Goal: Task Accomplishment & Management: Manage account settings

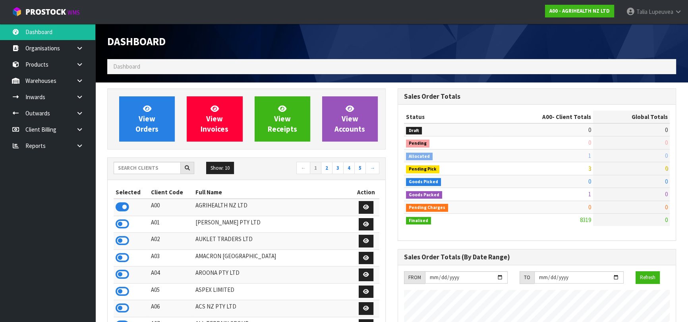
scroll to position [600, 290]
click at [153, 171] on input "text" at bounding box center [147, 168] width 67 height 12
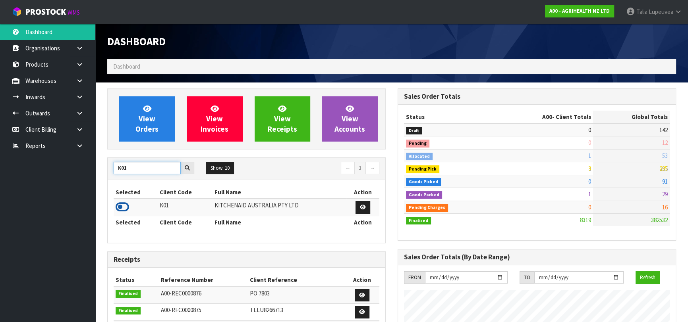
type input "K01"
click at [123, 204] on icon at bounding box center [123, 207] width 14 height 12
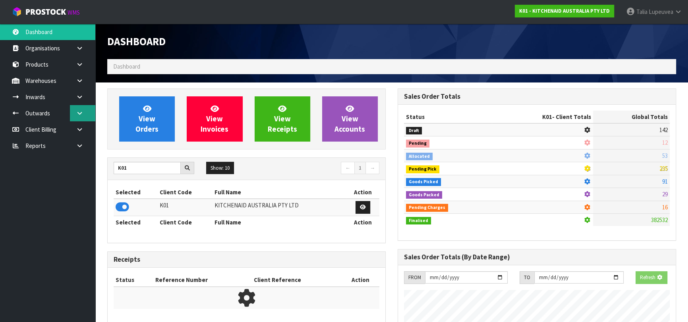
click at [75, 116] on link at bounding box center [82, 113] width 25 height 16
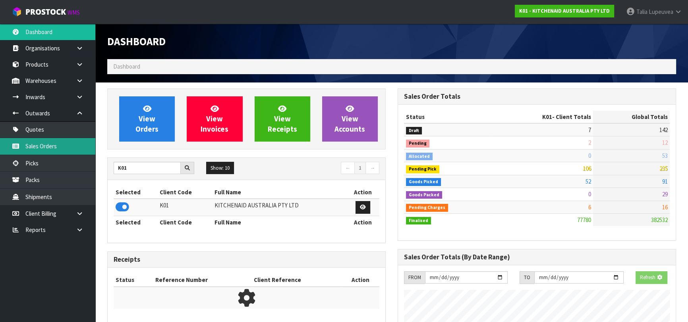
click at [68, 145] on link "Sales Orders" at bounding box center [47, 146] width 95 height 16
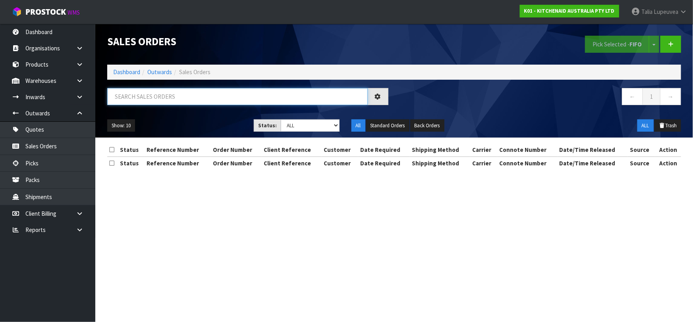
click at [187, 90] on input "text" at bounding box center [237, 96] width 260 height 17
type input "JOB-0413983"
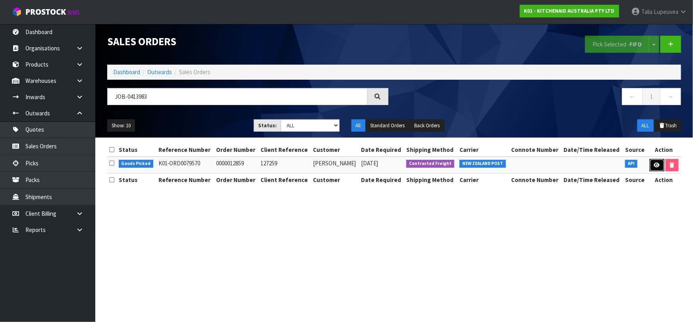
click at [658, 163] on icon at bounding box center [657, 165] width 6 height 5
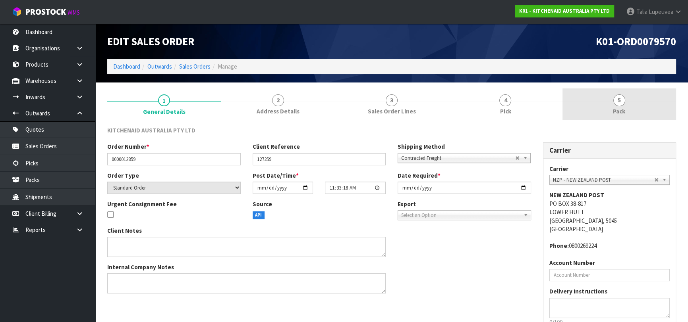
click at [623, 112] on span "Pack" at bounding box center [619, 111] width 12 height 8
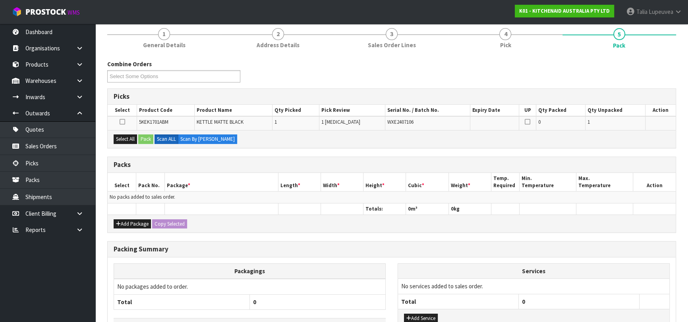
scroll to position [72, 0]
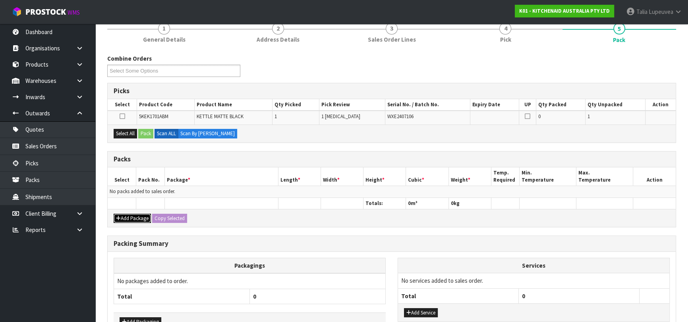
drag, startPoint x: 135, startPoint y: 215, endPoint x: 132, endPoint y: 202, distance: 13.6
click at [135, 214] on button "Add Package" at bounding box center [132, 219] width 37 height 10
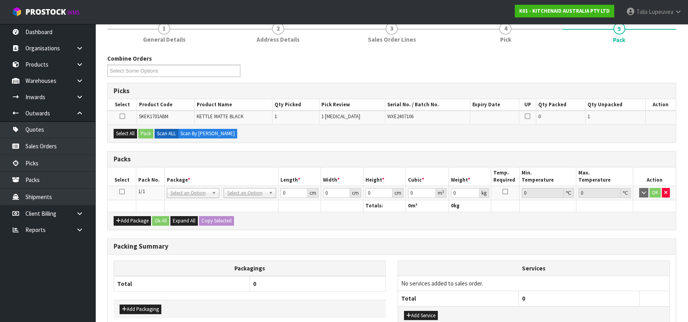
click at [123, 192] on icon at bounding box center [122, 192] width 6 height 0
click at [118, 131] on button "Select All" at bounding box center [125, 134] width 23 height 10
drag, startPoint x: 145, startPoint y: 131, endPoint x: 223, endPoint y: 118, distance: 79.2
click at [146, 131] on button "Pack" at bounding box center [145, 134] width 15 height 10
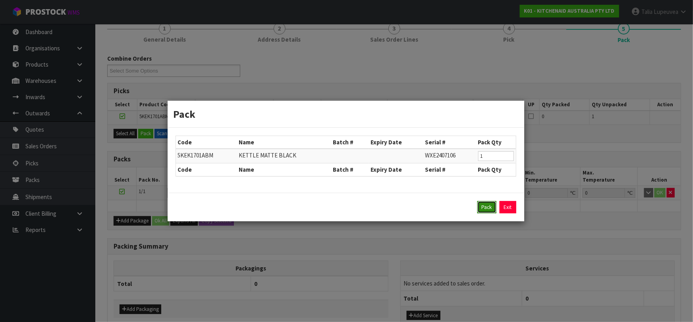
click at [487, 208] on button "Pack" at bounding box center [486, 207] width 19 height 13
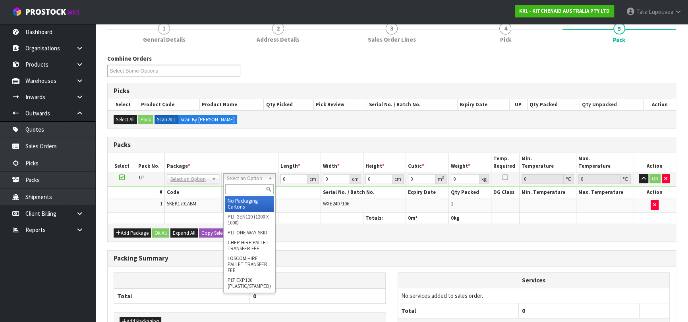
click at [239, 191] on input "text" at bounding box center [249, 190] width 48 height 10
type input "OC"
drag, startPoint x: 236, startPoint y: 197, endPoint x: 286, endPoint y: 191, distance: 50.5
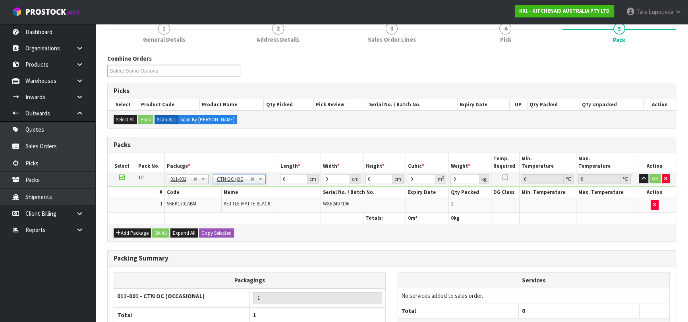
type input "2"
drag, startPoint x: 287, startPoint y: 178, endPoint x: 257, endPoint y: 187, distance: 31.7
click at [257, 187] on tbody "1/1 NONE 007-001 007-002 007-004 007-009 007-013 007-014 007-015 007-017 007-01…" at bounding box center [392, 192] width 568 height 41
type input "42"
type input "28"
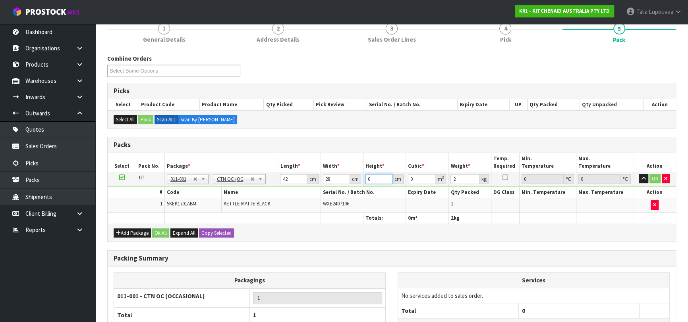
type input "2"
type input "0.002352"
type input "22"
type input "0.025872"
type input "22"
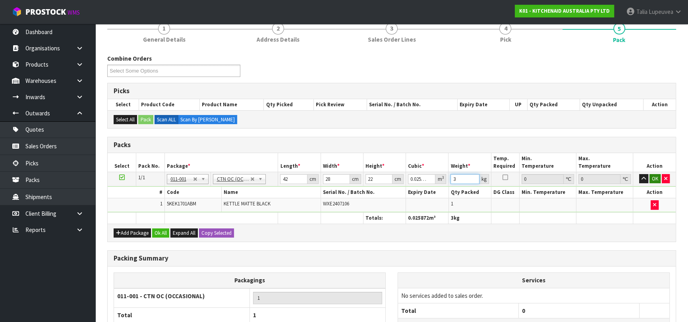
type input "3"
click at [655, 179] on button "OK" at bounding box center [654, 179] width 11 height 10
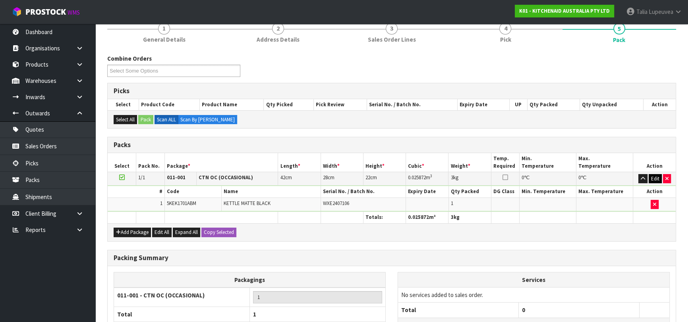
scroll to position [140, 0]
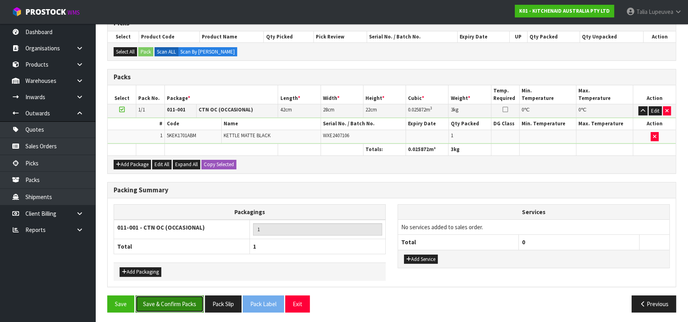
click at [194, 301] on button "Save & Confirm Packs" at bounding box center [169, 304] width 68 height 17
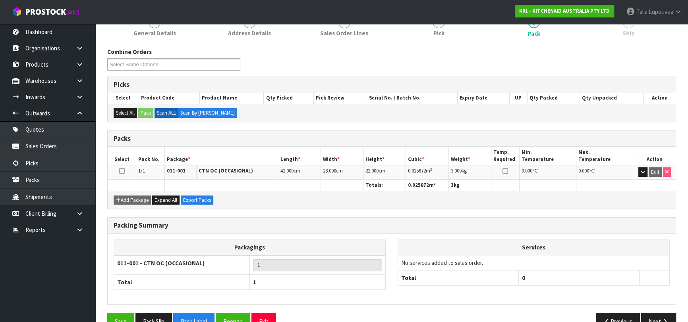
scroll to position [125, 0]
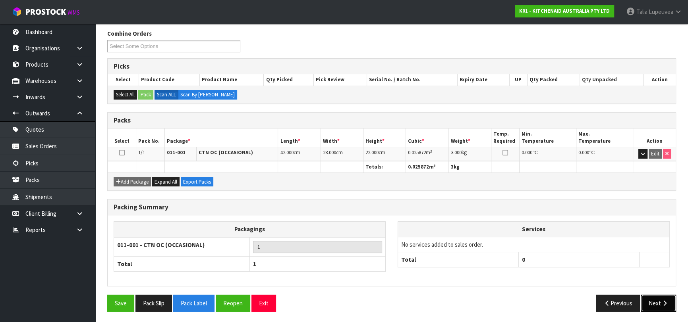
click at [653, 295] on button "Next" at bounding box center [658, 303] width 35 height 17
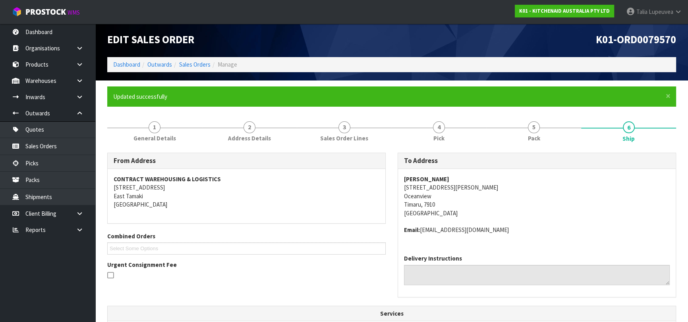
scroll to position [209, 0]
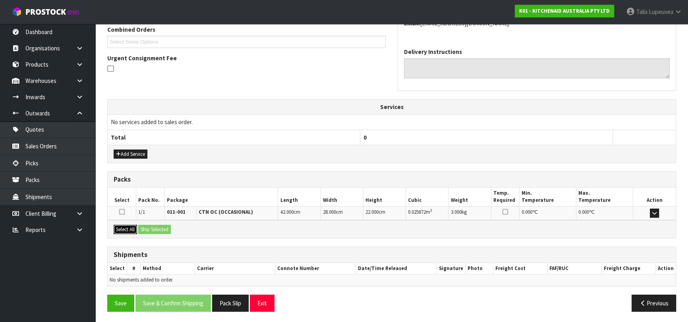
drag, startPoint x: 127, startPoint y: 228, endPoint x: 140, endPoint y: 228, distance: 13.1
click at [129, 228] on button "Select All" at bounding box center [125, 230] width 23 height 10
click at [150, 228] on button "Ship Selected" at bounding box center [154, 230] width 33 height 10
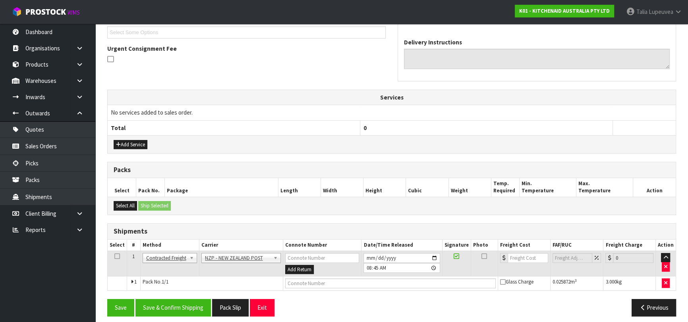
scroll to position [223, 0]
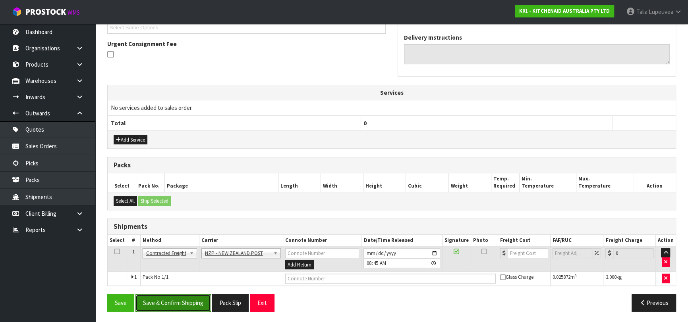
click at [172, 301] on button "Save & Confirm Shipping" at bounding box center [172, 303] width 75 height 17
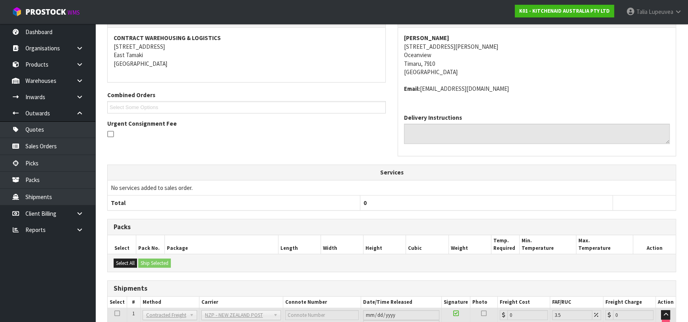
scroll to position [212, 0]
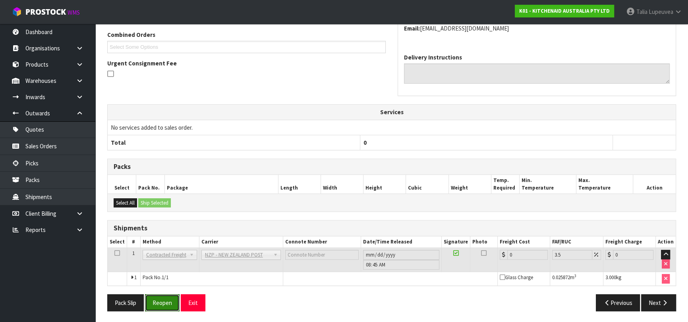
drag, startPoint x: 167, startPoint y: 296, endPoint x: 180, endPoint y: 284, distance: 18.3
click at [167, 295] on button "Reopen" at bounding box center [162, 303] width 35 height 17
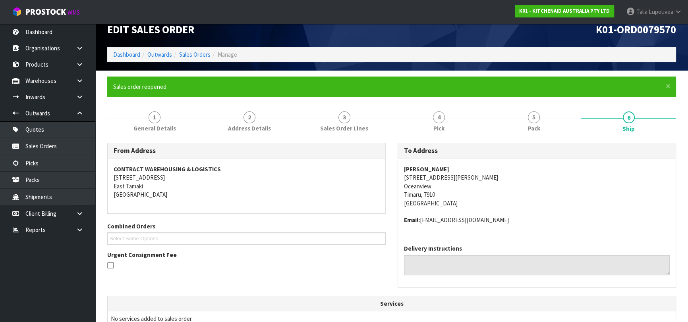
scroll to position [230, 0]
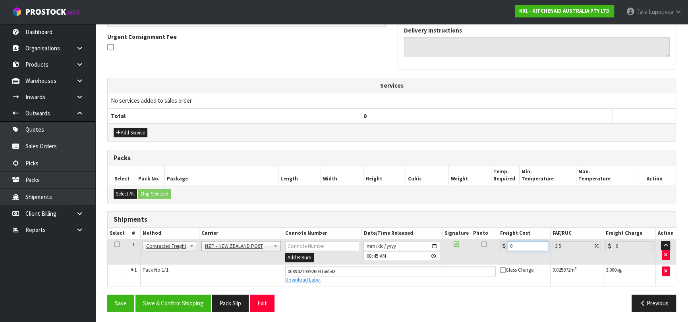
drag, startPoint x: 520, startPoint y: 246, endPoint x: 504, endPoint y: 253, distance: 17.5
click at [500, 254] on td "0" at bounding box center [524, 252] width 52 height 26
type input "1"
type input "1.03"
type input "11"
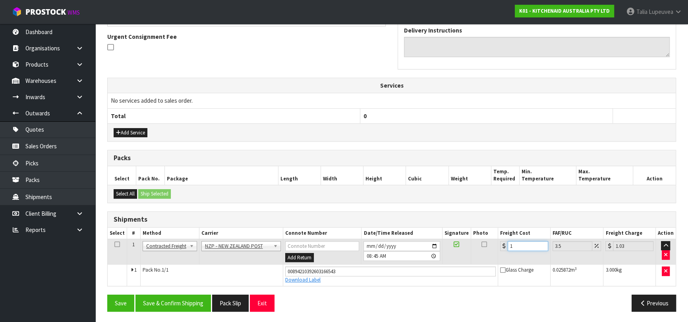
type input "11.38"
type input "11.6"
type input "12.01"
type input "11.61"
type input "12.02"
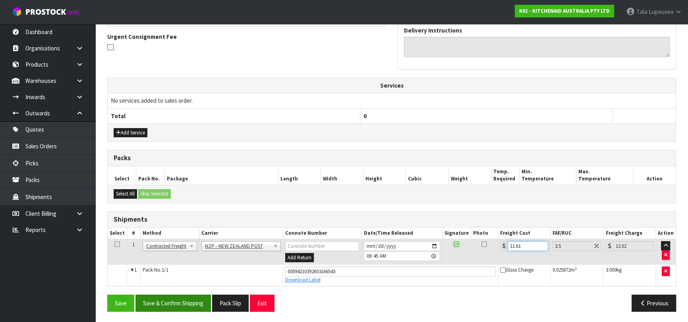
type input "11.61"
click at [170, 298] on button "Save & Confirm Shipping" at bounding box center [172, 303] width 75 height 17
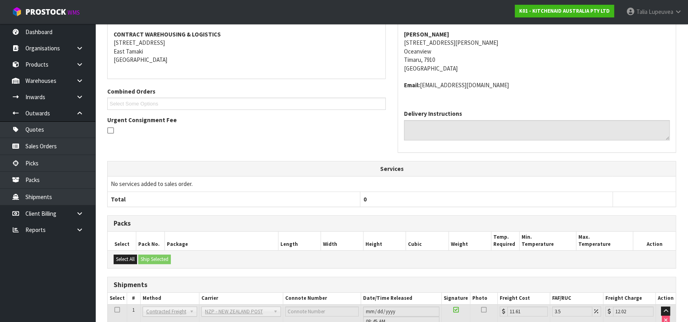
scroll to position [209, 0]
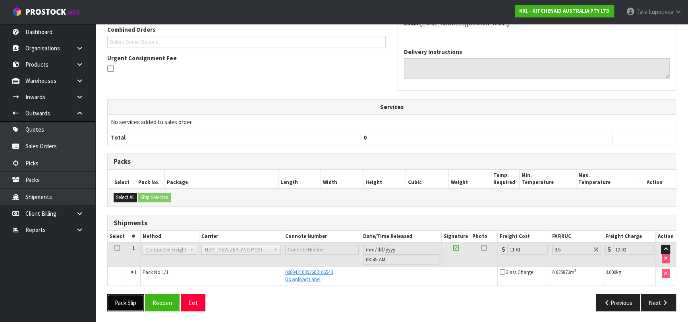
click at [134, 303] on button "Pack Slip" at bounding box center [125, 303] width 37 height 17
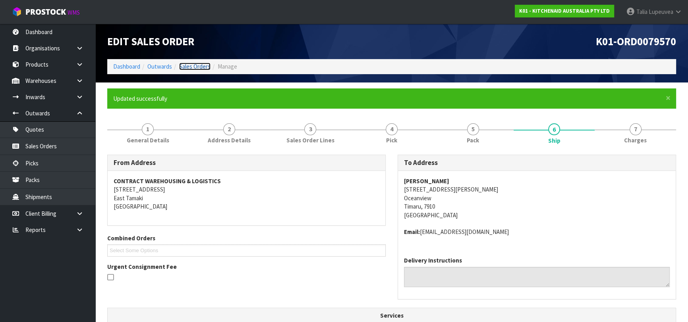
click at [184, 63] on link "Sales Orders" at bounding box center [194, 67] width 31 height 8
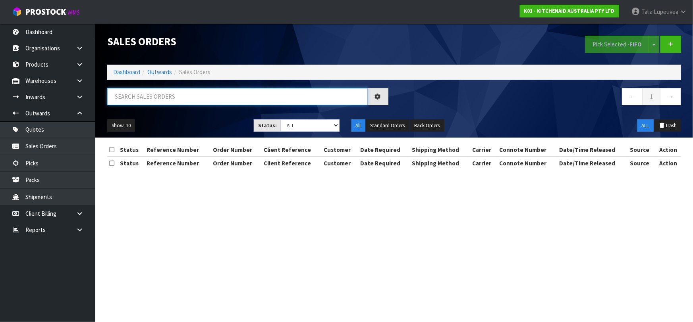
click at [187, 91] on input "text" at bounding box center [237, 96] width 260 height 17
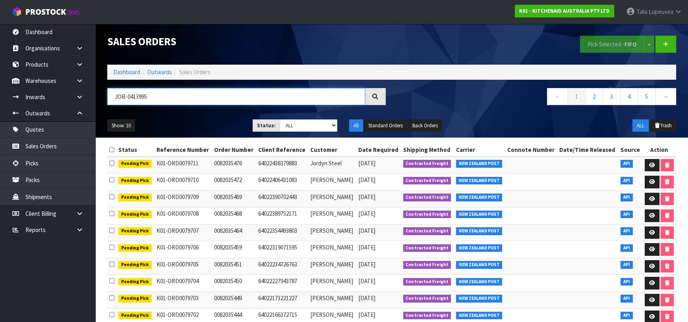
type input "JOB-0413995"
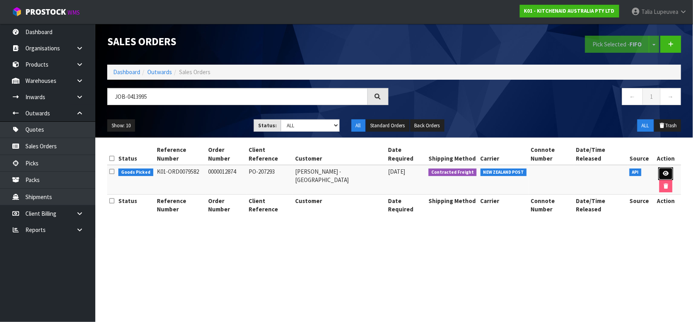
click at [661, 168] on link at bounding box center [665, 174] width 15 height 13
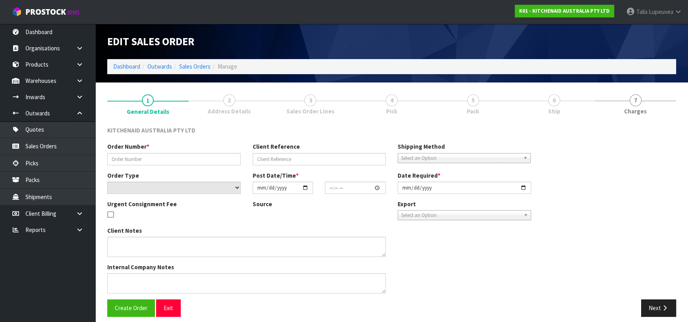
type input "0000012874"
type input "PO-207293"
select select "number:0"
type input "[DATE]"
type input "11:33:45.000"
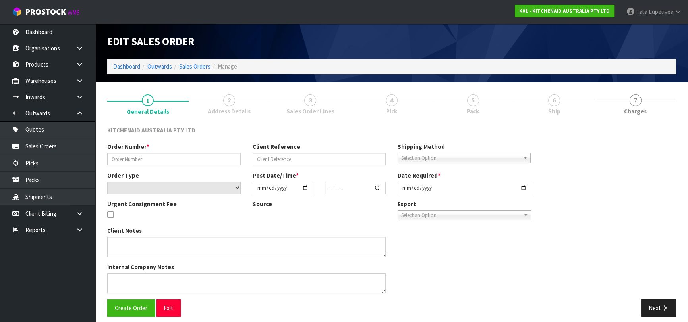
type input "[DATE]"
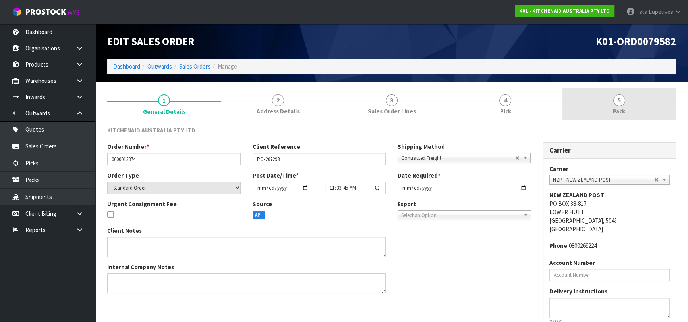
click at [623, 116] on link "5 Pack" at bounding box center [619, 104] width 114 height 31
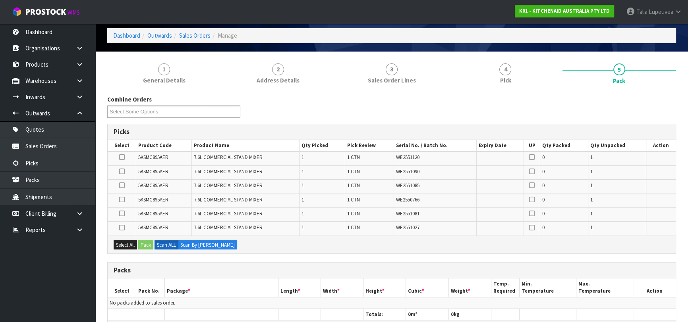
scroll to position [108, 0]
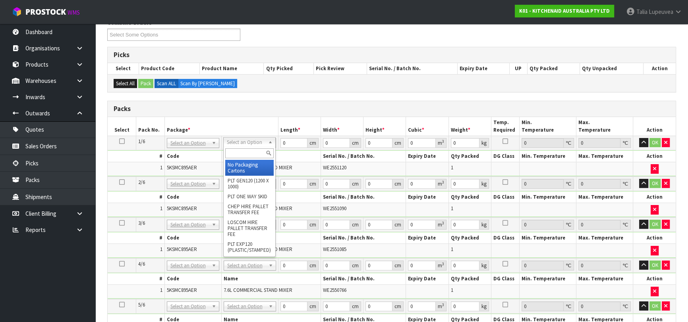
click at [244, 150] on input "text" at bounding box center [249, 154] width 48 height 10
type input "OWN"
drag, startPoint x: 245, startPoint y: 169, endPoint x: 269, endPoint y: 162, distance: 24.8
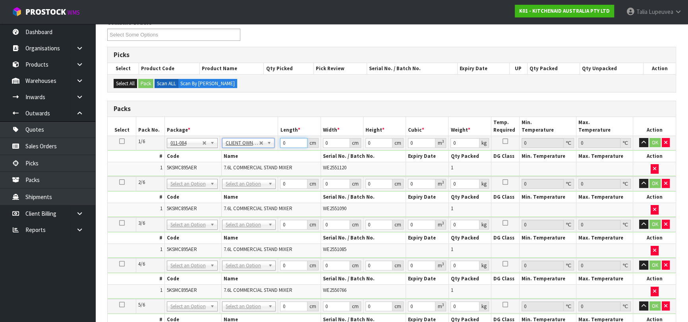
type input "16.32"
drag, startPoint x: 289, startPoint y: 142, endPoint x: 282, endPoint y: 140, distance: 7.8
click at [266, 142] on tr "1/6 NONE 007-001 007-002 007-004 007-009 007-013 007-014 007-015 007-017 007-01…" at bounding box center [392, 143] width 568 height 14
type input "45"
type input "35"
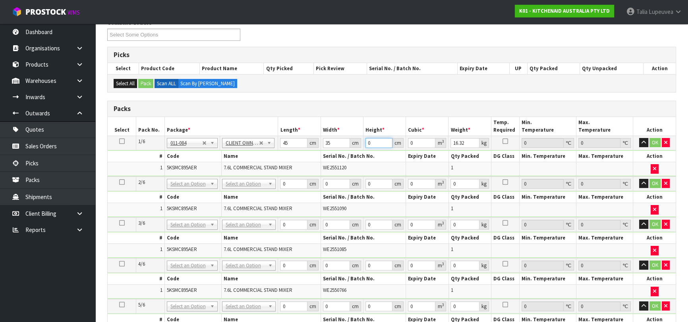
type input "5"
type input "0.007875"
type input "51"
type input "0.080325"
type input "51"
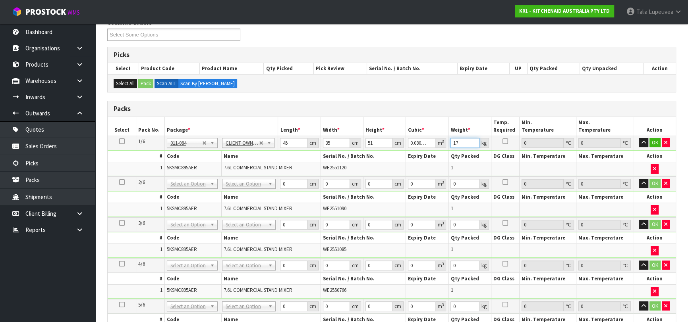
type input "17"
click at [121, 141] on icon at bounding box center [122, 141] width 6 height 0
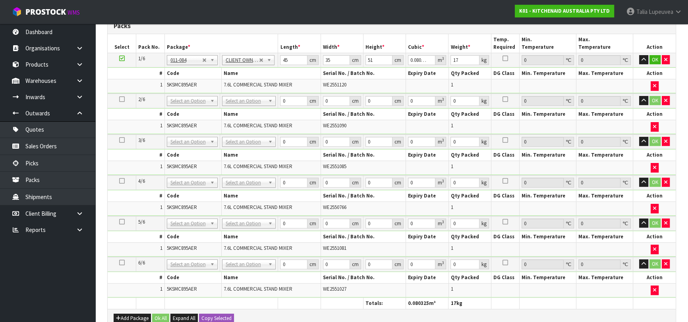
scroll to position [343, 0]
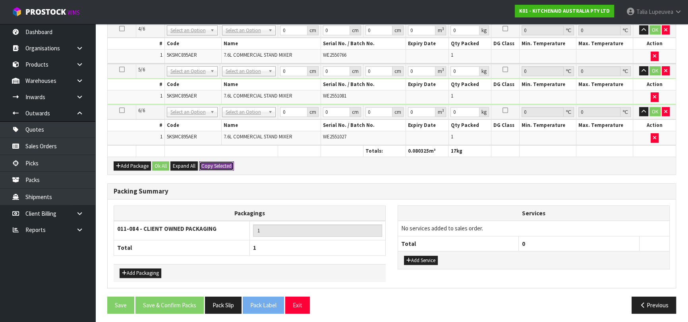
click at [207, 164] on button "Copy Selected" at bounding box center [216, 167] width 35 height 10
click at [210, 163] on span "Confirm" at bounding box center [209, 166] width 17 height 7
type input "45"
type input "35"
type input "51"
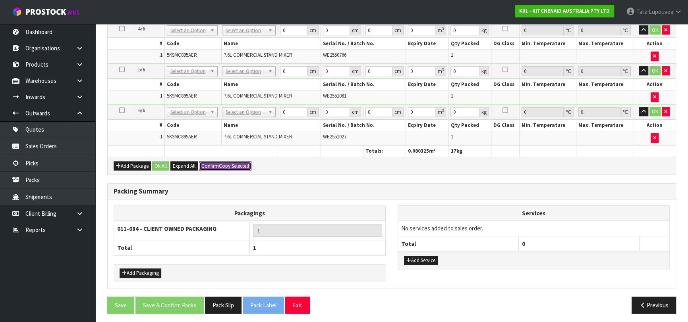
type input "0.080325"
type input "17"
type input "45"
type input "35"
type input "51"
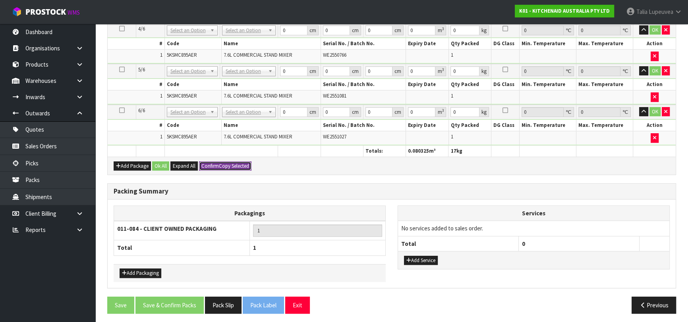
type input "0.080325"
type input "17"
type input "45"
type input "35"
type input "51"
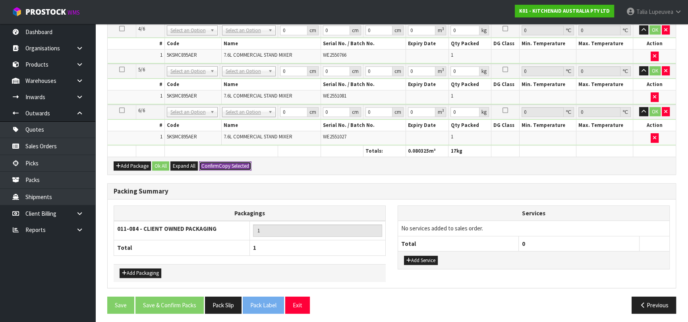
type input "0.080325"
type input "17"
type input "45"
type input "35"
type input "51"
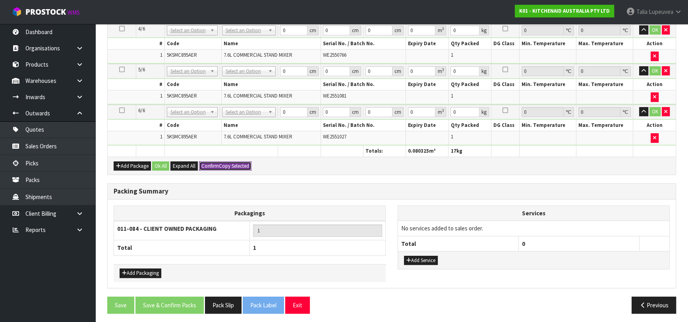
type input "0.080325"
type input "17"
type input "45"
type input "35"
type input "51"
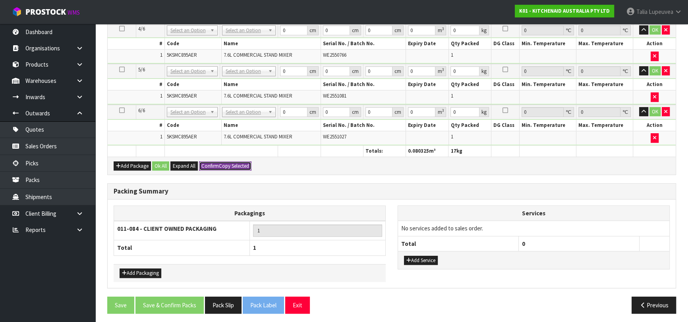
type input "0.080325"
type input "17"
type input "6"
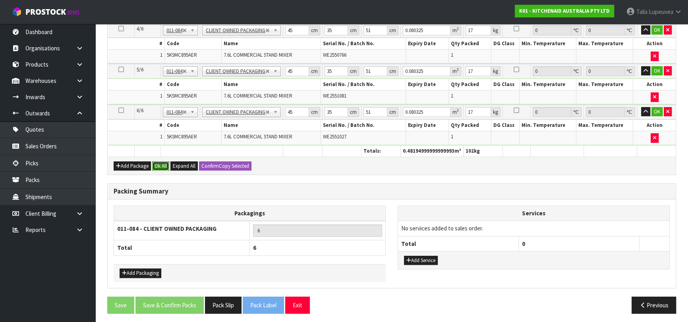
click at [157, 162] on button "Ok All" at bounding box center [160, 167] width 17 height 10
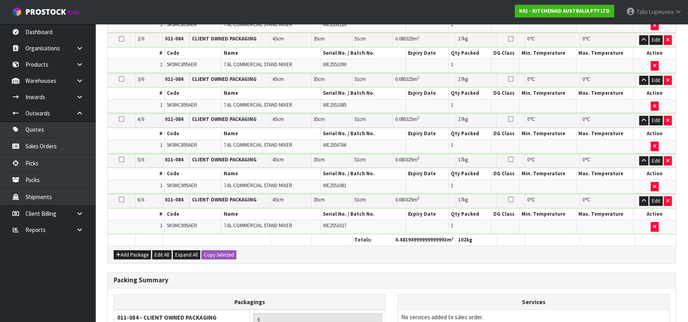
scroll to position [340, 0]
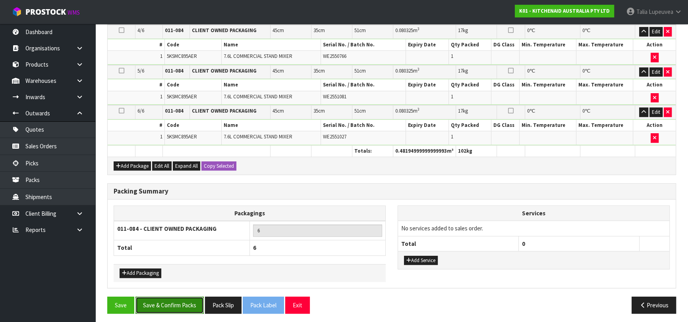
click at [172, 297] on button "Save & Confirm Packs" at bounding box center [169, 305] width 68 height 17
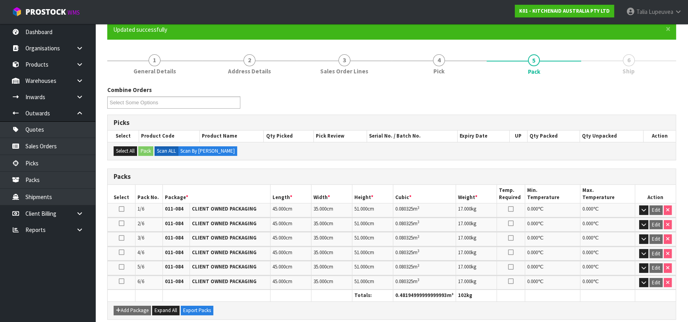
scroll to position [197, 0]
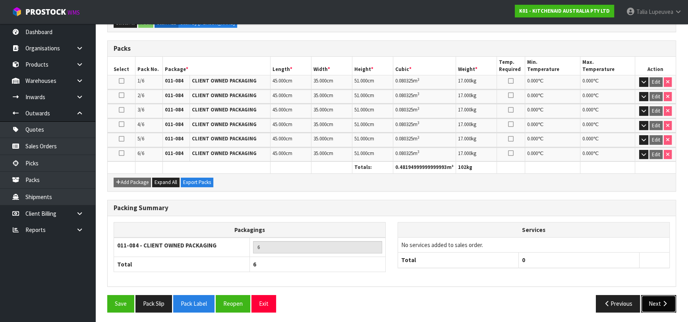
click at [656, 298] on button "Next" at bounding box center [658, 303] width 35 height 17
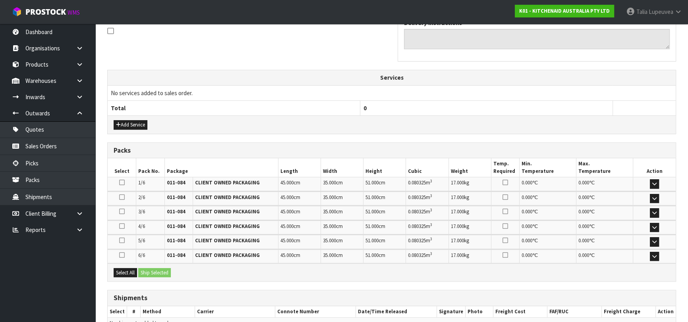
scroll to position [289, 0]
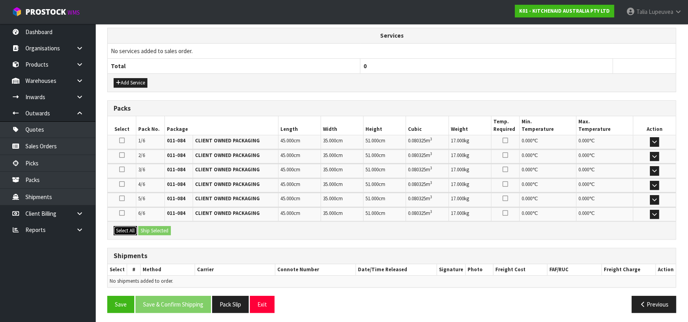
click at [133, 229] on button "Select All" at bounding box center [125, 231] width 23 height 10
click at [153, 231] on button "Ship Selected" at bounding box center [154, 231] width 33 height 10
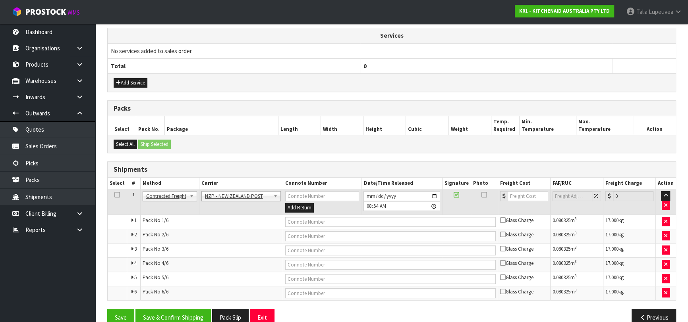
scroll to position [303, 0]
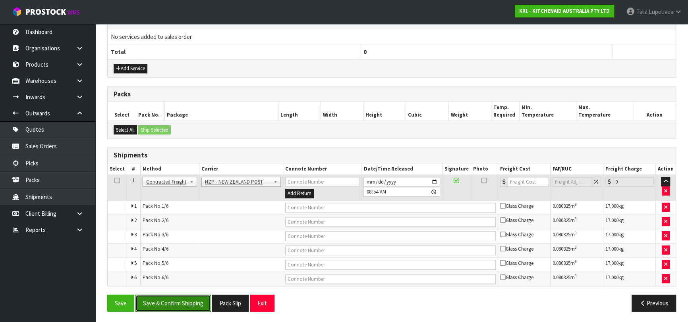
click at [175, 299] on button "Save & Confirm Shipping" at bounding box center [172, 303] width 75 height 17
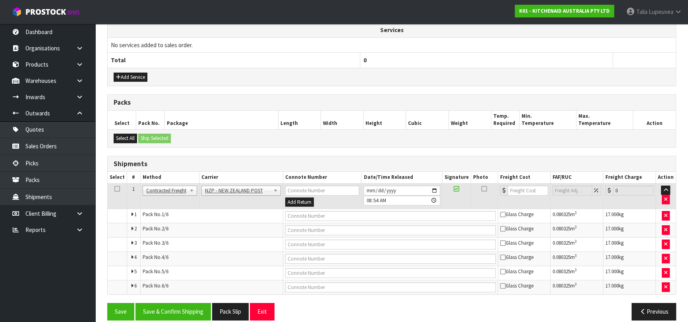
scroll to position [0, 0]
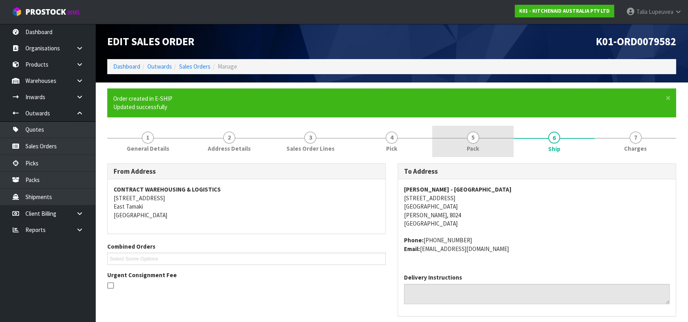
click at [482, 147] on link "5 Pack" at bounding box center [472, 141] width 81 height 31
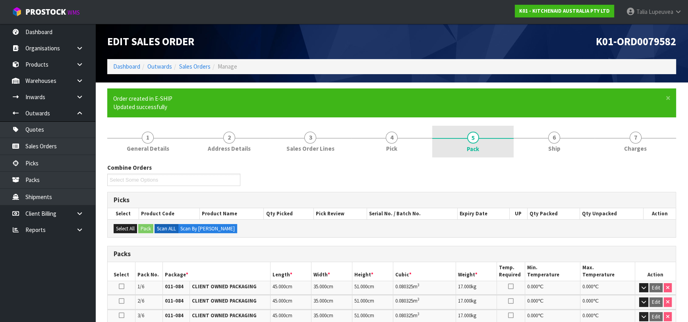
scroll to position [206, 0]
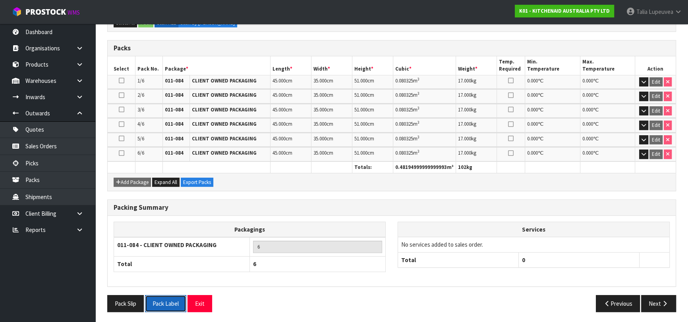
click at [180, 297] on button "Pack Label" at bounding box center [165, 303] width 41 height 17
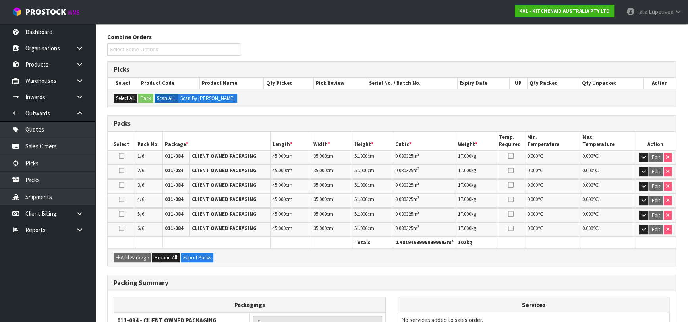
scroll to position [0, 0]
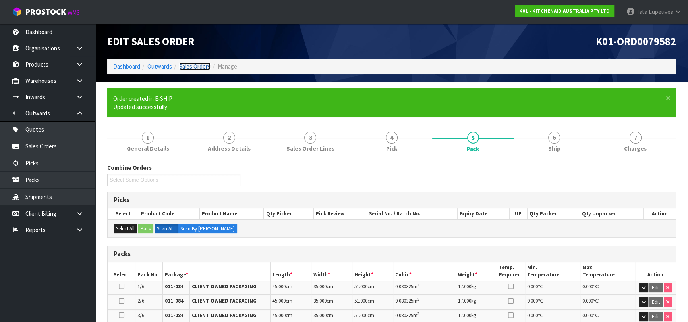
click at [191, 67] on link "Sales Orders" at bounding box center [194, 67] width 31 height 8
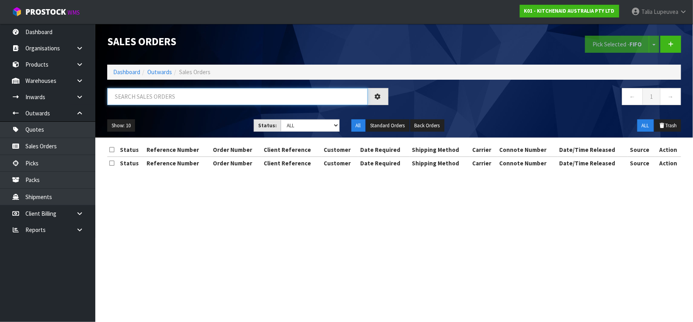
drag, startPoint x: 199, startPoint y: 96, endPoint x: 190, endPoint y: 83, distance: 15.9
click at [195, 91] on input "text" at bounding box center [237, 96] width 260 height 17
type input "JOB-0414002"
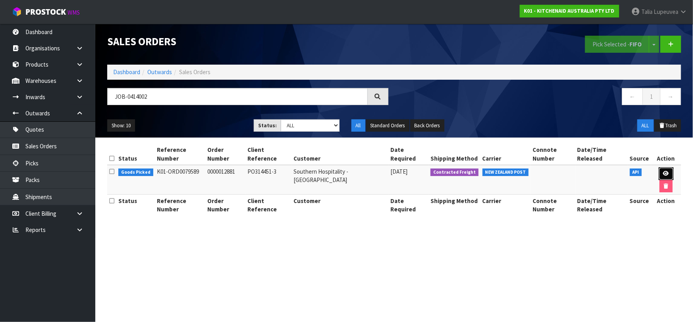
click at [663, 171] on icon at bounding box center [666, 173] width 6 height 5
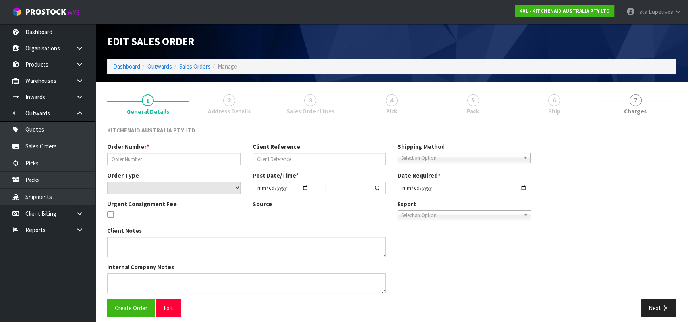
type input "0000012881"
type input "PO314451-3"
select select "number:0"
type input "[DATE]"
type input "11:33:57.000"
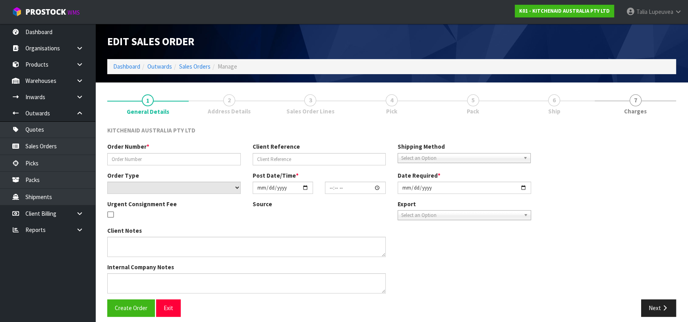
type input "[DATE]"
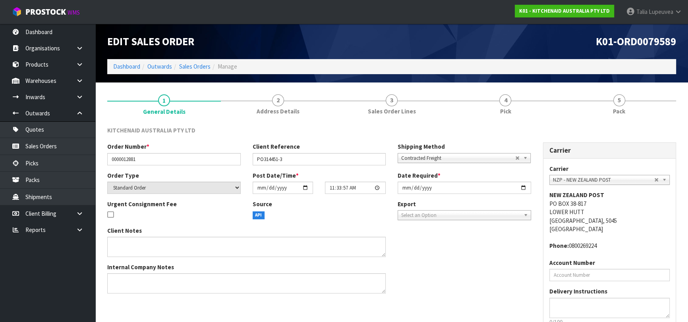
click at [613, 122] on div "KITCHENAID AUSTRALIA PTY LTD Order Number * 0000012881 Client Reference PO31445…" at bounding box center [391, 245] width 569 height 251
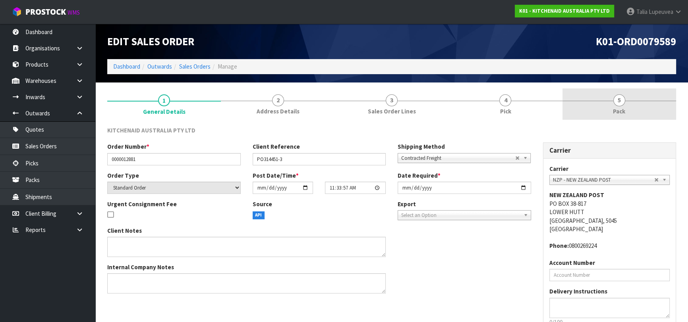
click at [613, 107] on span "Pack" at bounding box center [619, 111] width 12 height 8
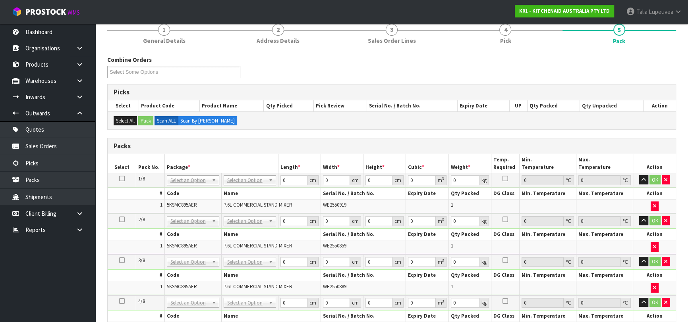
scroll to position [72, 0]
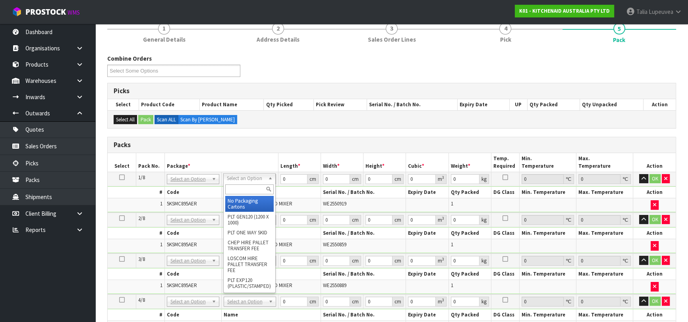
click at [237, 188] on input "text" at bounding box center [249, 190] width 48 height 10
type input "OWN"
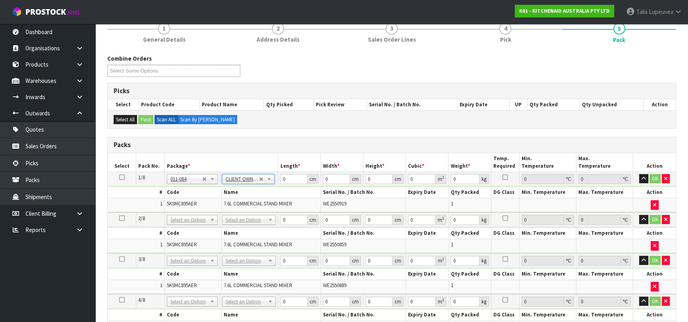
type input "16.32"
drag, startPoint x: 289, startPoint y: 178, endPoint x: 271, endPoint y: 181, distance: 18.0
click at [271, 181] on tr "1/8 NONE 007-001 007-002 007-004 007-009 007-013 007-014 007-015 007-017 007-01…" at bounding box center [392, 179] width 568 height 14
type input "45"
type input "35"
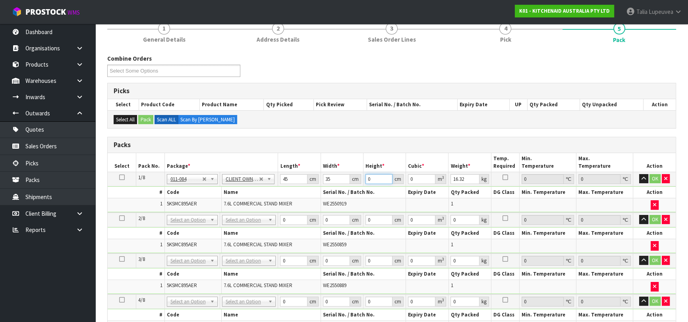
type input "5"
type input "0.007875"
type input "51"
type input "0.080325"
type input "51"
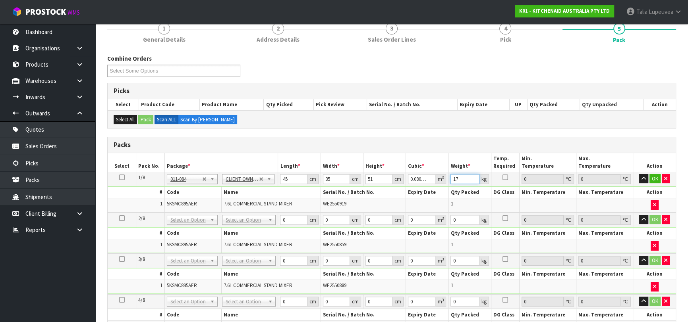
type input "17"
click at [120, 177] on icon at bounding box center [122, 177] width 6 height 0
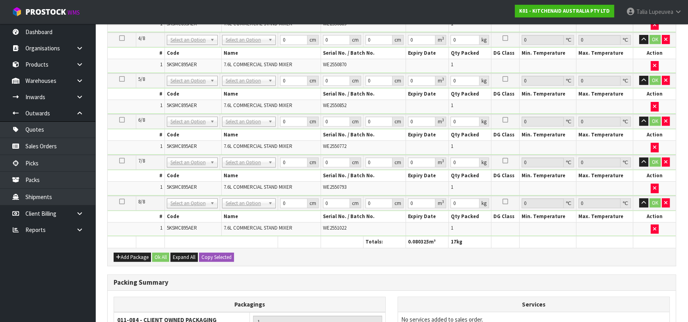
scroll to position [361, 0]
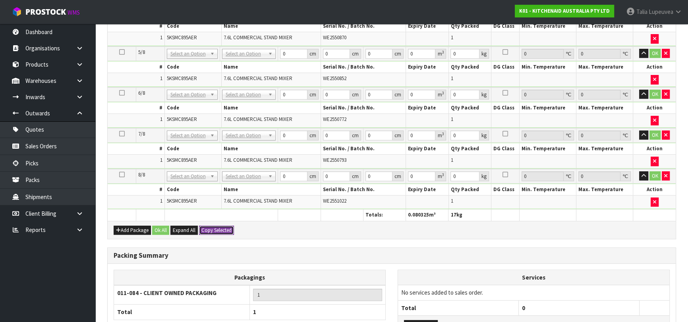
click at [214, 230] on button "Copy Selected" at bounding box center [216, 231] width 35 height 10
click at [213, 228] on span "Confirm" at bounding box center [209, 230] width 17 height 7
type input "45"
type input "35"
type input "51"
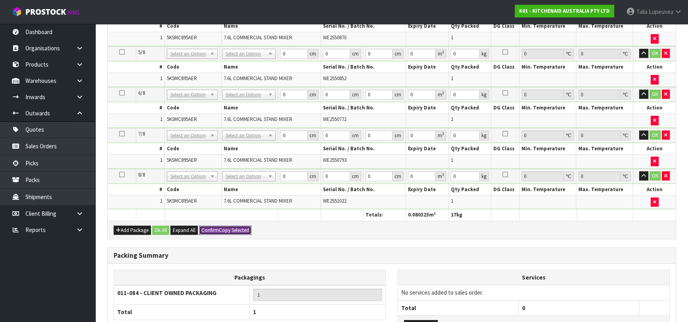
type input "0.080325"
type input "17"
type input "45"
type input "35"
type input "51"
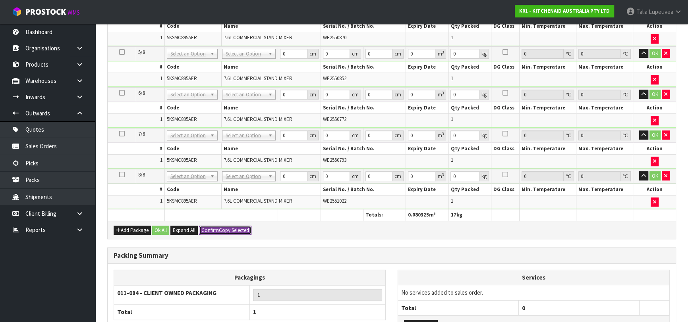
type input "0.080325"
type input "17"
type input "45"
type input "35"
type input "51"
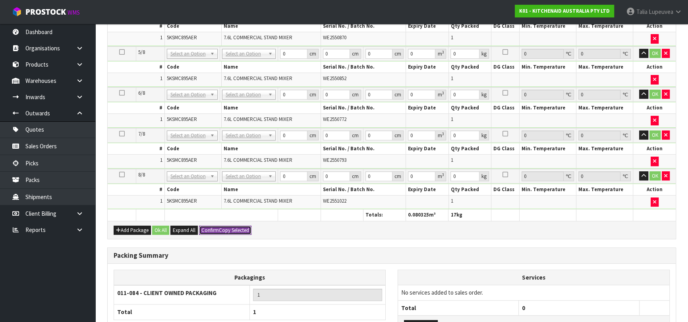
type input "0.080325"
type input "17"
type input "45"
type input "35"
type input "51"
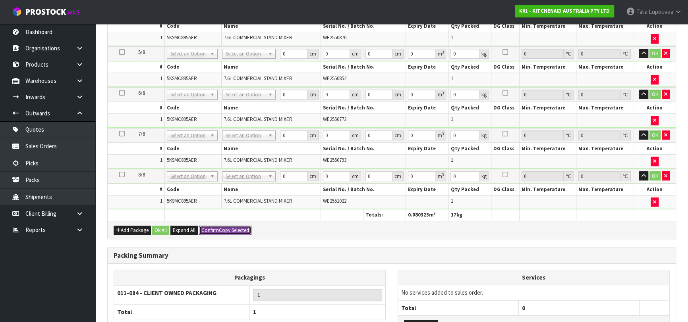
type input "0.080325"
type input "17"
type input "45"
type input "35"
type input "51"
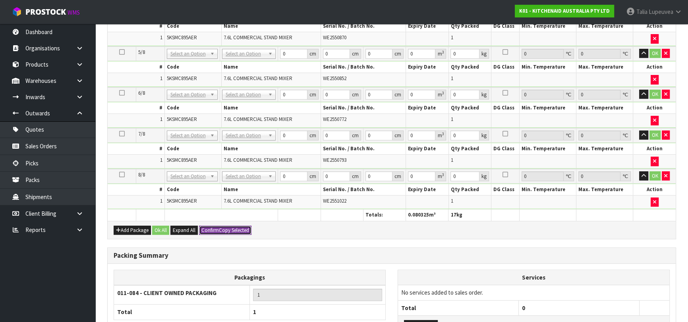
type input "0.080325"
type input "17"
type input "45"
type input "35"
type input "51"
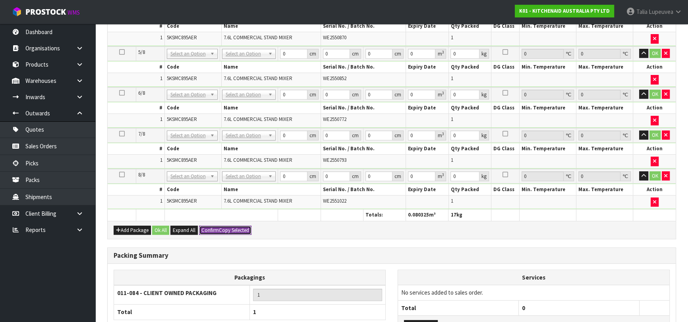
type input "0.080325"
type input "17"
type input "45"
type input "35"
type input "51"
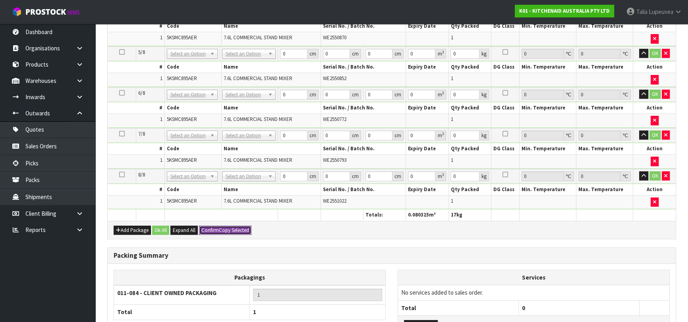
type input "0.080325"
type input "17"
type input "8"
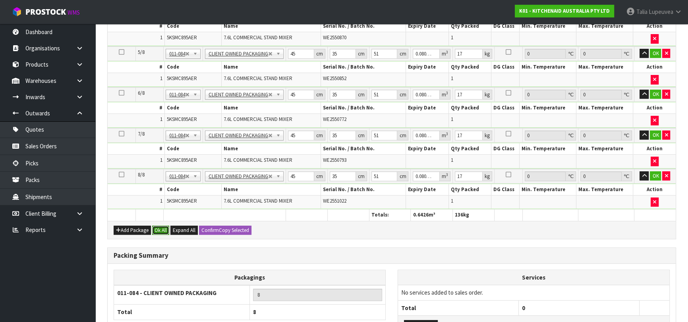
click at [161, 227] on button "Ok All" at bounding box center [160, 231] width 17 height 10
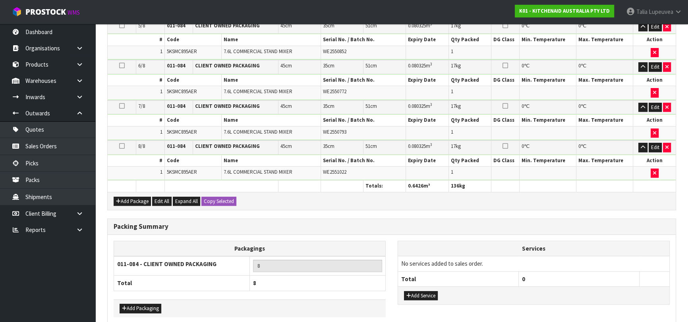
scroll to position [420, 0]
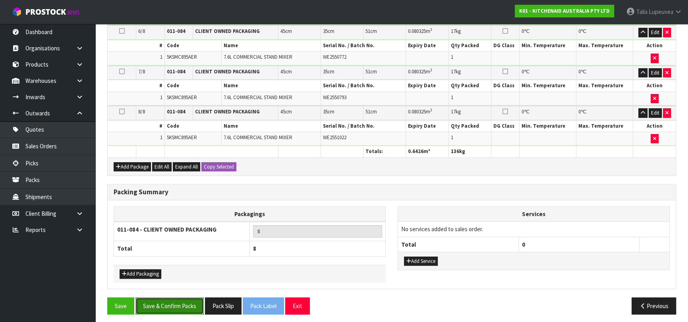
click at [181, 304] on button "Save & Confirm Packs" at bounding box center [169, 306] width 68 height 17
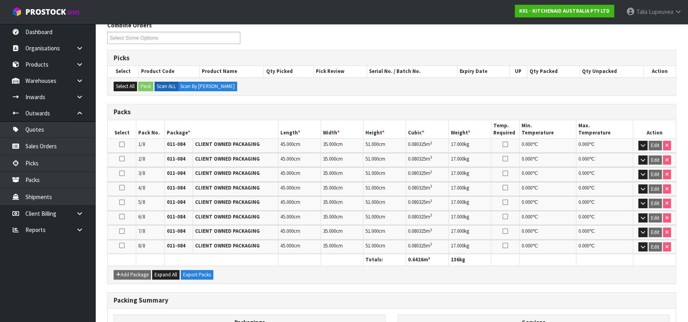
scroll to position [226, 0]
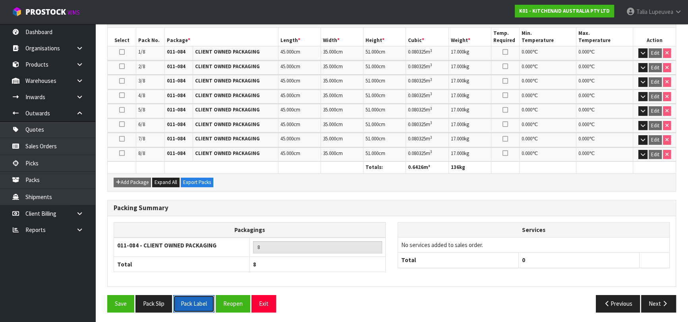
click at [200, 301] on button "Pack Label" at bounding box center [193, 303] width 41 height 17
click at [159, 297] on button "Pack Slip" at bounding box center [153, 303] width 37 height 17
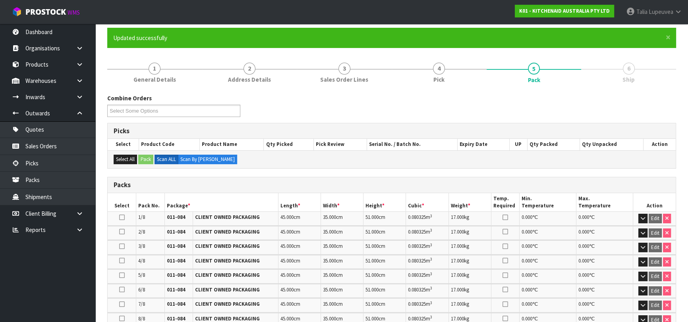
scroll to position [0, 0]
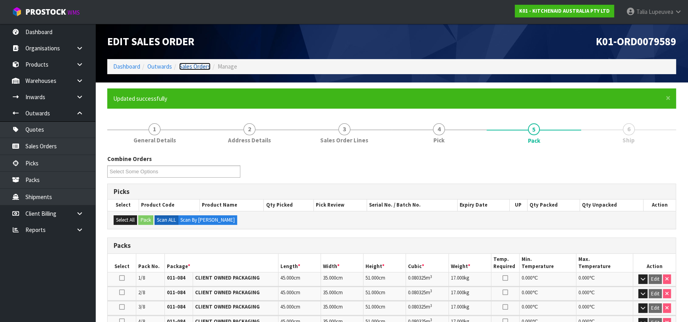
click at [197, 66] on link "Sales Orders" at bounding box center [194, 67] width 31 height 8
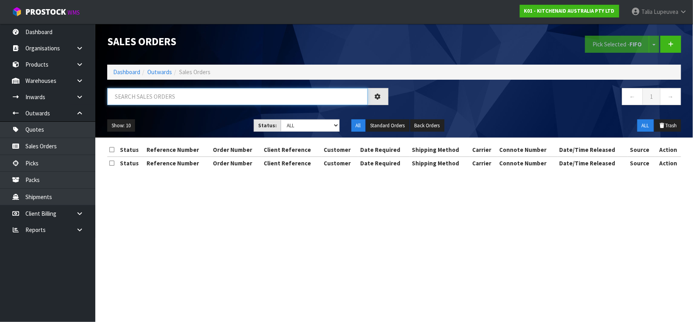
click at [203, 94] on input "text" at bounding box center [237, 96] width 260 height 17
type input "JOB-0413995"
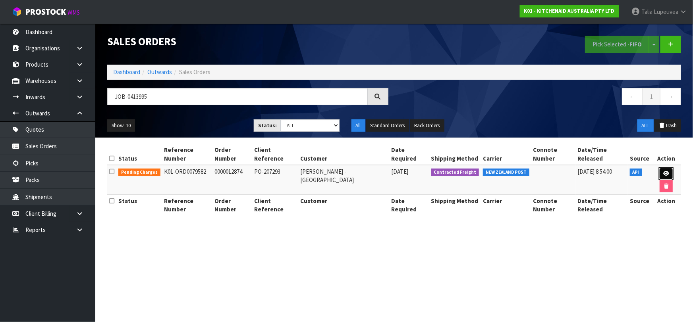
click at [659, 168] on link at bounding box center [666, 174] width 15 height 13
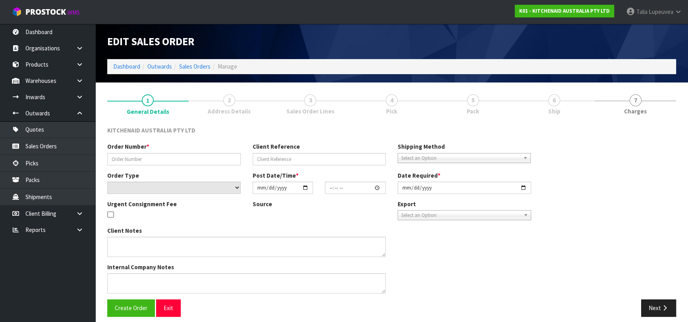
type input "0000012874"
type input "PO-207293"
select select "number:0"
type input "[DATE]"
type input "11:33:45.000"
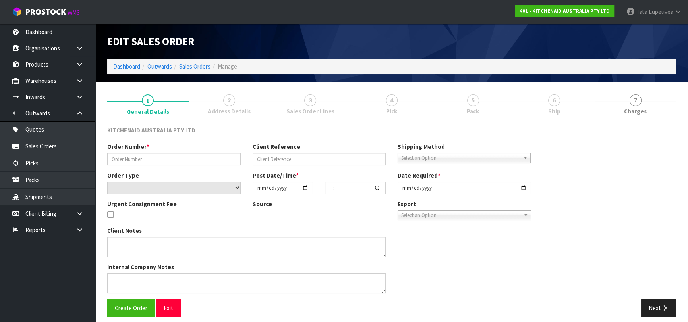
type input "[DATE]"
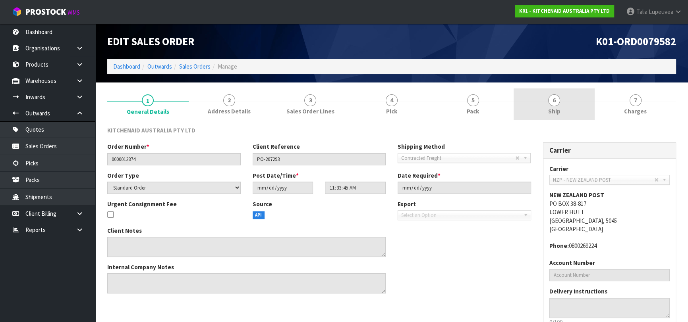
click at [554, 104] on span "6" at bounding box center [554, 101] width 12 height 12
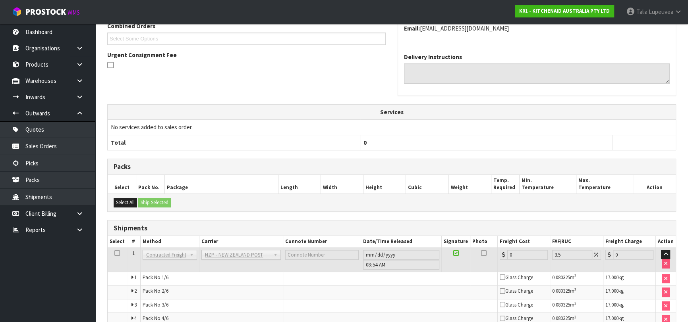
scroll to position [251, 0]
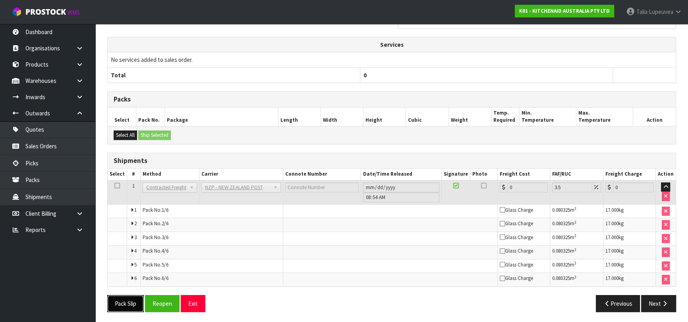
click at [133, 299] on button "Pack Slip" at bounding box center [125, 303] width 37 height 17
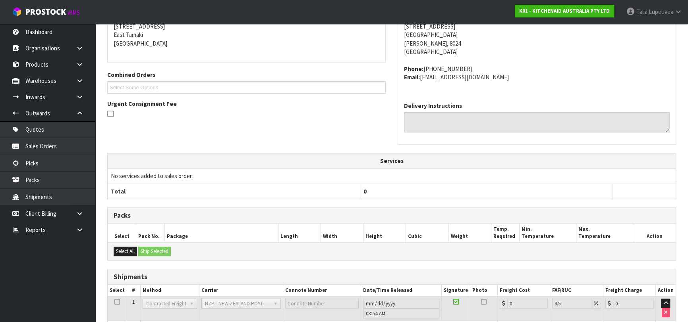
scroll to position [0, 0]
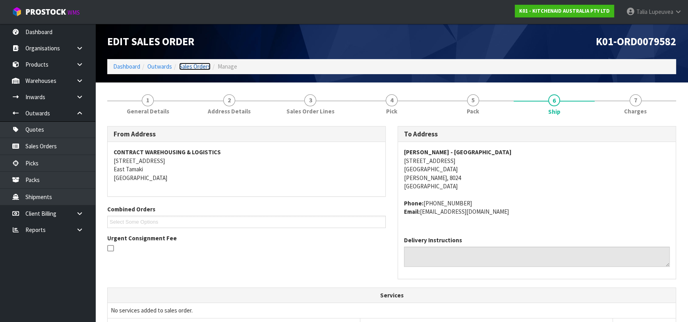
click at [202, 66] on link "Sales Orders" at bounding box center [194, 67] width 31 height 8
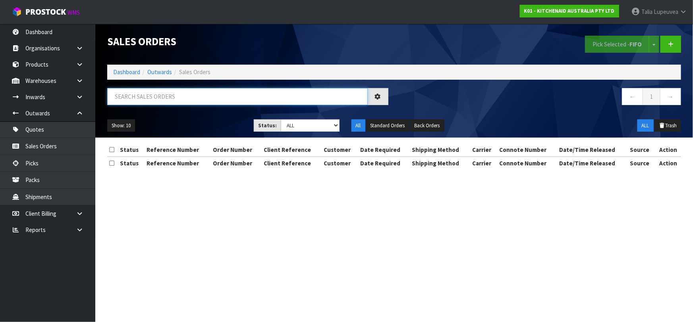
click at [189, 98] on input "text" at bounding box center [237, 96] width 260 height 17
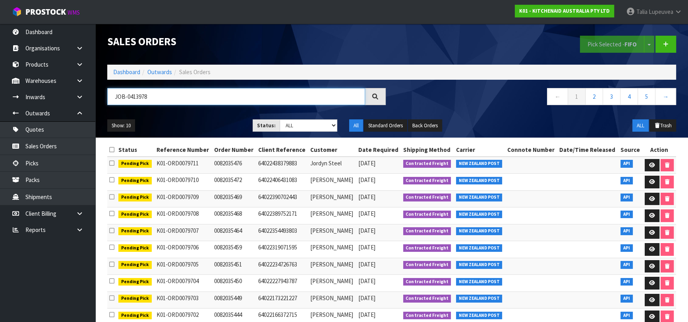
type input "JOB-0413978"
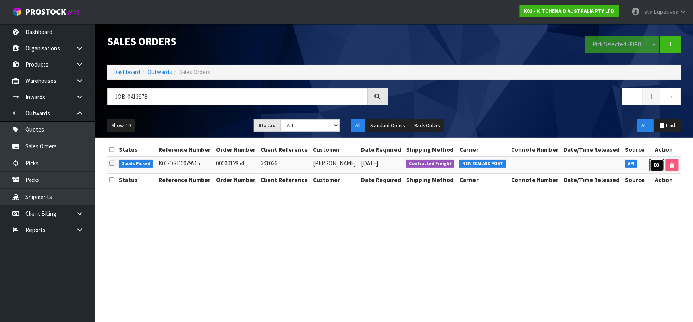
click at [656, 168] on link at bounding box center [657, 165] width 15 height 13
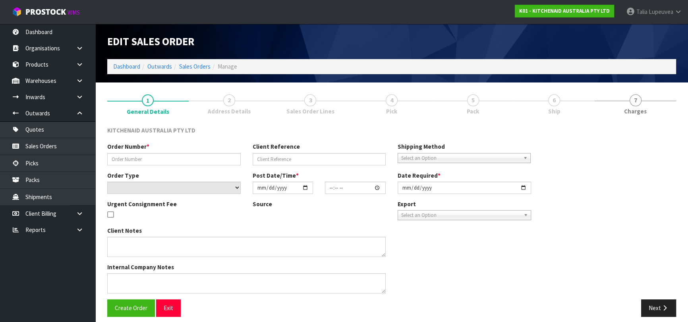
type input "0000012854"
type input "241026"
select select "number:0"
type input "[DATE]"
type input "11:33:06.000"
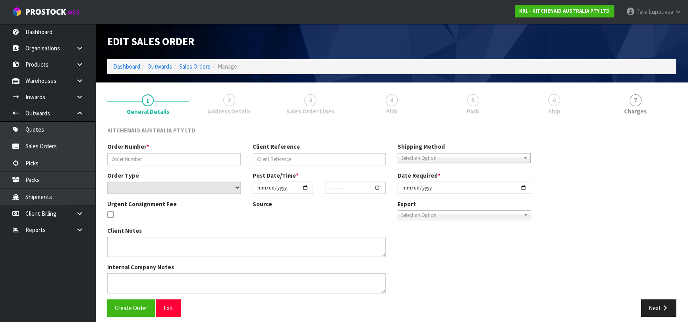
type input "[DATE]"
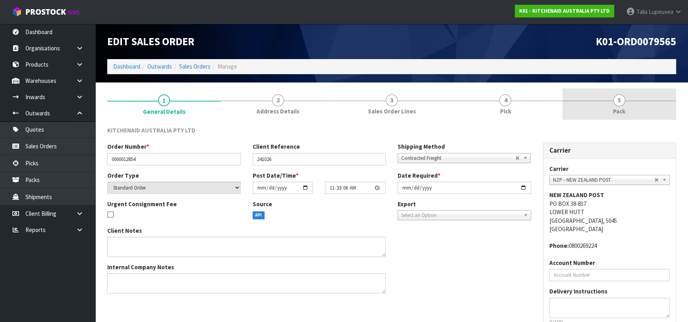
click at [613, 111] on span "Pack" at bounding box center [619, 111] width 12 height 8
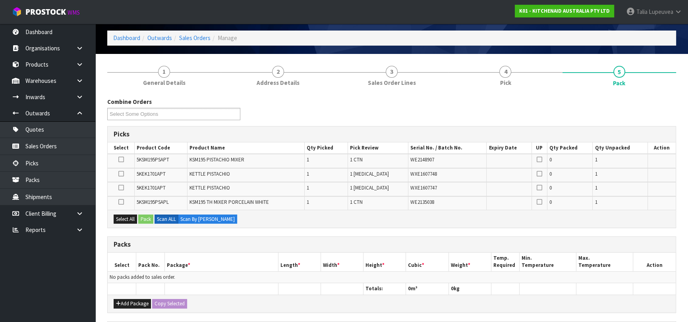
scroll to position [72, 0]
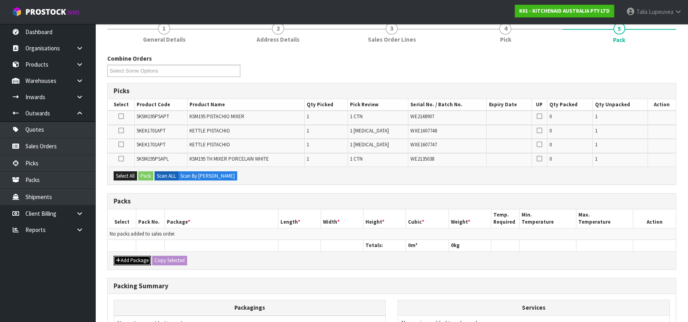
click at [131, 256] on button "Add Package" at bounding box center [132, 261] width 37 height 10
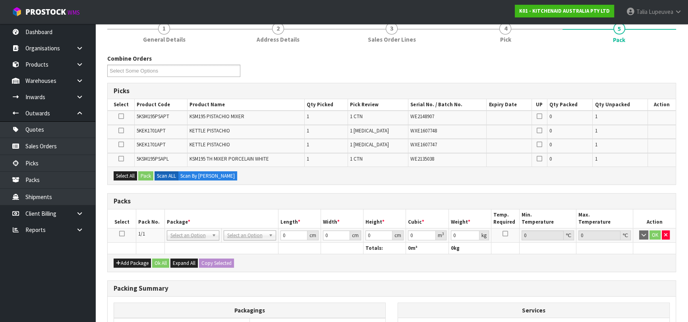
click at [121, 234] on icon at bounding box center [122, 234] width 6 height 0
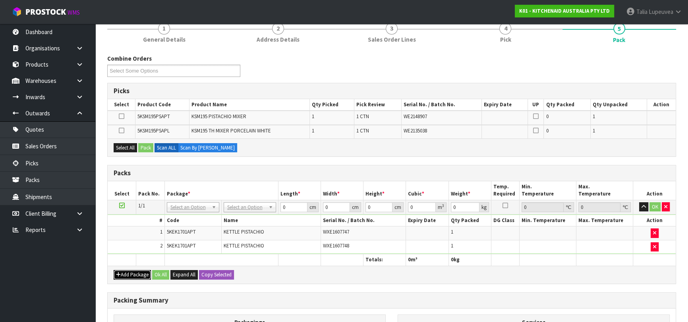
click at [123, 275] on button "Add Package" at bounding box center [132, 275] width 37 height 10
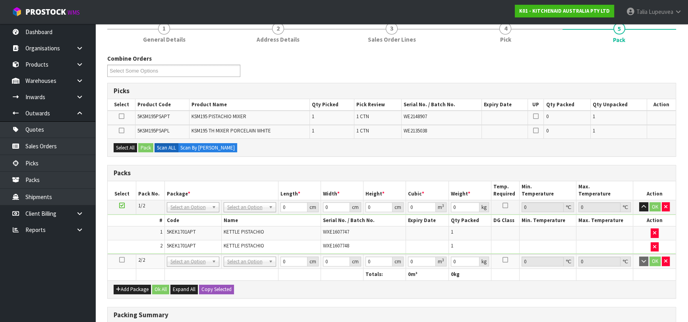
click at [122, 206] on icon at bounding box center [122, 206] width 6 height 0
click at [666, 259] on icon "button" at bounding box center [665, 261] width 3 height 5
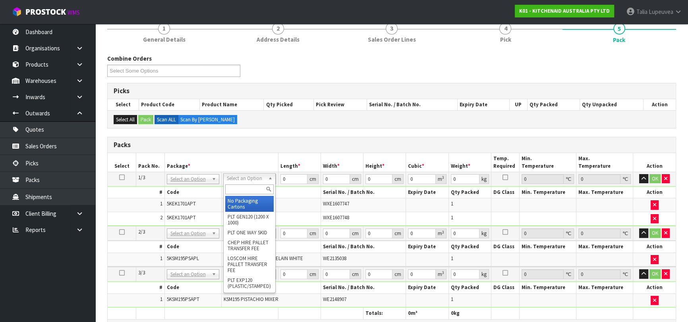
click at [251, 191] on input "text" at bounding box center [249, 190] width 48 height 10
type input "OWN"
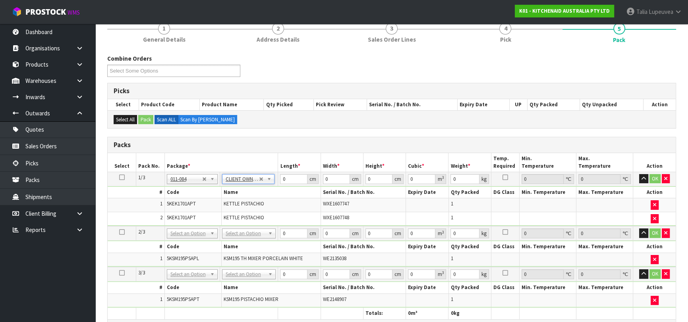
type input "4"
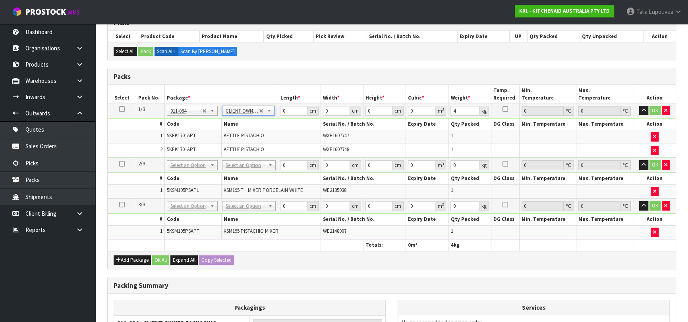
scroll to position [144, 0]
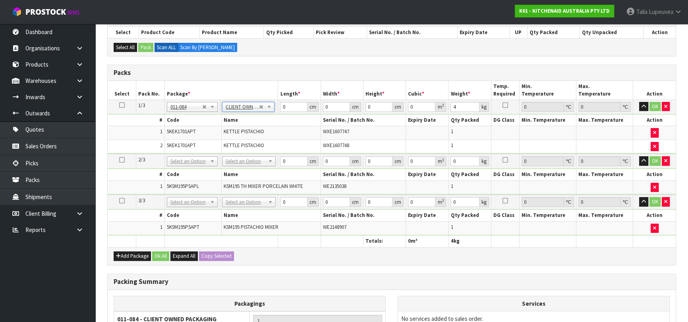
click at [119, 106] on icon at bounding box center [122, 105] width 6 height 0
click at [209, 253] on button "Copy Selected" at bounding box center [216, 257] width 35 height 10
click at [209, 253] on span "Confirm" at bounding box center [209, 256] width 17 height 7
type input "4"
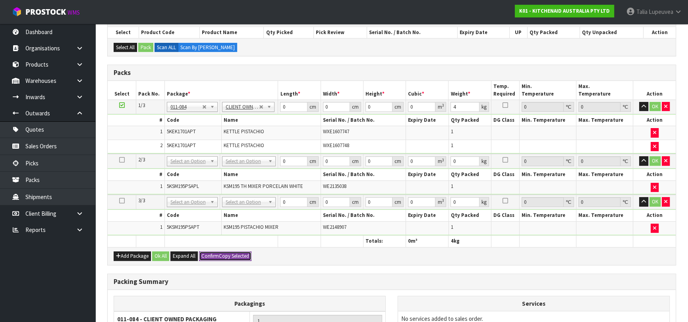
type input "3"
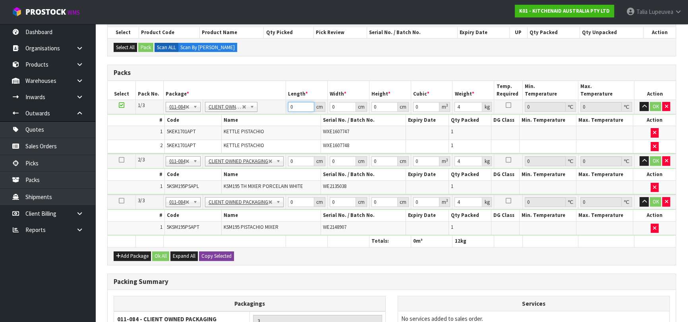
drag, startPoint x: 297, startPoint y: 105, endPoint x: 265, endPoint y: 114, distance: 33.5
click at [265, 114] on tbody "1/3 NONE 007-001 007-002 007-004 007-009 007-013 007-014 007-015 007-017 007-01…" at bounding box center [392, 127] width 568 height 54
type input "41"
type input "28"
type input "3"
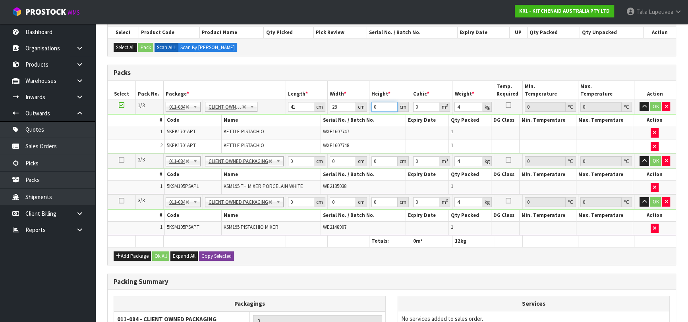
type input "0.003444"
type input "35"
type input "0.04018"
type input "35"
type input "5"
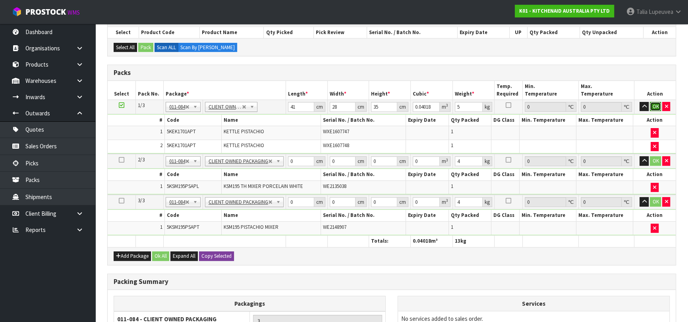
click at [659, 104] on button "OK" at bounding box center [655, 107] width 11 height 10
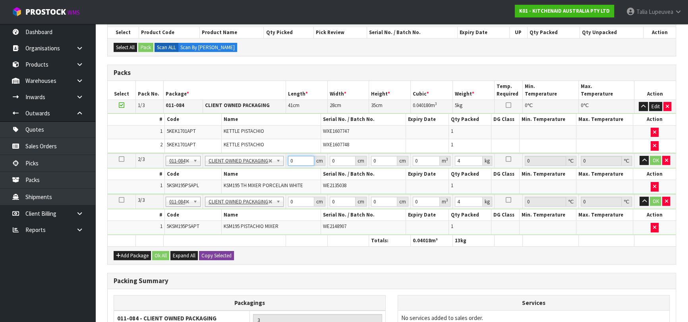
drag, startPoint x: 297, startPoint y: 159, endPoint x: 279, endPoint y: 166, distance: 18.9
click at [270, 166] on tr "2/3 NONE 007-001 007-002 007-004 007-009 007-013 007-014 007-015 007-017 007-01…" at bounding box center [392, 161] width 568 height 15
type input "42"
type input "29"
type input "4"
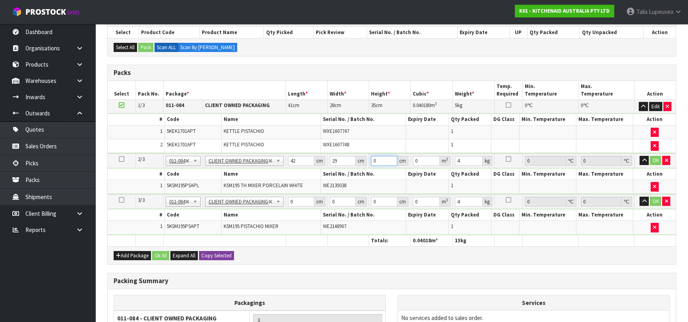
type input "0.004872"
type input "43"
type input "0.052374"
type input "43"
type input "13"
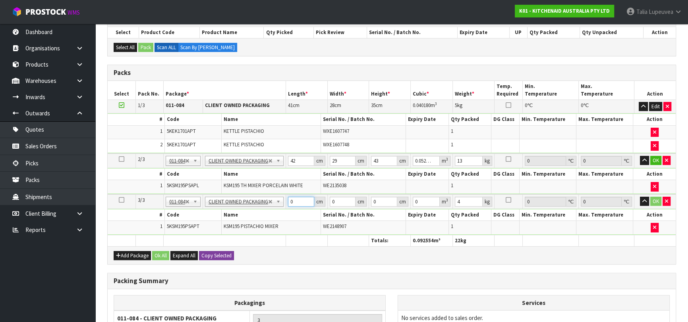
drag, startPoint x: 293, startPoint y: 202, endPoint x: 274, endPoint y: 207, distance: 19.7
click at [274, 207] on tbody "3/3 NONE 007-001 007-002 007-004 007-009 007-013 007-014 007-015 007-017 007-01…" at bounding box center [392, 215] width 568 height 41
type input "42"
type input "29"
type input "4"
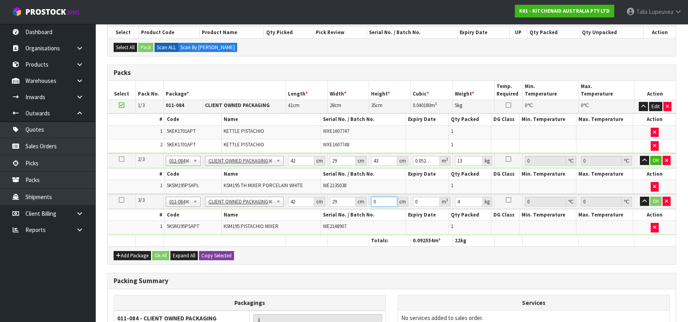
type input "0.004872"
type input "43"
type input "0.052374"
type input "43"
type input "13"
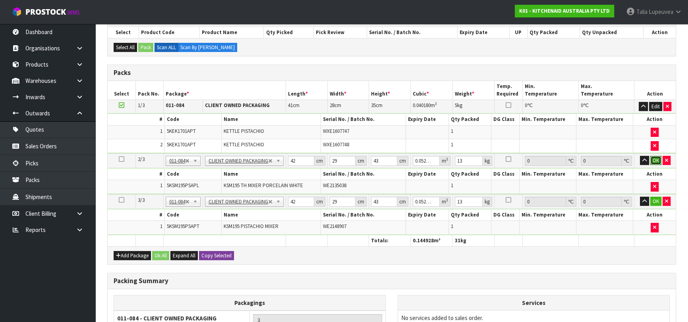
click at [652, 158] on button "OK" at bounding box center [655, 161] width 11 height 10
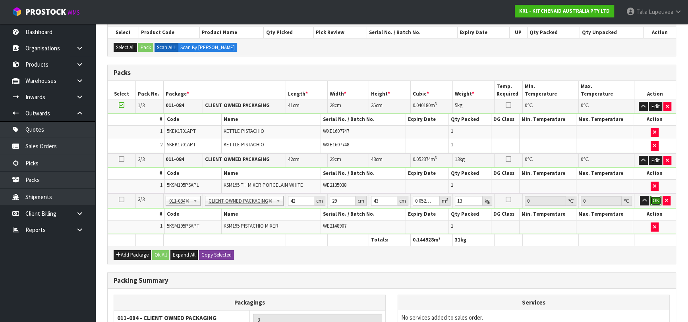
click at [655, 196] on button "OK" at bounding box center [655, 201] width 11 height 10
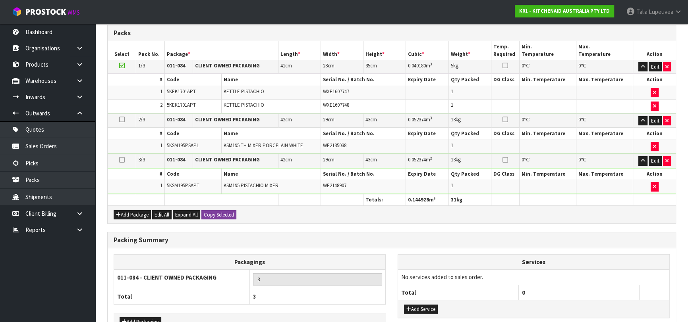
scroll to position [233, 0]
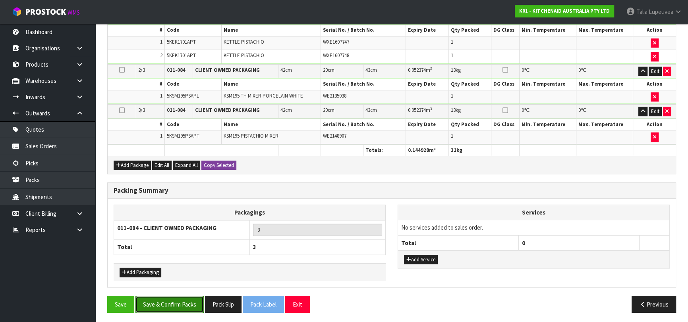
click at [164, 301] on button "Save & Confirm Packs" at bounding box center [169, 304] width 68 height 17
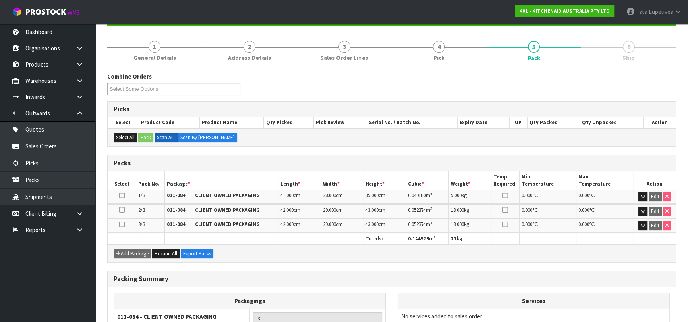
scroll to position [154, 0]
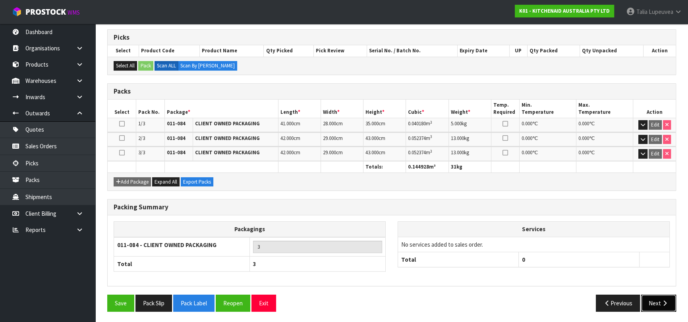
click at [661, 301] on icon "button" at bounding box center [665, 304] width 8 height 6
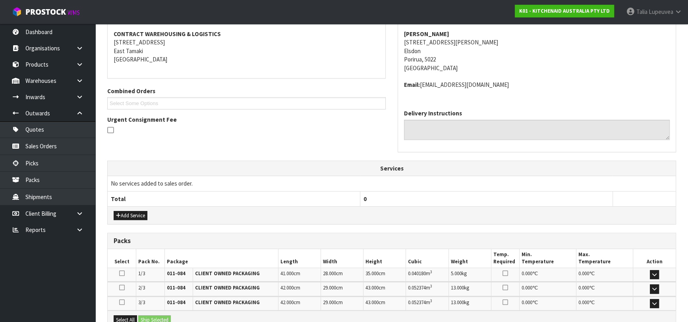
scroll to position [216, 0]
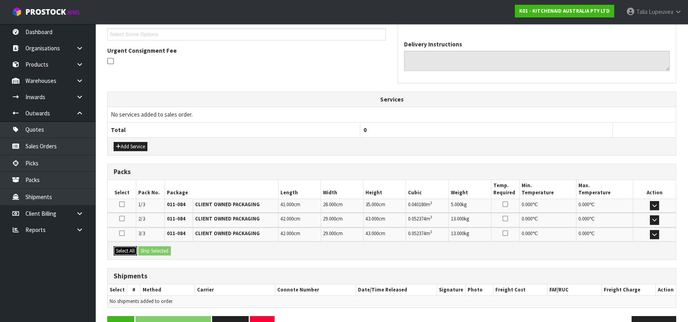
click at [128, 253] on button "Select All" at bounding box center [125, 252] width 23 height 10
click at [163, 247] on button "Ship Selected" at bounding box center [154, 252] width 33 height 10
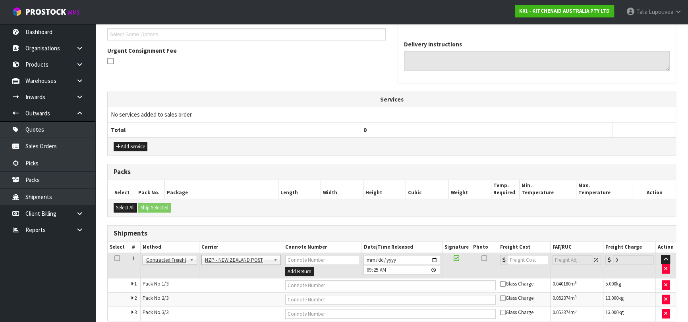
scroll to position [252, 0]
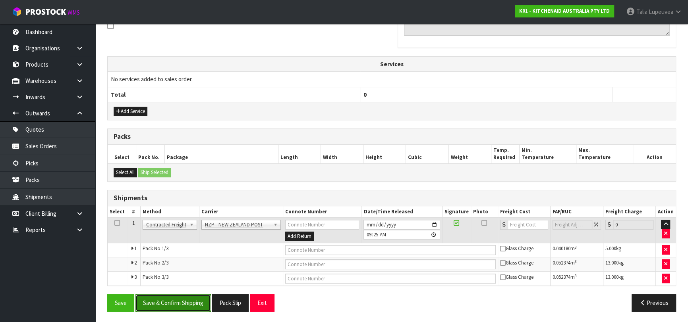
click at [188, 299] on button "Save & Confirm Shipping" at bounding box center [172, 303] width 75 height 17
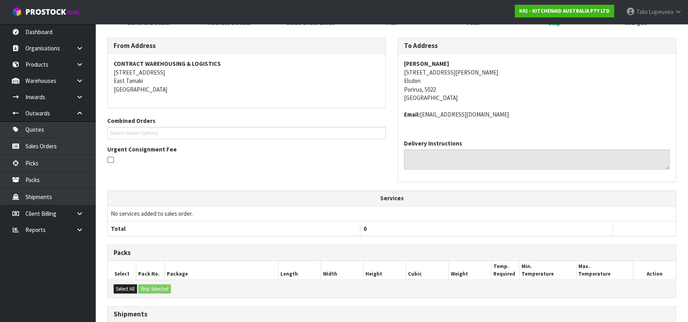
scroll to position [239, 0]
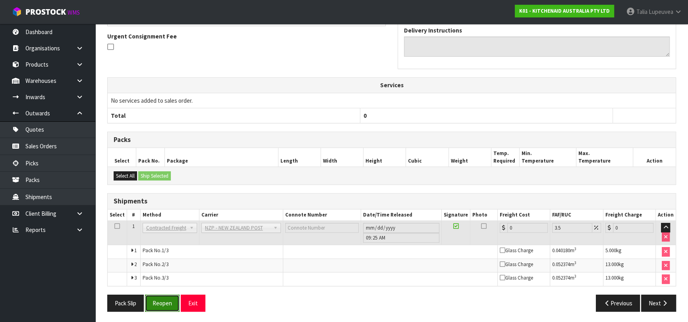
click at [157, 296] on button "Reopen" at bounding box center [162, 303] width 35 height 17
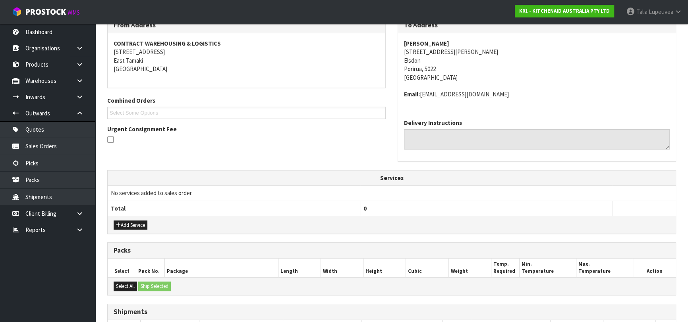
scroll to position [253, 0]
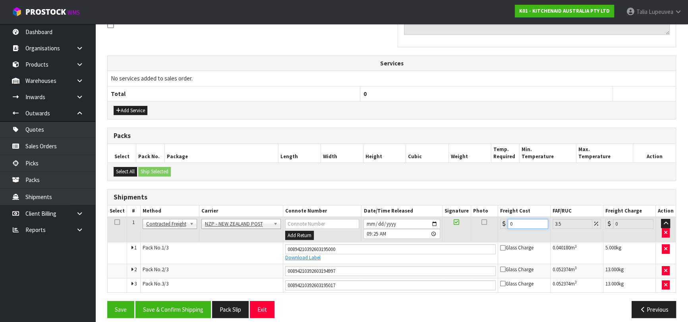
drag, startPoint x: 522, startPoint y: 223, endPoint x: 476, endPoint y: 232, distance: 46.2
click at [476, 232] on tr "1 Client Local Pickup Customer Local Pickup Company Freight Contracted Freight …" at bounding box center [392, 230] width 568 height 26
type input "3"
type input "3.1"
type input "30"
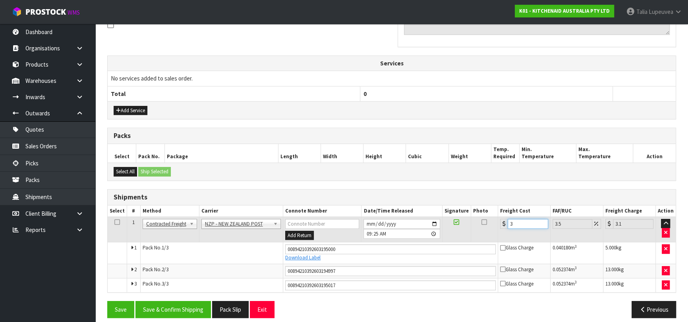
type input "31.05"
type input "30.2"
type input "31.26"
type input "30.23"
type input "31.29"
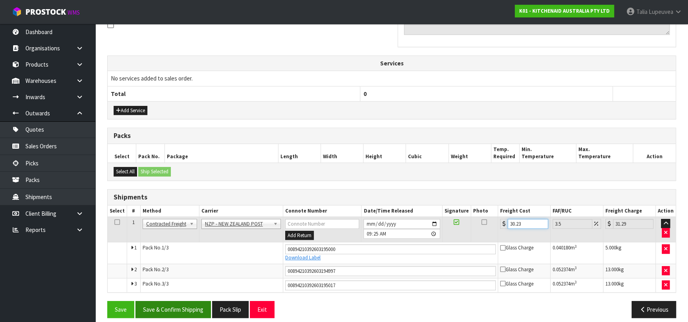
type input "30.23"
click at [180, 302] on button "Save & Confirm Shipping" at bounding box center [172, 309] width 75 height 17
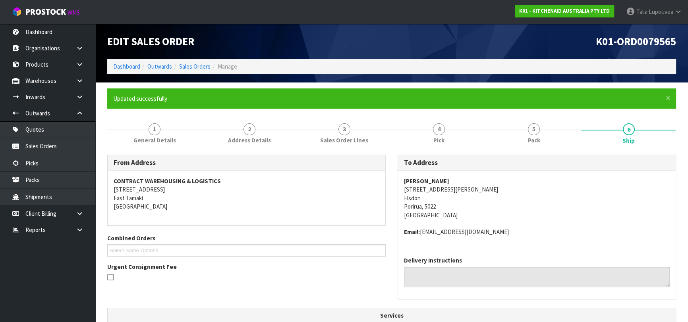
scroll to position [236, 0]
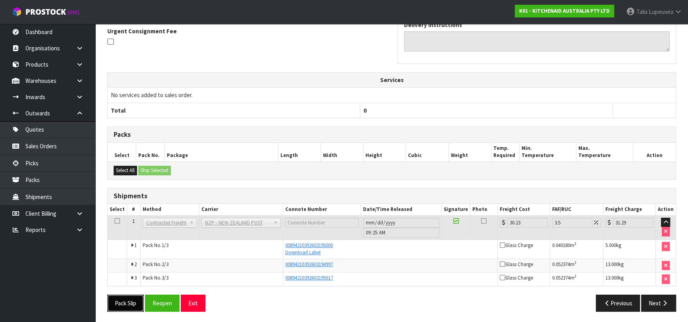
click at [130, 300] on button "Pack Slip" at bounding box center [125, 303] width 37 height 17
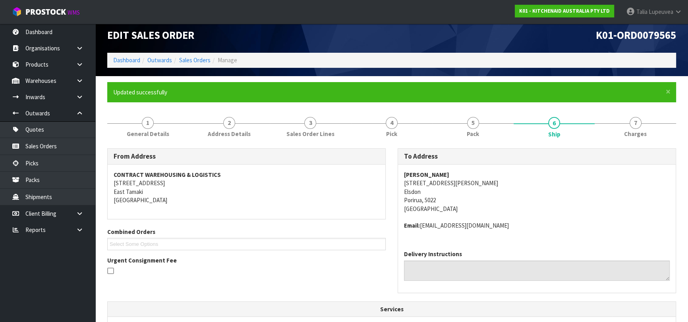
scroll to position [0, 0]
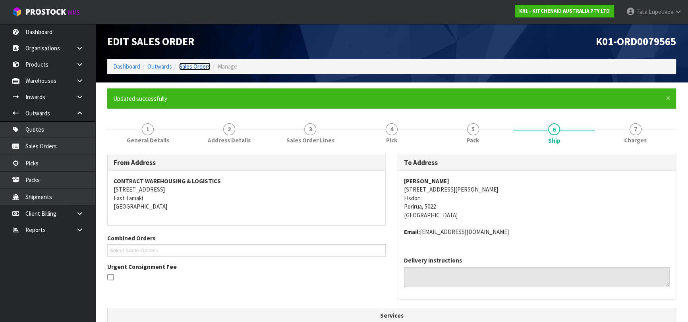
click at [190, 67] on link "Sales Orders" at bounding box center [194, 67] width 31 height 8
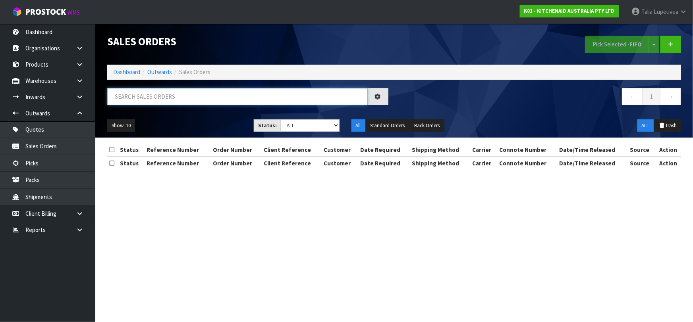
click at [176, 93] on input "text" at bounding box center [237, 96] width 260 height 17
type input "JOB-0414022"
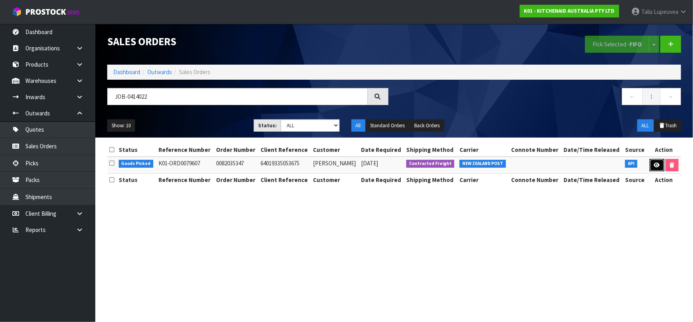
click at [660, 166] on link at bounding box center [657, 165] width 15 height 13
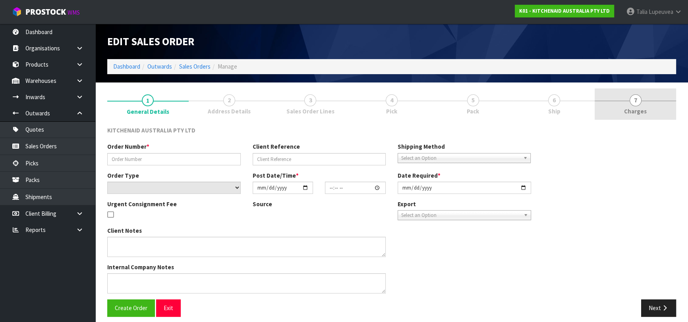
type input "0082035347"
type input "64019335053675"
select select "number:0"
type input "[DATE]"
type input "11:41:39.000"
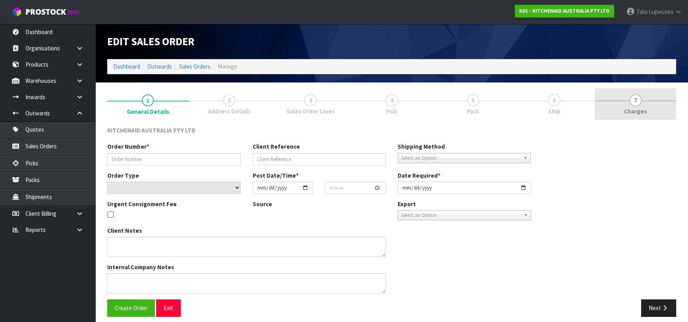
type input "[DATE]"
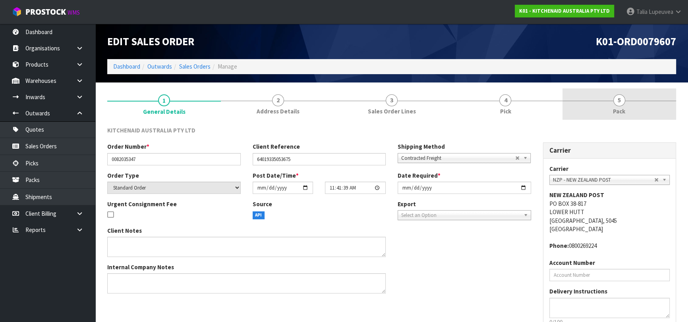
click at [623, 107] on span "Pack" at bounding box center [619, 111] width 12 height 8
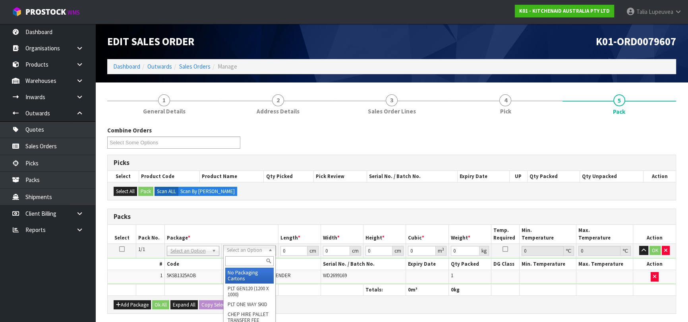
click at [243, 263] on input "text" at bounding box center [249, 262] width 48 height 10
type input "OWN"
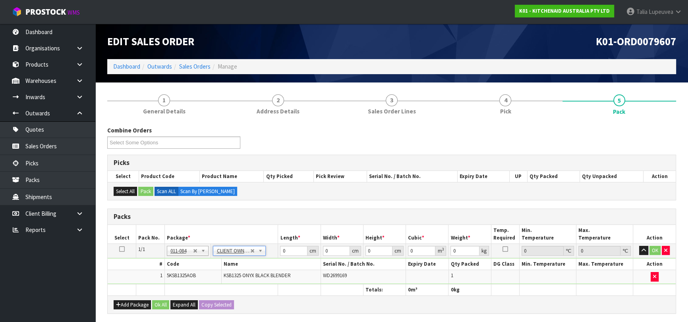
type input "3.95"
drag, startPoint x: 287, startPoint y: 251, endPoint x: 261, endPoint y: 258, distance: 26.7
click at [261, 258] on tbody "1/1 NONE 007-001 007-002 007-004 007-009 007-013 007-014 007-015 007-017 007-01…" at bounding box center [392, 264] width 568 height 41
type input "51"
type input "31"
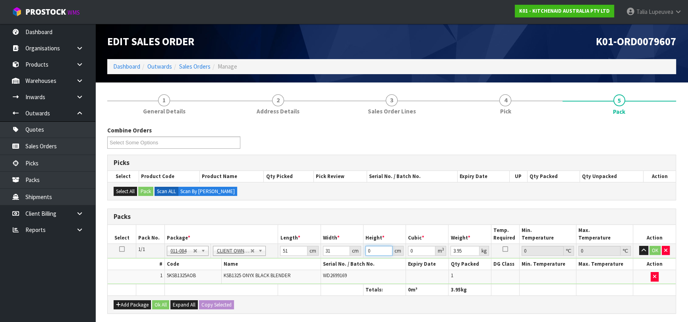
type input "3"
type input "0.004743"
type input "31"
type input "0.049011"
type input "31"
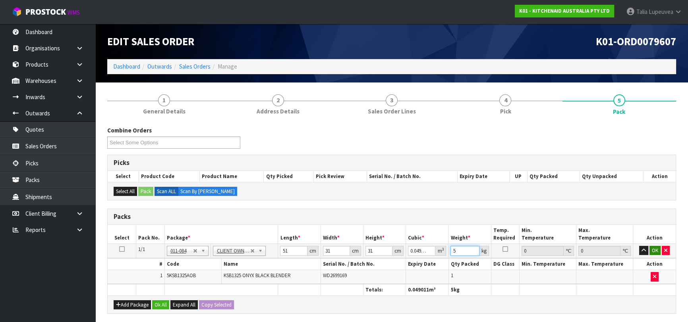
type input "5"
click at [652, 247] on button "OK" at bounding box center [654, 251] width 11 height 10
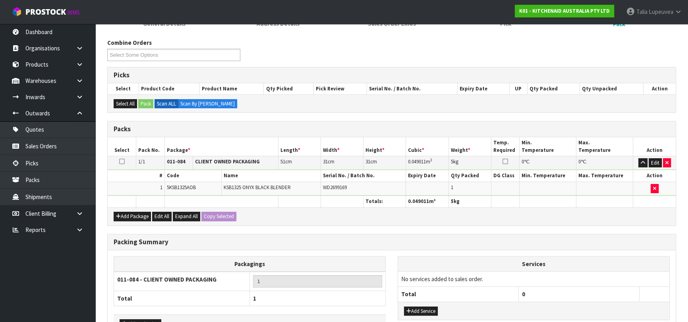
scroll to position [140, 0]
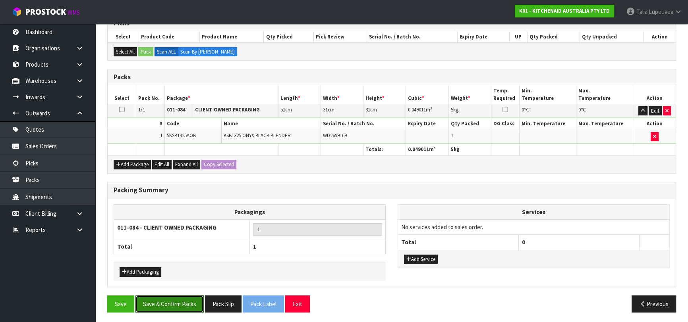
drag, startPoint x: 189, startPoint y: 305, endPoint x: 224, endPoint y: 271, distance: 49.2
click at [189, 302] on button "Save & Confirm Packs" at bounding box center [169, 304] width 68 height 17
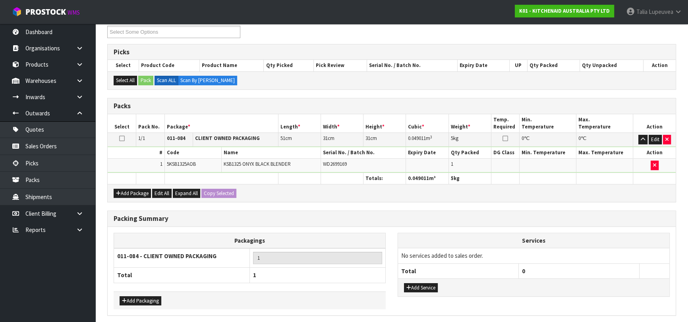
scroll to position [0, 0]
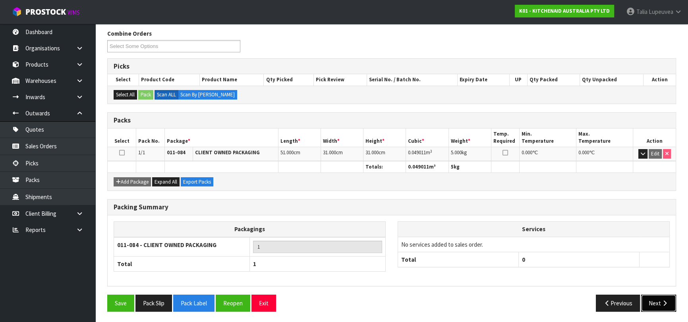
click at [664, 297] on button "Next" at bounding box center [658, 303] width 35 height 17
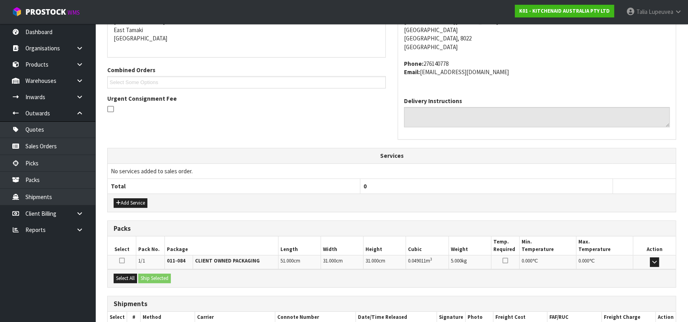
scroll to position [218, 0]
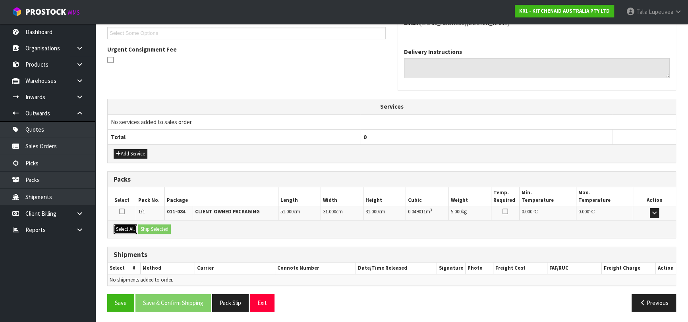
click at [142, 227] on div "Select All Ship Selected" at bounding box center [392, 229] width 568 height 18
click at [135, 229] on button "Select All" at bounding box center [125, 230] width 23 height 10
click at [147, 226] on button "Ship Selected" at bounding box center [154, 230] width 33 height 10
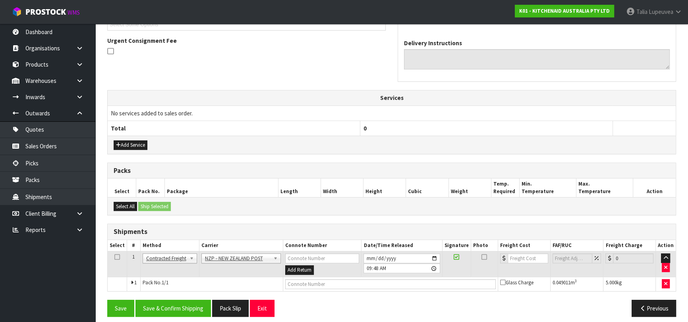
scroll to position [231, 0]
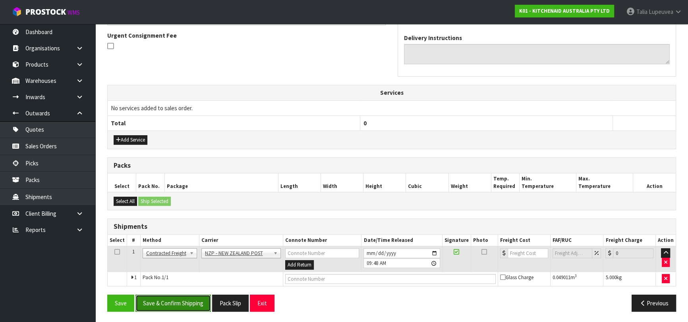
click at [191, 303] on button "Save & Confirm Shipping" at bounding box center [172, 303] width 75 height 17
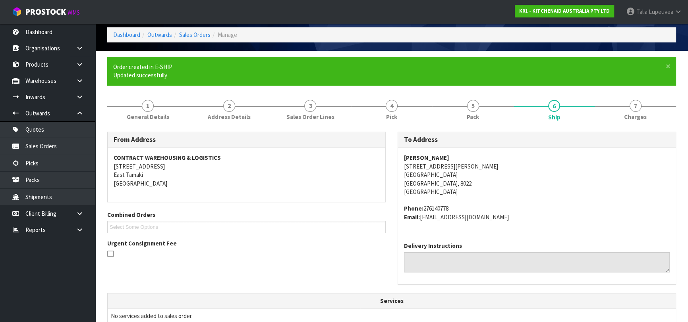
scroll to position [220, 0]
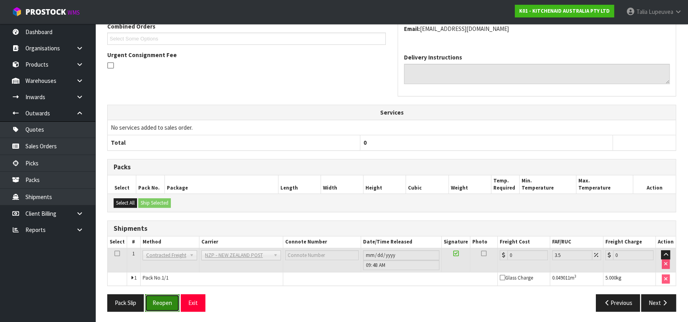
click at [165, 305] on button "Reopen" at bounding box center [162, 303] width 35 height 17
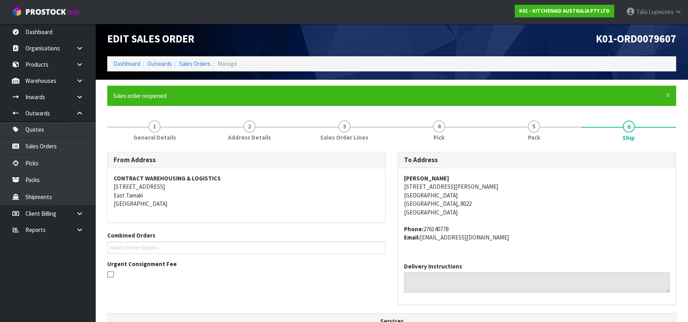
scroll to position [239, 0]
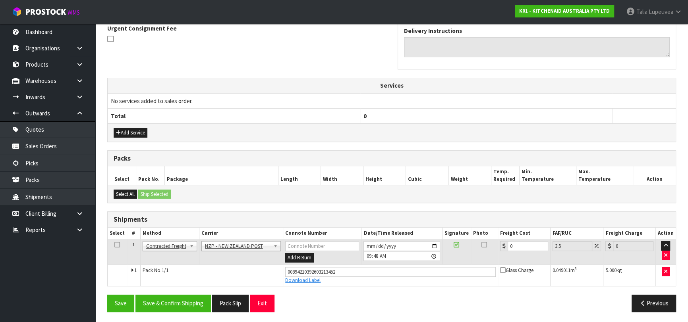
click at [465, 258] on tr "1 Client Local Pickup Customer Local Pickup Company Freight Contracted Freight …" at bounding box center [392, 252] width 568 height 26
drag, startPoint x: 516, startPoint y: 242, endPoint x: 478, endPoint y: 255, distance: 40.6
click at [478, 255] on tr "1 Client Local Pickup Customer Local Pickup Company Freight Contracted Freight …" at bounding box center [392, 252] width 568 height 26
type input "1"
type input "1.03"
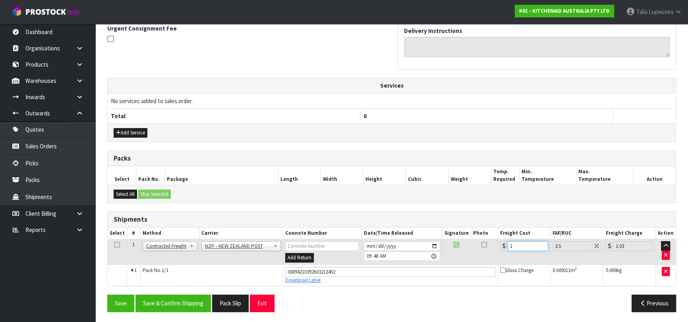
type input "11"
type input "11.38"
type input "11.6"
type input "12.01"
type input "11.61"
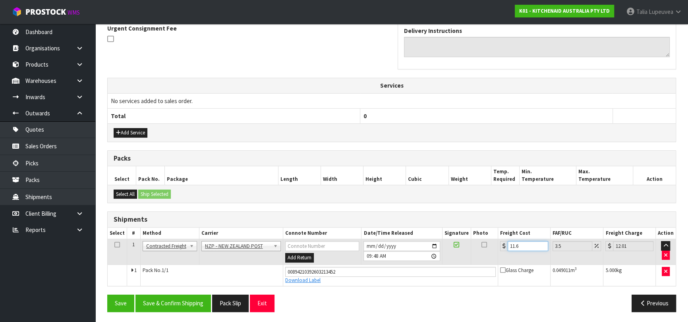
type input "12.02"
type input "11.61"
click at [179, 300] on button "Save & Confirm Shipping" at bounding box center [172, 303] width 75 height 17
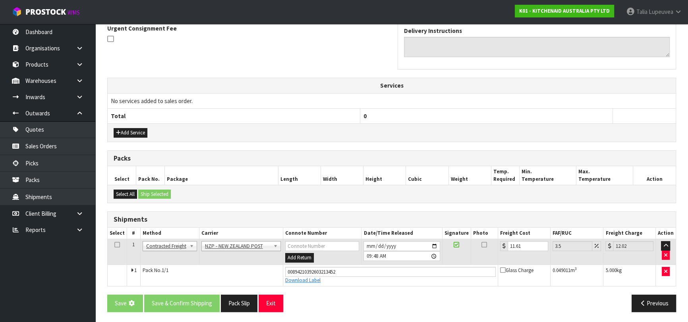
scroll to position [0, 0]
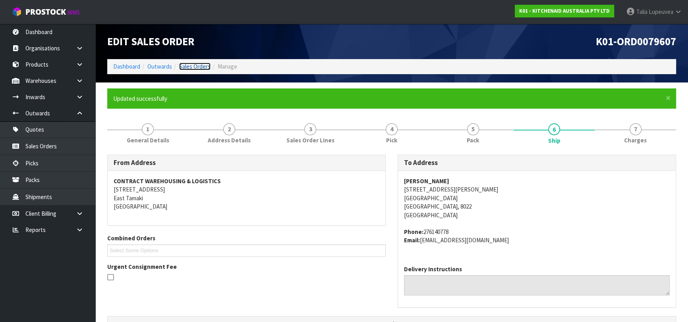
click at [191, 65] on link "Sales Orders" at bounding box center [194, 67] width 31 height 8
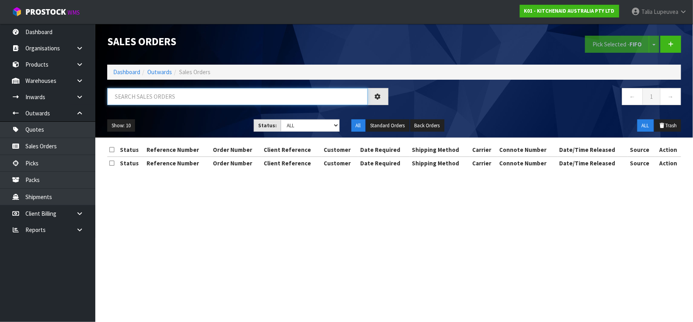
click at [176, 94] on input "text" at bounding box center [237, 96] width 260 height 17
type input "JOB-0414021"
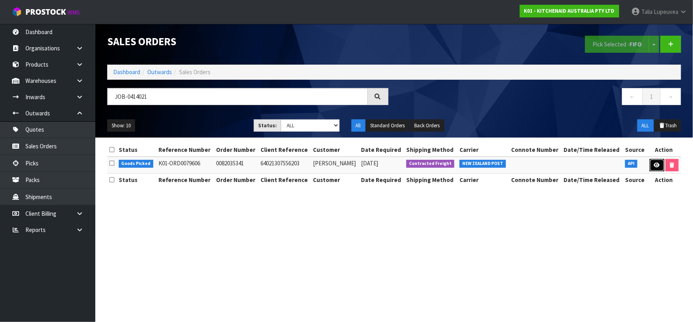
click at [655, 163] on icon at bounding box center [657, 165] width 6 height 5
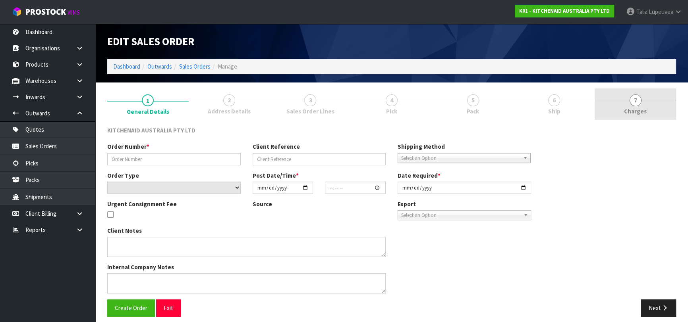
type input "0082035341"
type input "64021307556203"
select select "number:0"
type input "[DATE]"
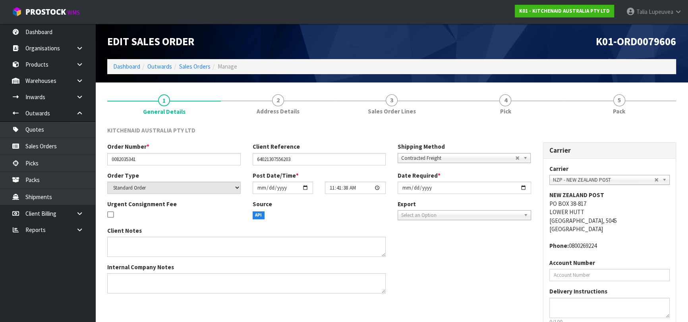
click at [611, 108] on link "5 Pack" at bounding box center [619, 104] width 114 height 31
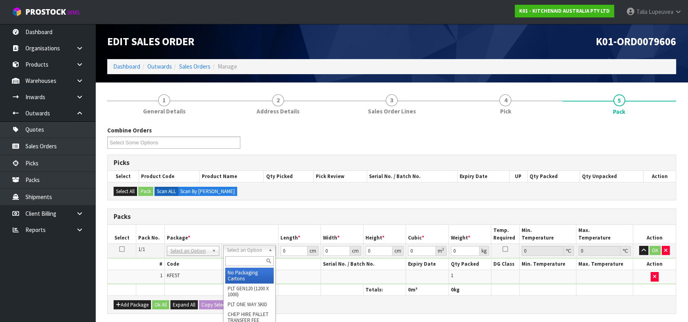
click at [243, 258] on input "text" at bounding box center [249, 262] width 48 height 10
drag, startPoint x: 245, startPoint y: 274, endPoint x: 251, endPoint y: 270, distance: 7.3
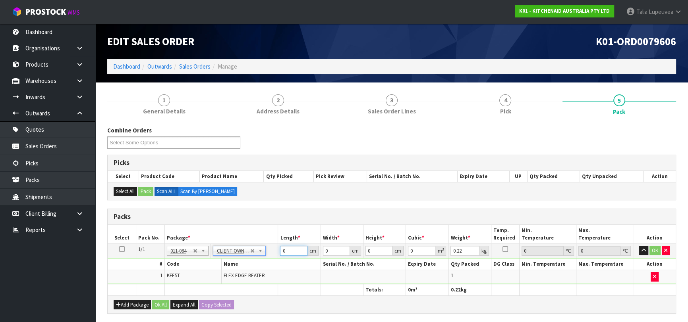
drag, startPoint x: 292, startPoint y: 250, endPoint x: 243, endPoint y: 259, distance: 50.5
click at [243, 259] on tbody "1/1 NONE 007-001 007-002 007-004 007-009 007-013 007-014 007-015 007-017 007-01…" at bounding box center [392, 264] width 568 height 41
click at [655, 250] on button "OK" at bounding box center [654, 251] width 11 height 10
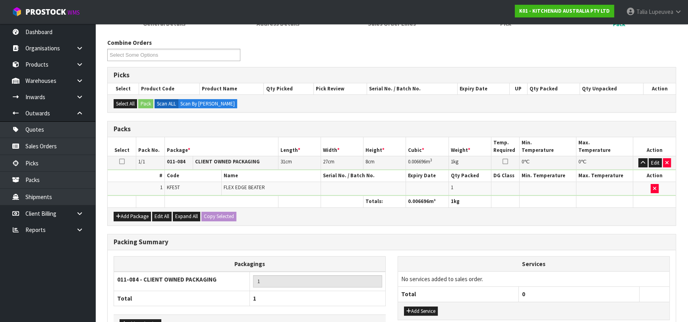
scroll to position [140, 0]
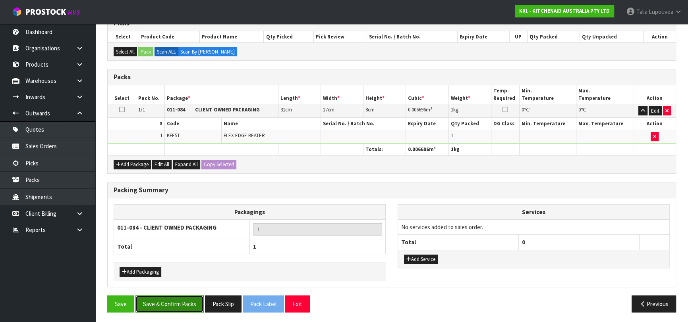
click at [194, 301] on button "Save & Confirm Packs" at bounding box center [169, 304] width 68 height 17
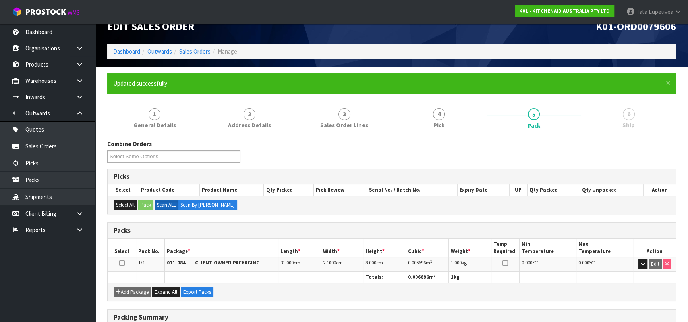
scroll to position [125, 0]
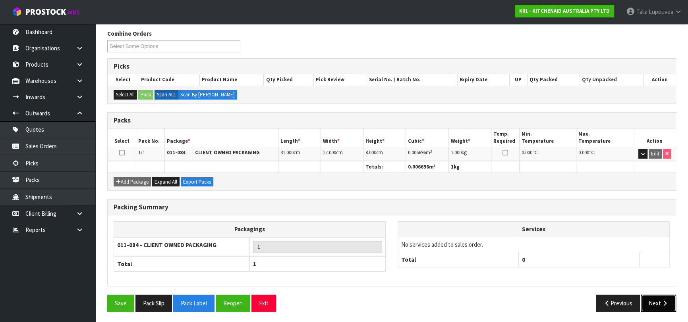
click at [651, 295] on button "Next" at bounding box center [658, 303] width 35 height 17
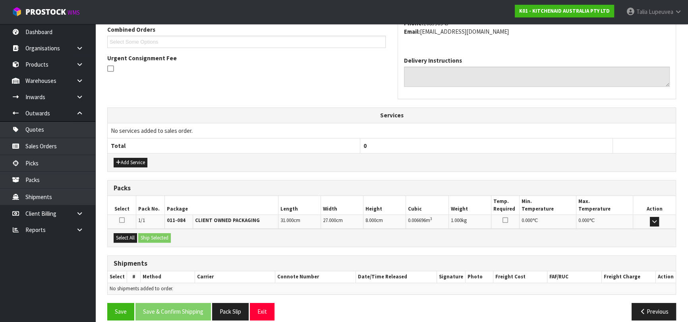
scroll to position [218, 0]
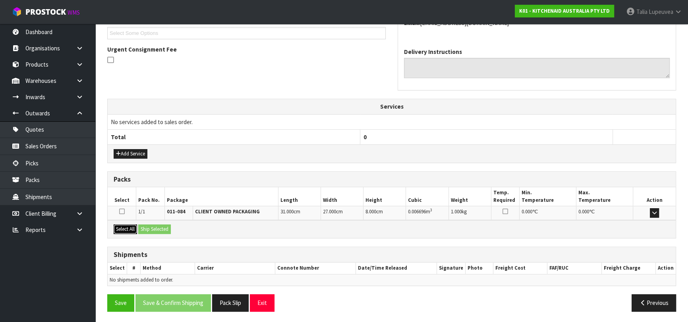
drag, startPoint x: 123, startPoint y: 229, endPoint x: 150, endPoint y: 229, distance: 26.2
click at [128, 229] on button "Select All" at bounding box center [125, 230] width 23 height 10
click at [151, 229] on button "Ship Selected" at bounding box center [154, 230] width 33 height 10
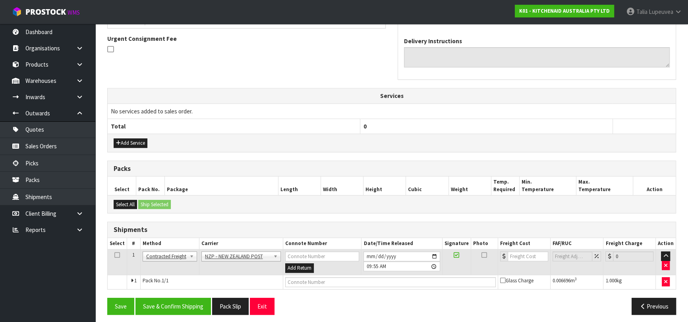
scroll to position [231, 0]
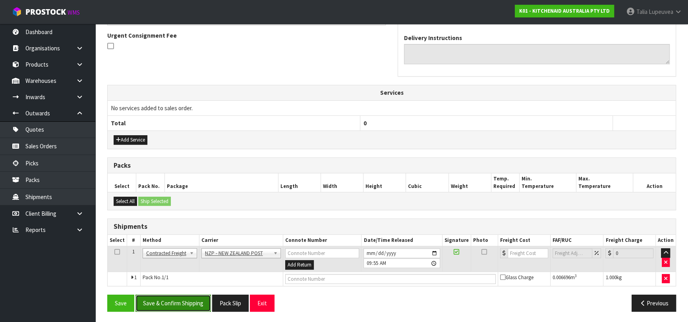
click at [193, 304] on button "Save & Confirm Shipping" at bounding box center [172, 303] width 75 height 17
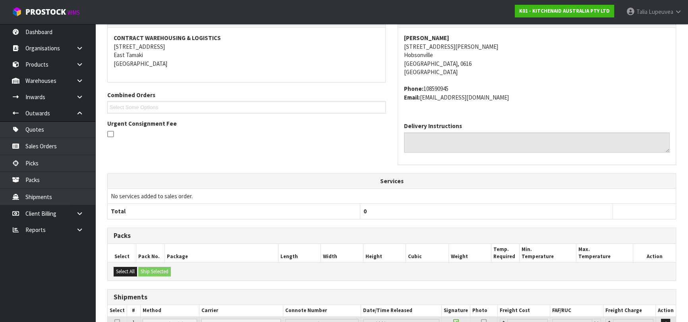
scroll to position [220, 0]
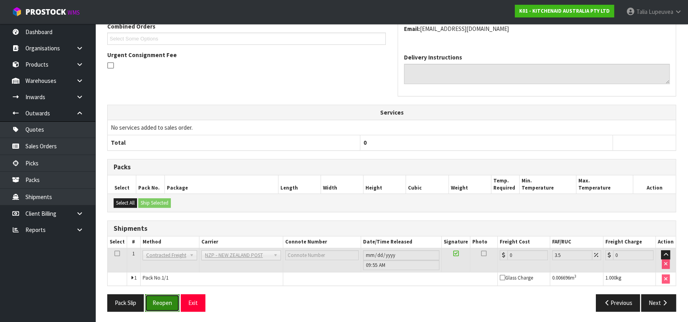
drag, startPoint x: 157, startPoint y: 307, endPoint x: 162, endPoint y: 303, distance: 7.1
click at [157, 307] on button "Reopen" at bounding box center [162, 303] width 35 height 17
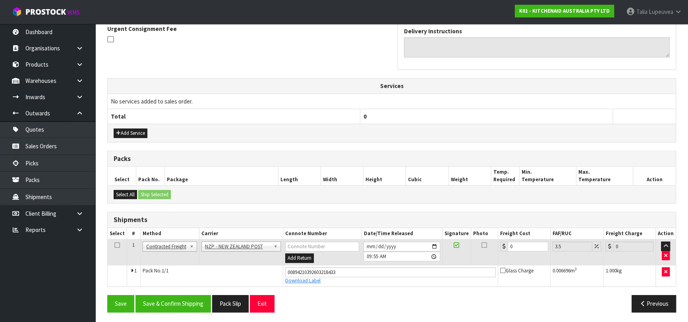
scroll to position [239, 0]
drag, startPoint x: 512, startPoint y: 245, endPoint x: 500, endPoint y: 246, distance: 12.0
click at [500, 246] on div "0" at bounding box center [524, 246] width 48 height 10
click at [194, 309] on button "Save & Confirm Shipping" at bounding box center [172, 303] width 75 height 17
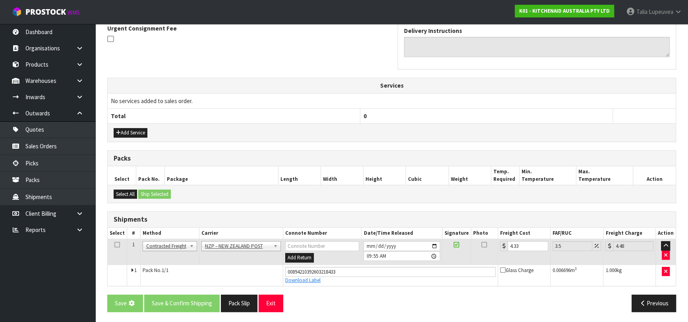
scroll to position [0, 0]
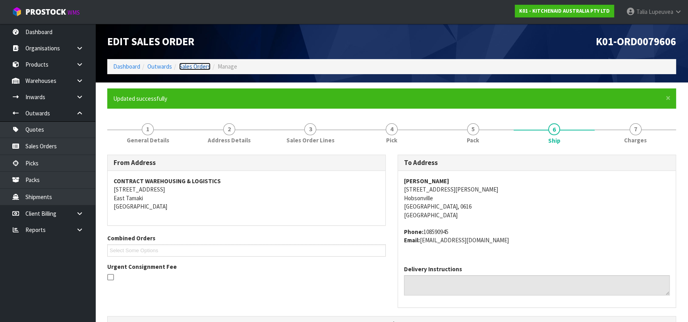
click at [189, 66] on link "Sales Orders" at bounding box center [194, 67] width 31 height 8
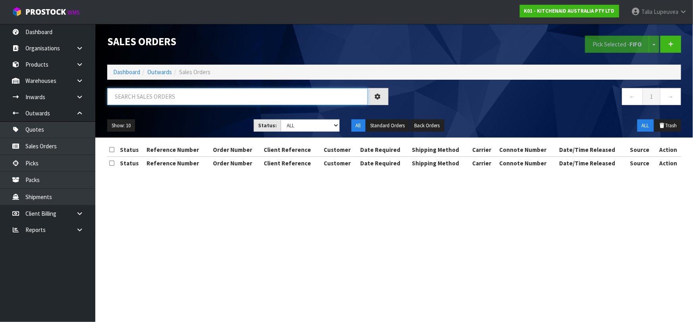
click at [192, 95] on input "text" at bounding box center [237, 96] width 260 height 17
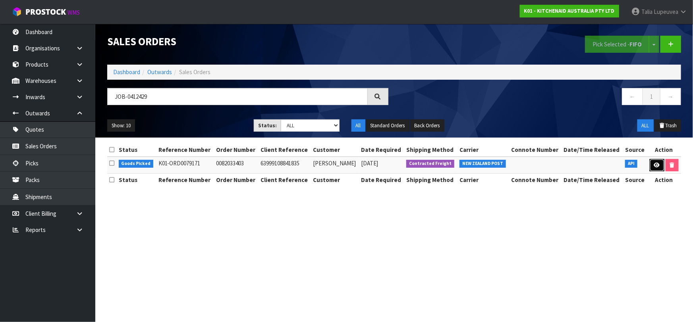
click at [659, 163] on icon at bounding box center [657, 165] width 6 height 5
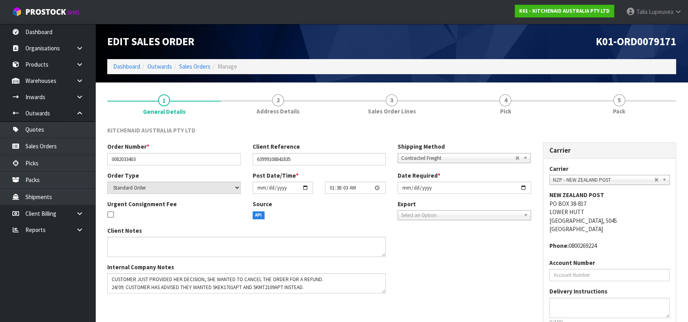
click at [414, 270] on div "Client Notes Internal Company Notes" at bounding box center [319, 263] width 436 height 73
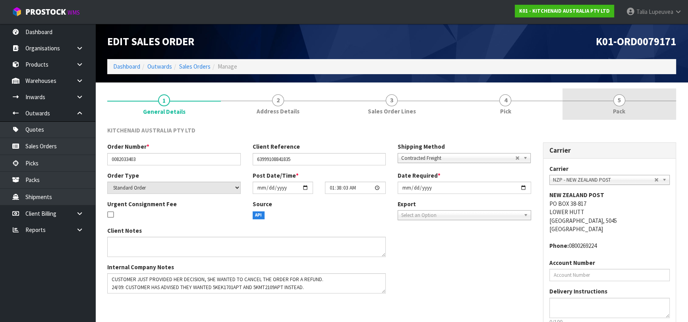
click at [638, 106] on link "5 Pack" at bounding box center [619, 104] width 114 height 31
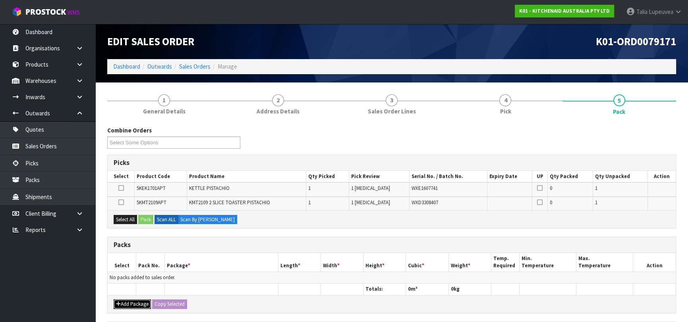
click at [119, 300] on button "Add Package" at bounding box center [132, 305] width 37 height 10
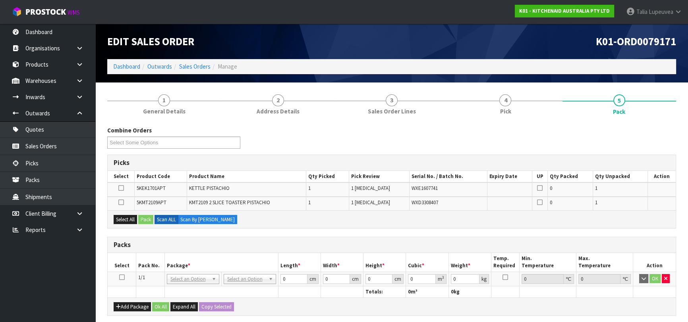
click at [121, 278] on icon at bounding box center [122, 278] width 6 height 0
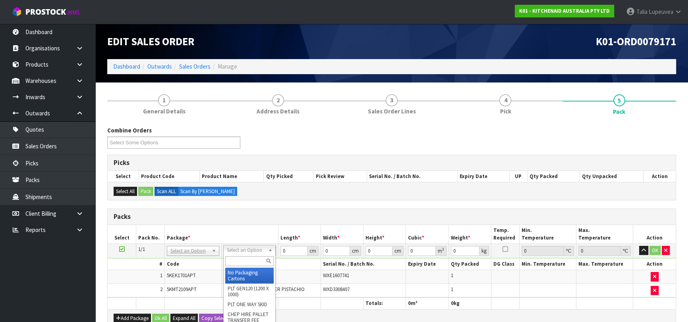
click at [246, 258] on input "text" at bounding box center [249, 262] width 48 height 10
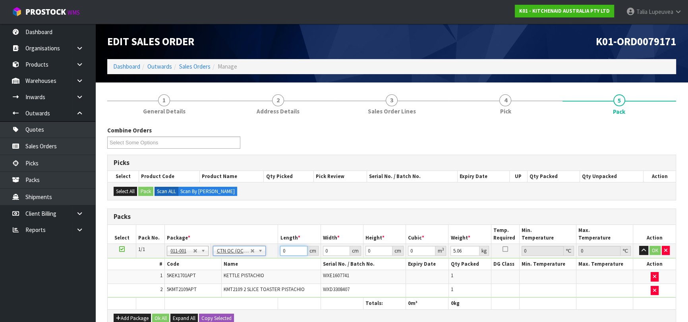
drag, startPoint x: 285, startPoint y: 249, endPoint x: 266, endPoint y: 251, distance: 18.7
click at [266, 251] on tr "1/1 NONE 007-001 007-002 007-004 007-009 007-013 007-014 007-015 007-017 007-01…" at bounding box center [392, 251] width 568 height 14
click at [654, 246] on button "OK" at bounding box center [654, 251] width 11 height 10
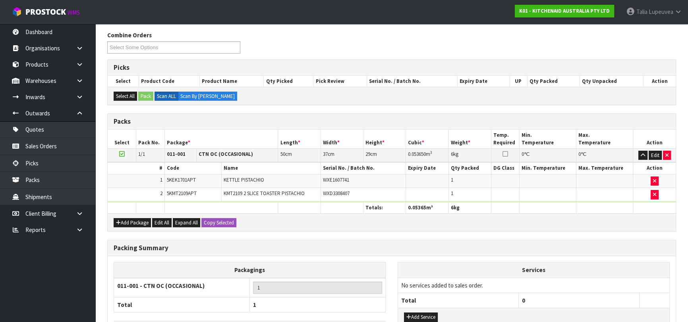
scroll to position [154, 0]
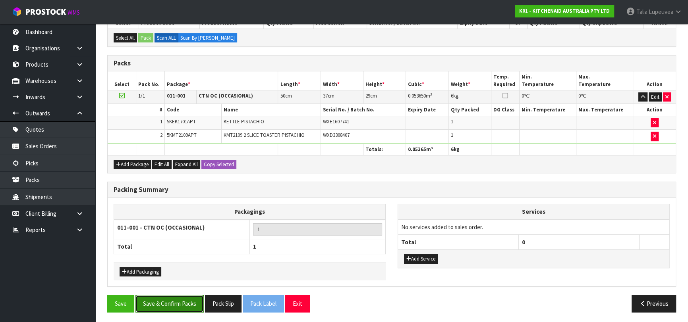
click at [156, 304] on button "Save & Confirm Packs" at bounding box center [169, 303] width 68 height 17
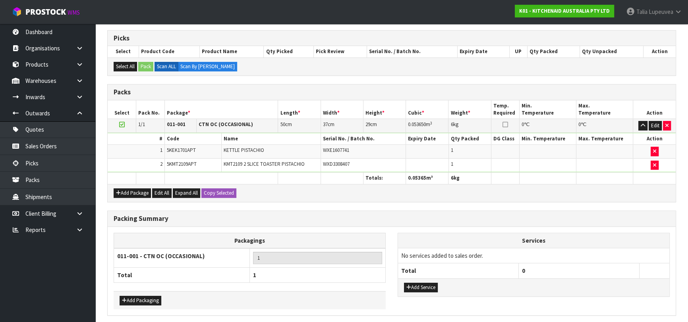
scroll to position [0, 0]
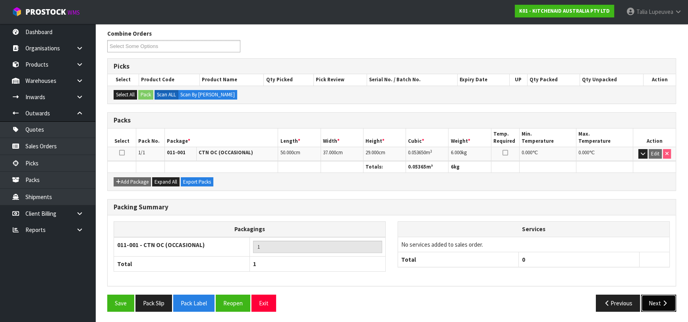
click at [652, 300] on button "Next" at bounding box center [658, 303] width 35 height 17
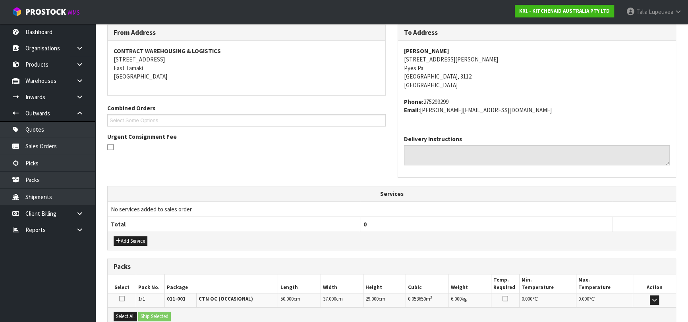
scroll to position [218, 0]
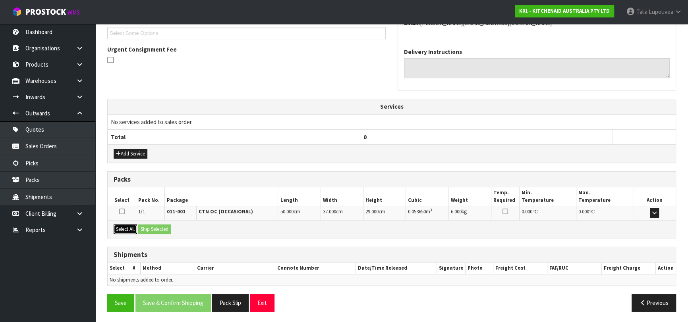
click at [128, 229] on button "Select All" at bounding box center [125, 230] width 23 height 10
click at [150, 228] on button "Ship Selected" at bounding box center [154, 230] width 33 height 10
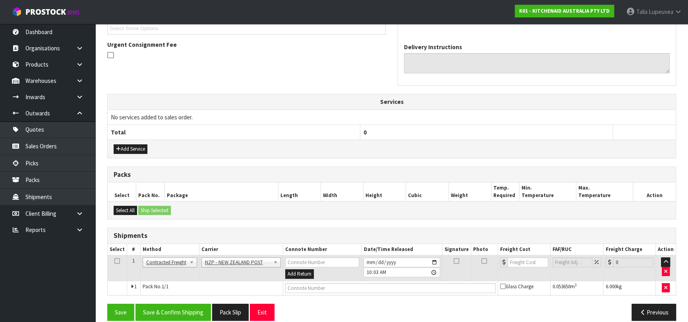
scroll to position [231, 0]
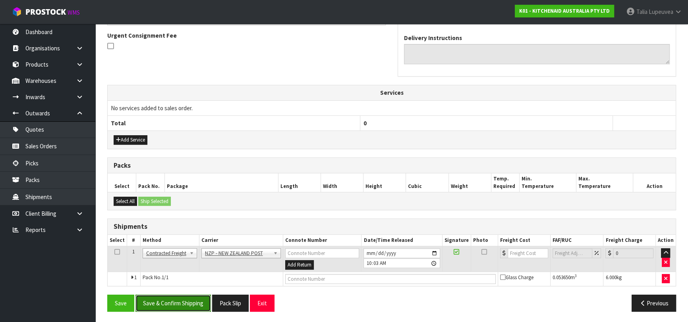
drag, startPoint x: 184, startPoint y: 299, endPoint x: 186, endPoint y: 294, distance: 5.2
click at [186, 295] on button "Save & Confirm Shipping" at bounding box center [172, 303] width 75 height 17
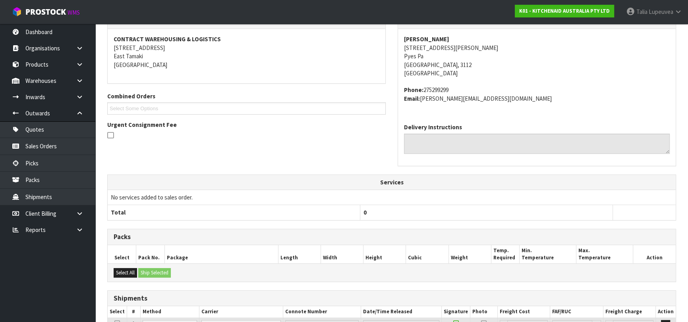
scroll to position [220, 0]
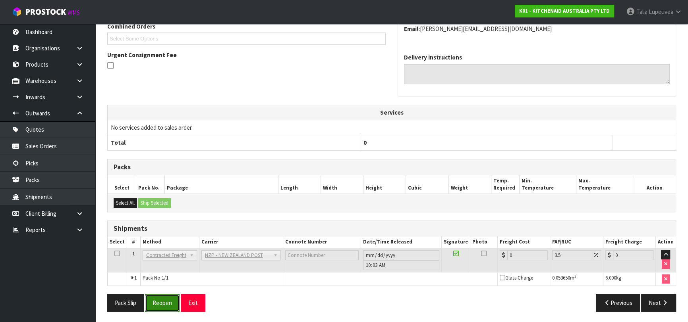
click at [166, 300] on button "Reopen" at bounding box center [162, 303] width 35 height 17
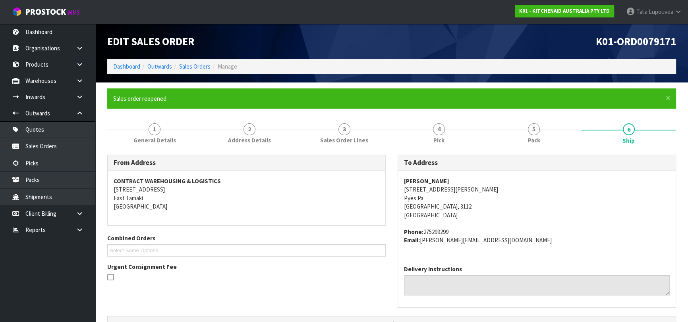
scroll to position [239, 0]
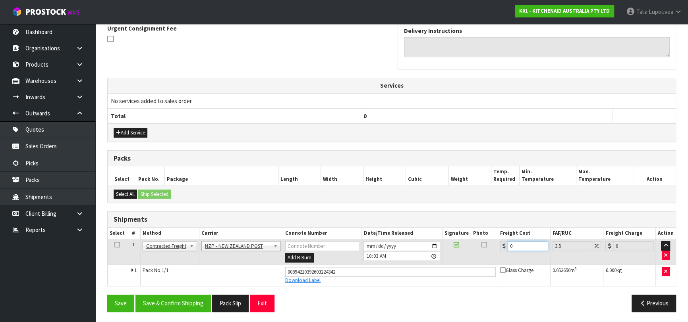
drag, startPoint x: 523, startPoint y: 247, endPoint x: 492, endPoint y: 254, distance: 31.8
click at [494, 254] on tr "1 Client Local Pickup Customer Local Pickup Company Freight Contracted Freight …" at bounding box center [392, 252] width 568 height 26
click at [160, 308] on button "Save & Confirm Shipping" at bounding box center [172, 303] width 75 height 17
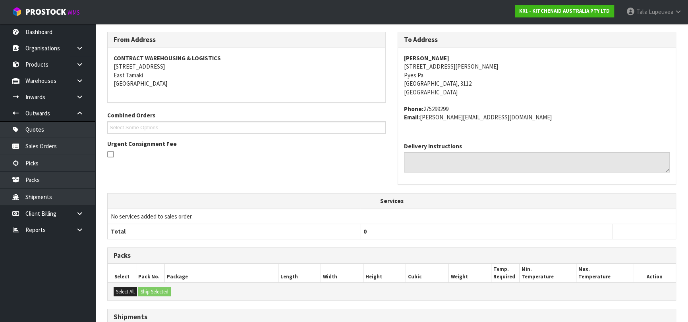
scroll to position [1, 0]
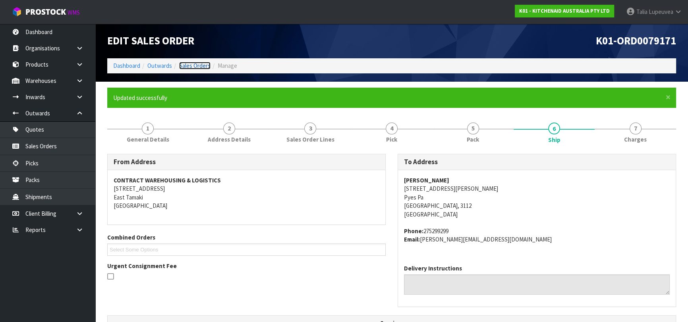
click at [202, 64] on link "Sales Orders" at bounding box center [194, 66] width 31 height 8
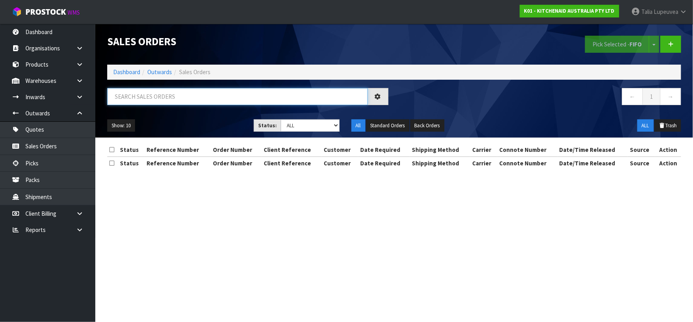
click at [190, 92] on input "text" at bounding box center [237, 96] width 260 height 17
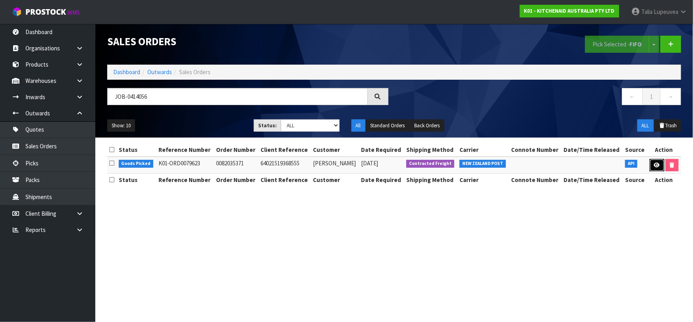
click at [654, 167] on icon at bounding box center [657, 165] width 6 height 5
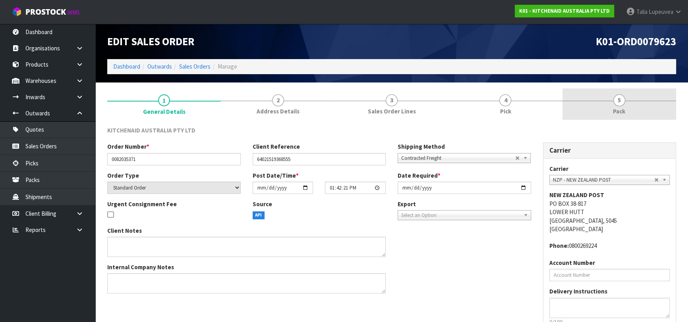
click at [612, 117] on link "5 Pack" at bounding box center [619, 104] width 114 height 31
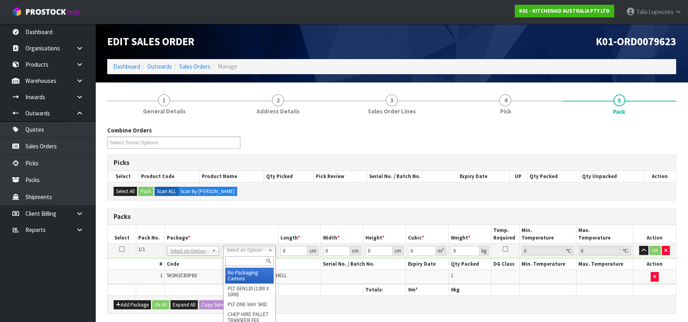
click at [251, 263] on input "text" at bounding box center [249, 262] width 48 height 10
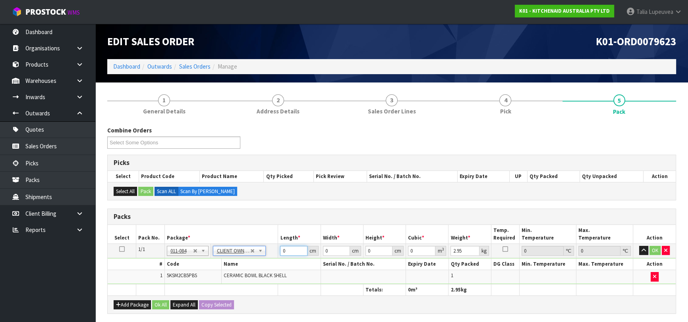
drag, startPoint x: 291, startPoint y: 249, endPoint x: 277, endPoint y: 252, distance: 14.3
click at [277, 252] on tr "1/1 NONE 007-001 007-002 007-004 007-009 007-013 007-014 007-015 007-017 007-01…" at bounding box center [392, 251] width 568 height 14
click at [655, 247] on button "OK" at bounding box center [654, 251] width 11 height 10
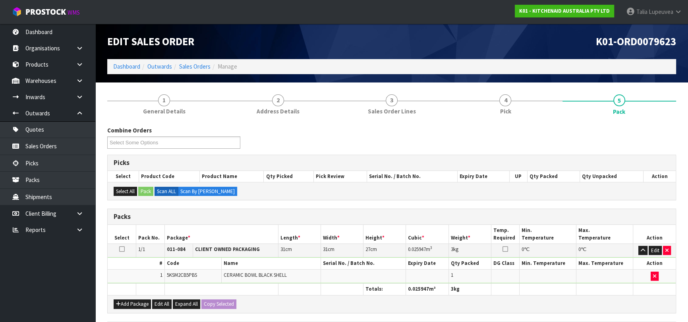
scroll to position [140, 0]
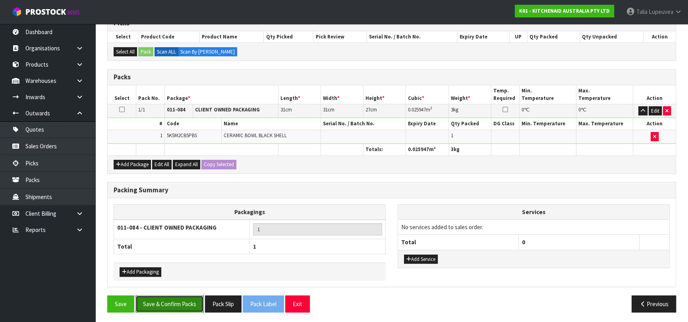
click at [183, 300] on button "Save & Confirm Packs" at bounding box center [169, 304] width 68 height 17
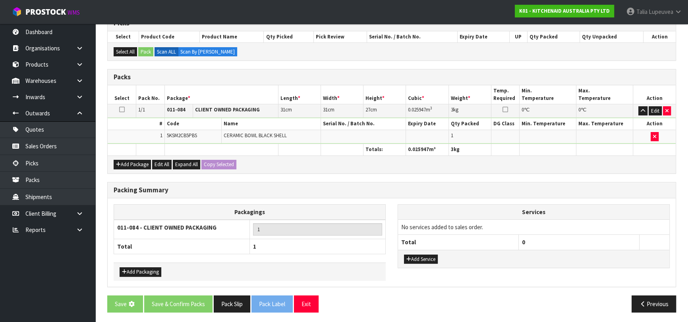
scroll to position [0, 0]
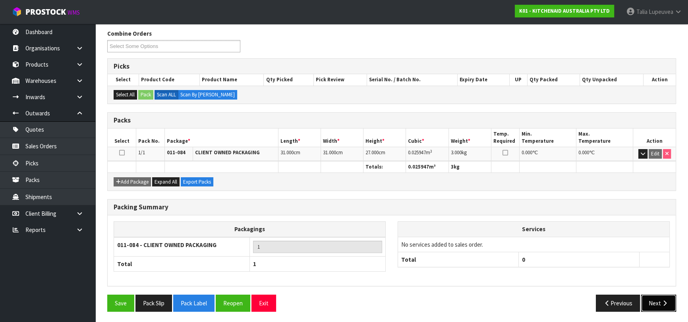
click at [651, 306] on button "Next" at bounding box center [658, 303] width 35 height 17
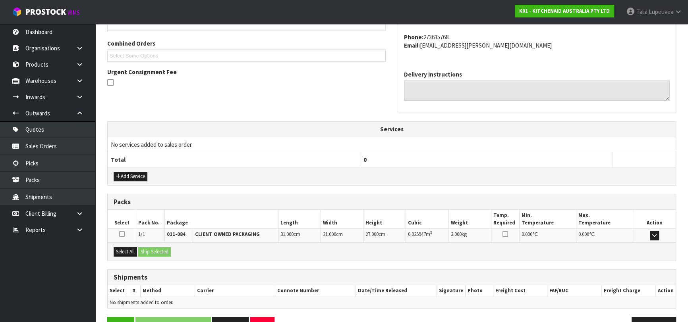
scroll to position [218, 0]
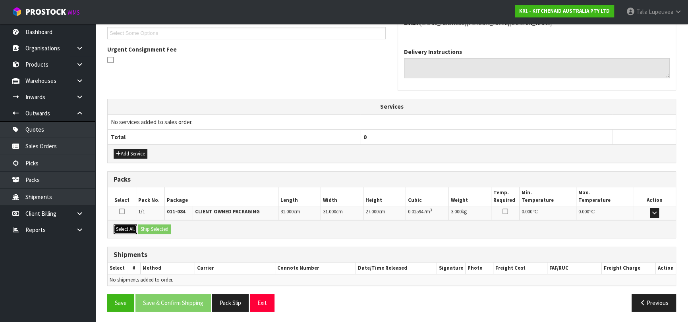
click at [131, 229] on button "Select All" at bounding box center [125, 230] width 23 height 10
click at [144, 227] on button "Ship Selected" at bounding box center [154, 230] width 33 height 10
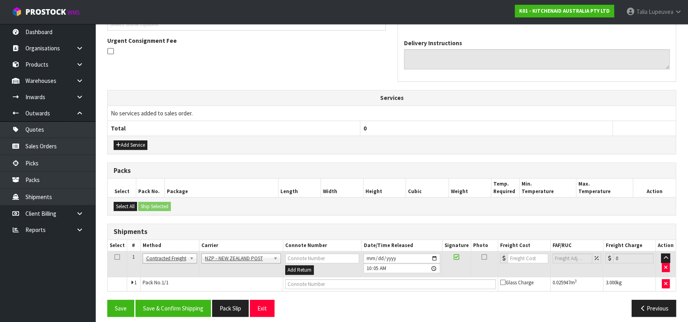
scroll to position [231, 0]
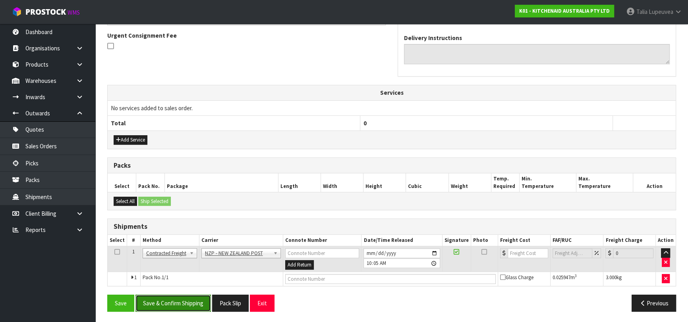
click at [192, 297] on button "Save & Confirm Shipping" at bounding box center [172, 303] width 75 height 17
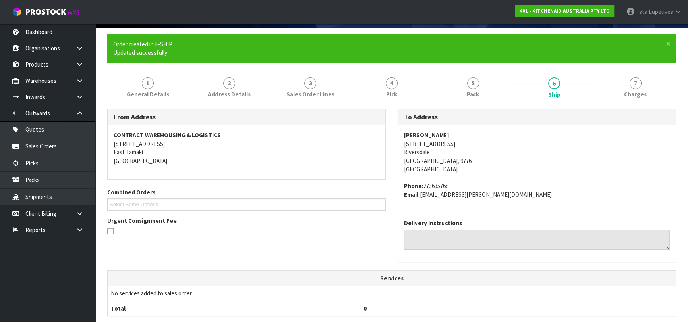
scroll to position [220, 0]
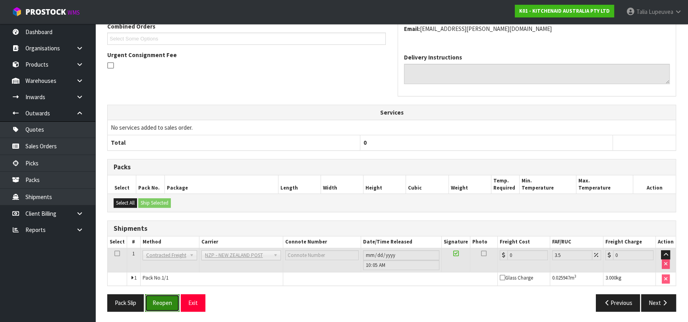
click at [154, 302] on button "Reopen" at bounding box center [162, 303] width 35 height 17
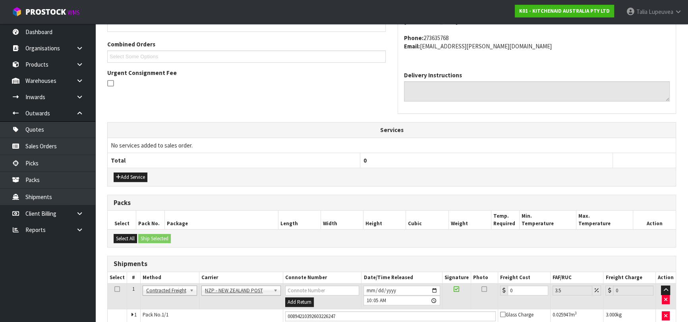
scroll to position [239, 0]
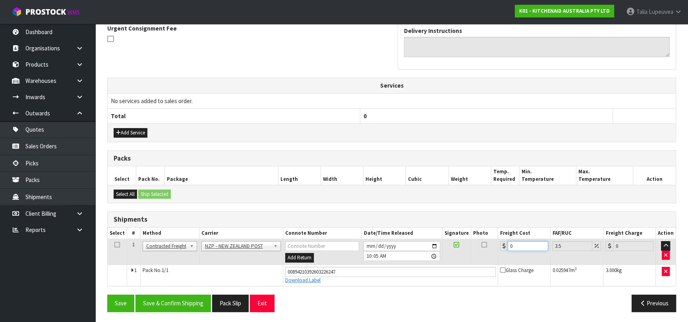
drag, startPoint x: 519, startPoint y: 241, endPoint x: 496, endPoint y: 252, distance: 25.2
click at [494, 252] on tr "1 Client Local Pickup Customer Local Pickup Company Freight Contracted Freight …" at bounding box center [392, 252] width 568 height 26
click at [170, 298] on button "Save & Confirm Shipping" at bounding box center [172, 303] width 75 height 17
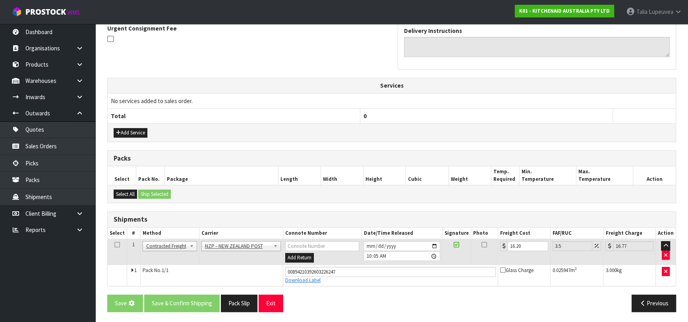
scroll to position [0, 0]
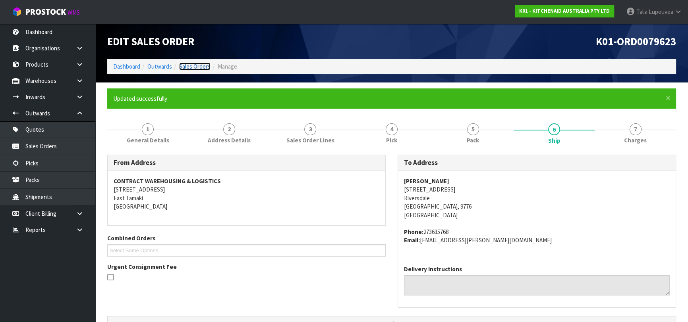
click at [205, 68] on link "Sales Orders" at bounding box center [194, 67] width 31 height 8
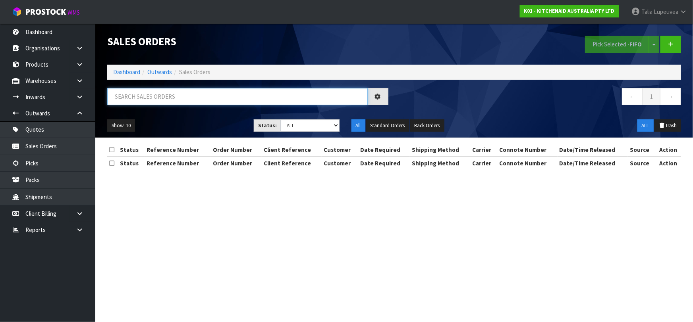
click at [206, 93] on input "text" at bounding box center [237, 96] width 260 height 17
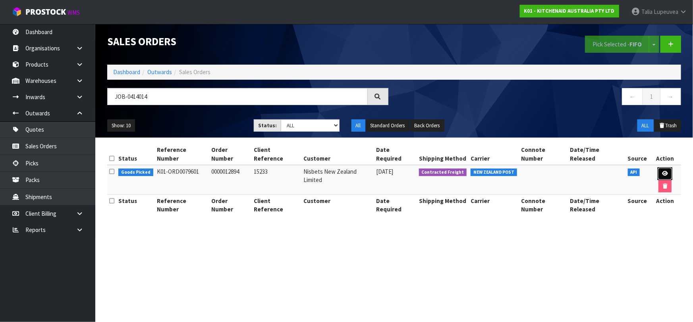
click at [658, 168] on link at bounding box center [665, 174] width 15 height 13
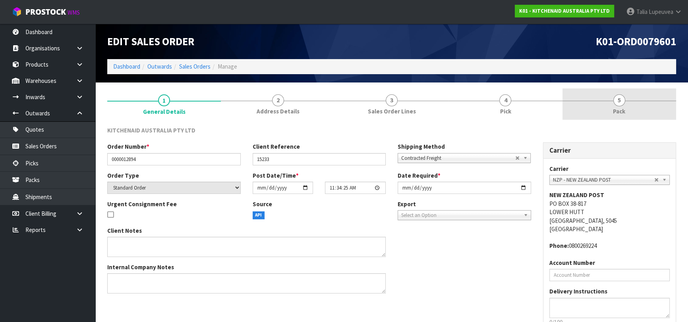
click at [621, 108] on span "Pack" at bounding box center [619, 111] width 12 height 8
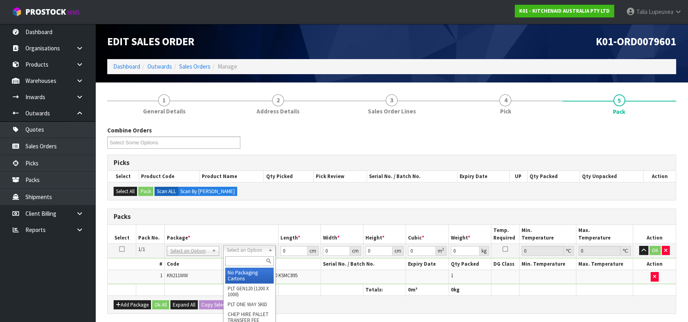
click at [249, 255] on div at bounding box center [250, 261] width 52 height 13
click at [247, 261] on input "text" at bounding box center [249, 262] width 48 height 10
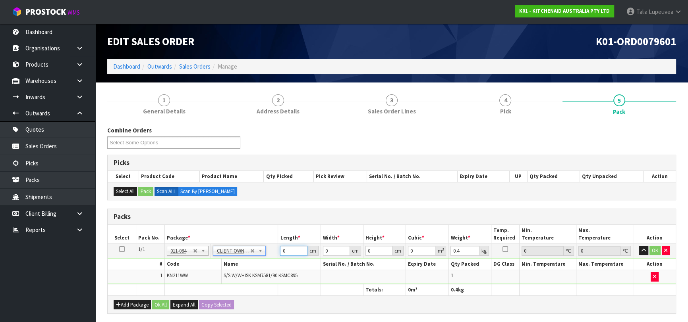
drag, startPoint x: 290, startPoint y: 253, endPoint x: 266, endPoint y: 262, distance: 26.1
click at [263, 256] on tr "1/1 NONE 007-001 007-002 007-004 007-009 007-013 007-014 007-015 007-017 007-01…" at bounding box center [392, 251] width 568 height 14
click at [651, 250] on button "OK" at bounding box center [654, 251] width 11 height 10
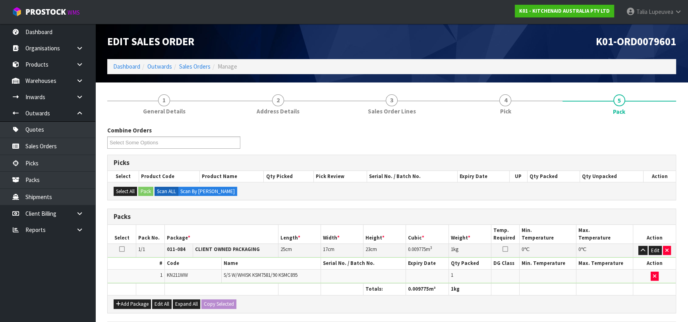
scroll to position [140, 0]
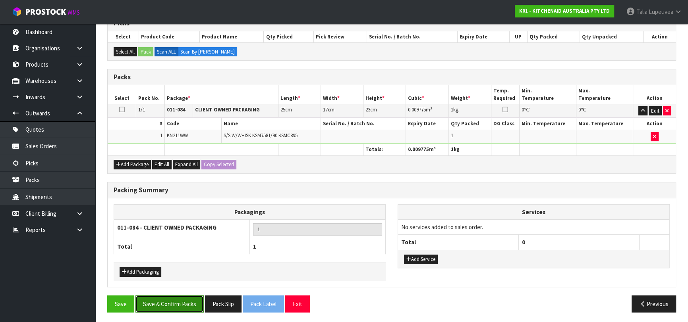
click at [172, 302] on button "Save & Confirm Packs" at bounding box center [169, 304] width 68 height 17
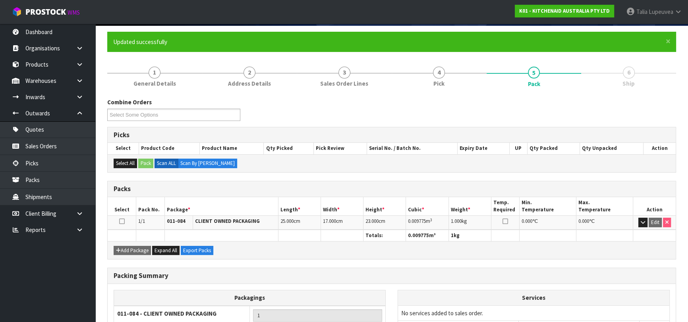
scroll to position [125, 0]
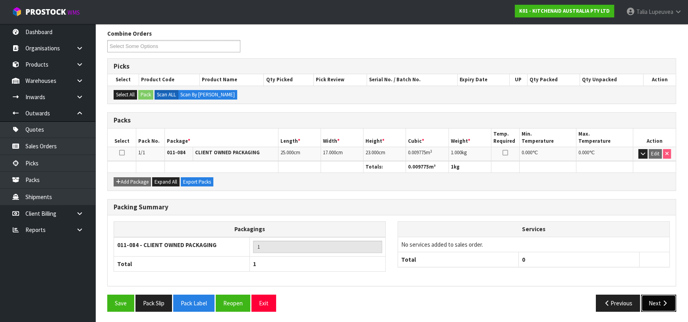
click at [654, 299] on button "Next" at bounding box center [658, 303] width 35 height 17
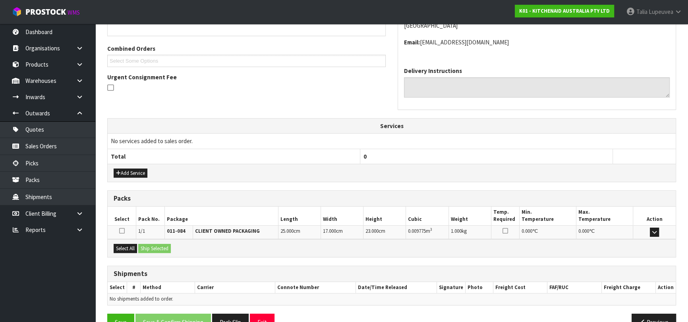
scroll to position [209, 0]
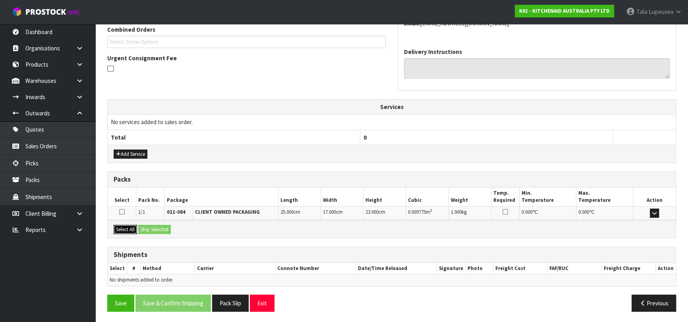
click at [116, 226] on button "Select All" at bounding box center [125, 230] width 23 height 10
click at [165, 229] on button "Ship Selected" at bounding box center [154, 230] width 33 height 10
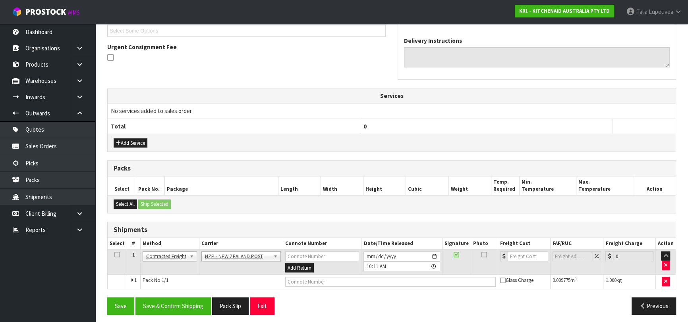
scroll to position [223, 0]
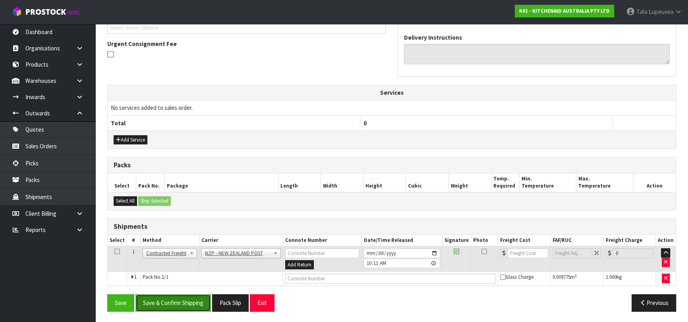
click at [168, 302] on button "Save & Confirm Shipping" at bounding box center [172, 303] width 75 height 17
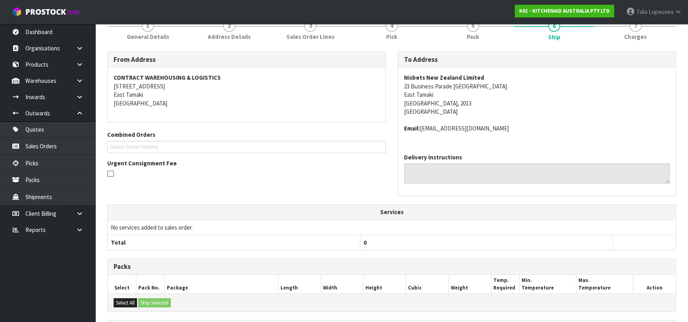
scroll to position [212, 0]
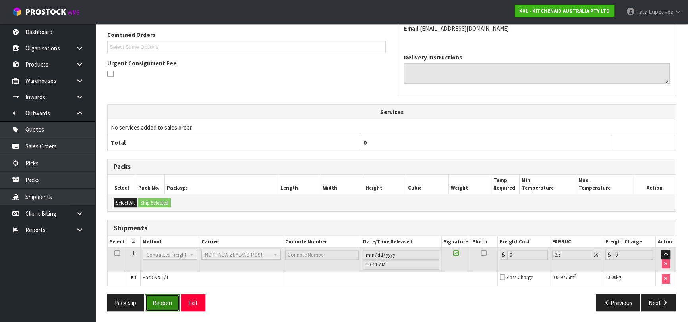
click at [166, 298] on button "Reopen" at bounding box center [162, 303] width 35 height 17
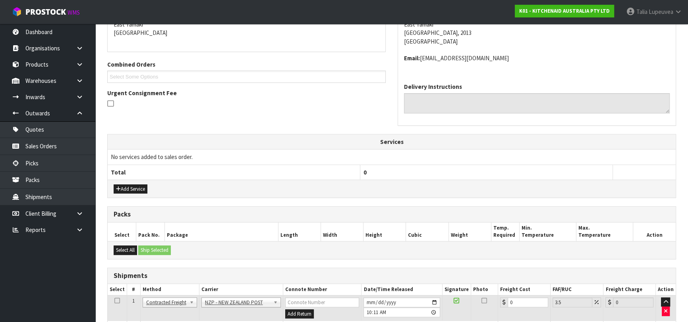
scroll to position [230, 0]
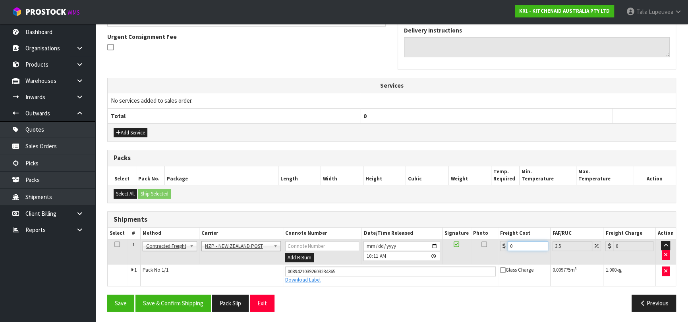
drag, startPoint x: 513, startPoint y: 245, endPoint x: 504, endPoint y: 245, distance: 9.1
click at [504, 245] on div "0" at bounding box center [524, 246] width 48 height 10
click at [177, 305] on button "Save & Confirm Shipping" at bounding box center [172, 303] width 75 height 17
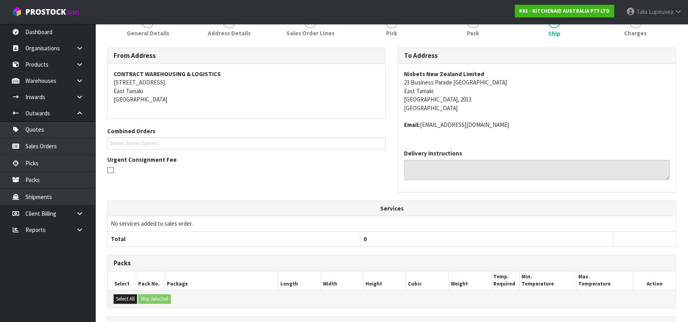
scroll to position [209, 0]
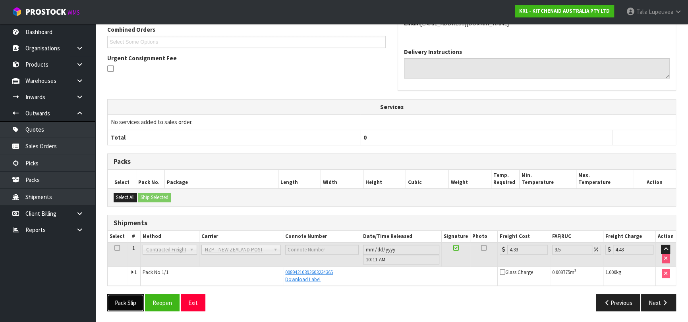
click at [131, 307] on button "Pack Slip" at bounding box center [125, 303] width 37 height 17
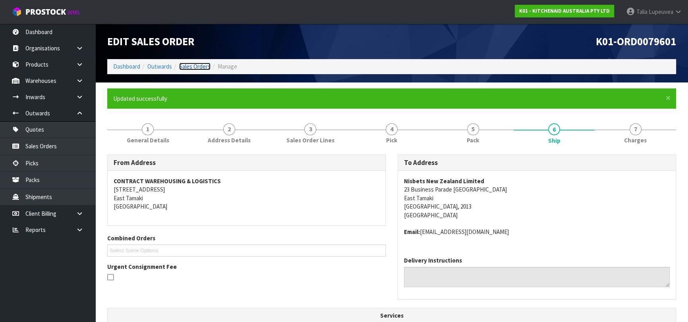
click at [199, 65] on link "Sales Orders" at bounding box center [194, 67] width 31 height 8
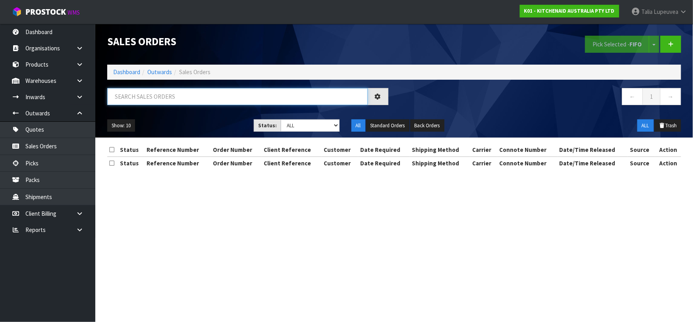
click at [210, 97] on input "text" at bounding box center [237, 96] width 260 height 17
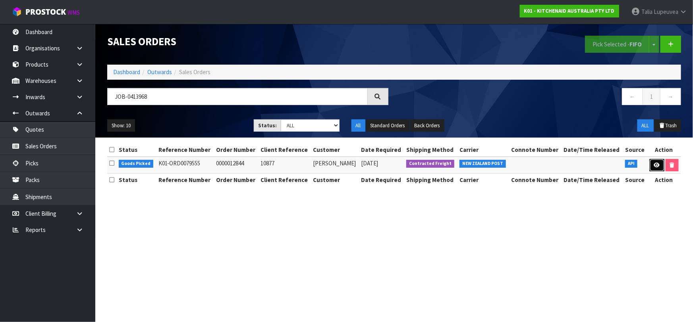
click at [654, 163] on icon at bounding box center [657, 165] width 6 height 5
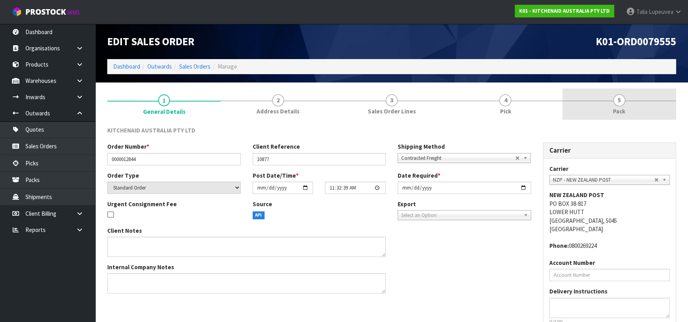
click at [609, 110] on link "5 Pack" at bounding box center [619, 104] width 114 height 31
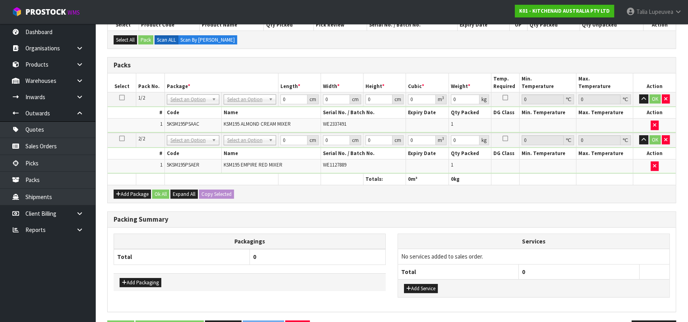
scroll to position [141, 0]
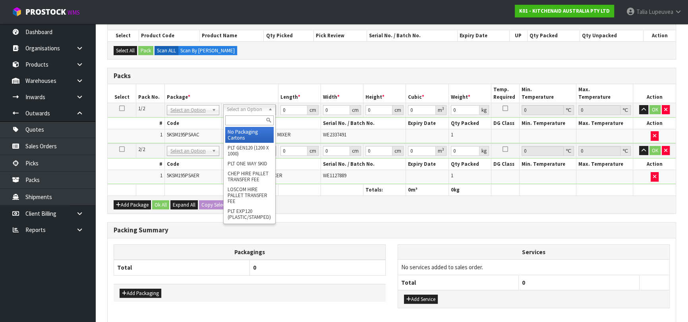
click at [254, 118] on input "text" at bounding box center [249, 121] width 48 height 10
drag, startPoint x: 253, startPoint y: 131, endPoint x: 270, endPoint y: 116, distance: 22.8
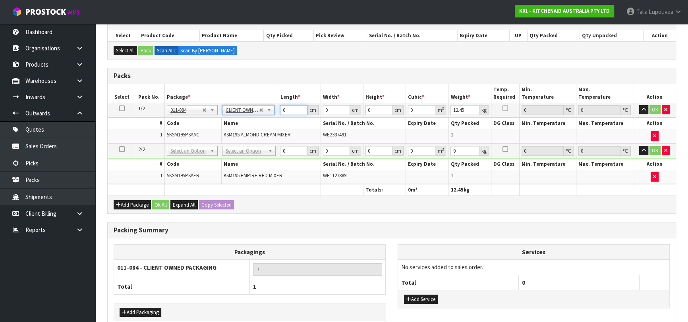
drag, startPoint x: 288, startPoint y: 109, endPoint x: 262, endPoint y: 116, distance: 27.1
click at [262, 116] on tr "1/2 NONE 007-001 007-002 007-004 007-009 007-013 007-014 007-015 007-017 007-01…" at bounding box center [392, 110] width 568 height 14
click at [120, 108] on icon at bounding box center [122, 108] width 6 height 0
click at [206, 201] on button "Copy Selected" at bounding box center [216, 206] width 35 height 10
click at [206, 202] on span "Confirm" at bounding box center [209, 205] width 17 height 7
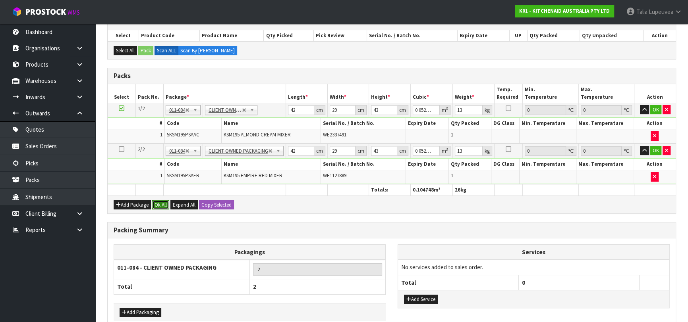
click at [163, 202] on button "Ok All" at bounding box center [160, 206] width 17 height 10
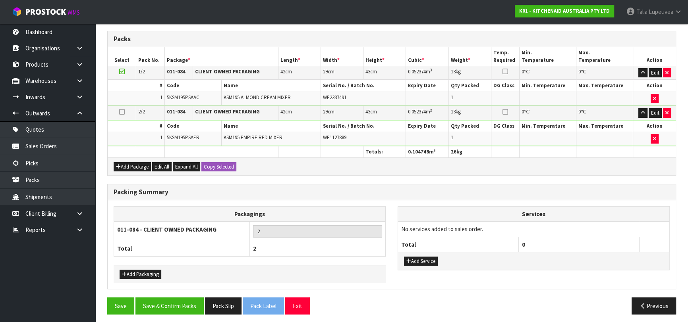
scroll to position [180, 0]
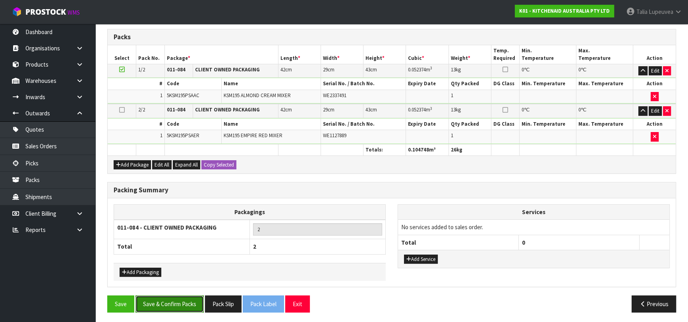
click at [174, 298] on button "Save & Confirm Packs" at bounding box center [169, 304] width 68 height 17
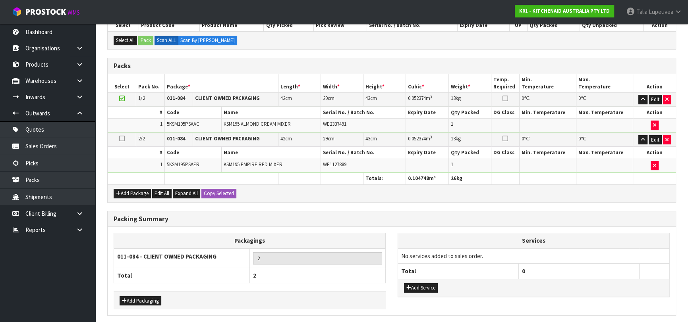
scroll to position [0, 0]
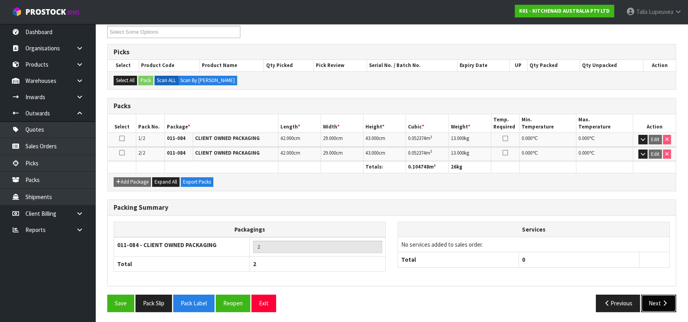
click at [664, 301] on icon "button" at bounding box center [665, 304] width 8 height 6
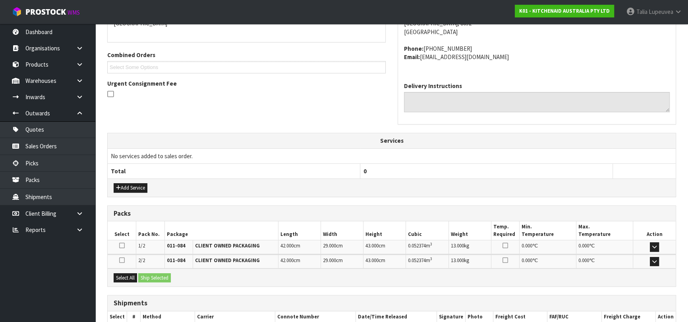
scroll to position [232, 0]
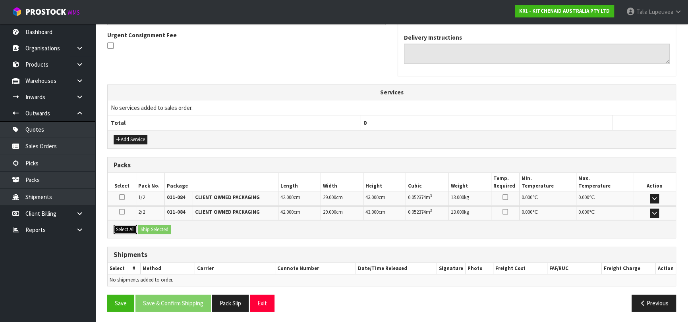
click at [123, 227] on button "Select All" at bounding box center [125, 230] width 23 height 10
click at [151, 230] on button "Ship Selected" at bounding box center [154, 230] width 33 height 10
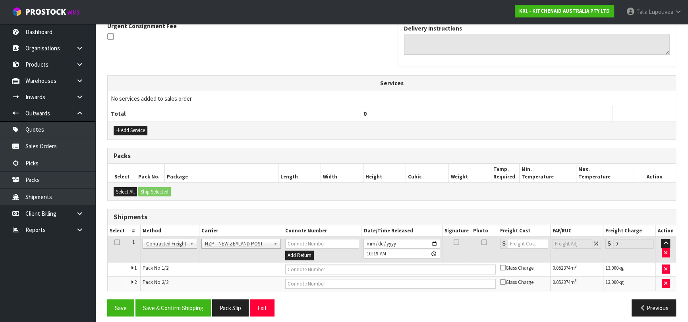
scroll to position [246, 0]
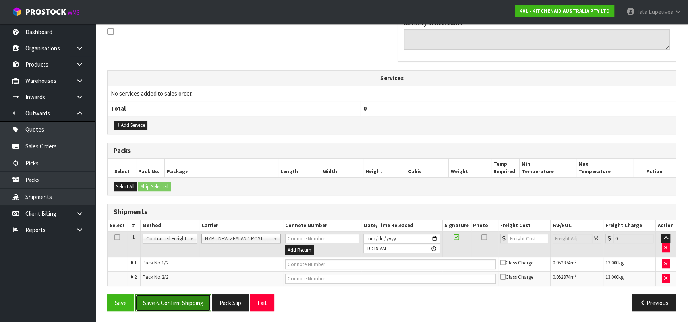
click at [181, 303] on button "Save & Confirm Shipping" at bounding box center [172, 303] width 75 height 17
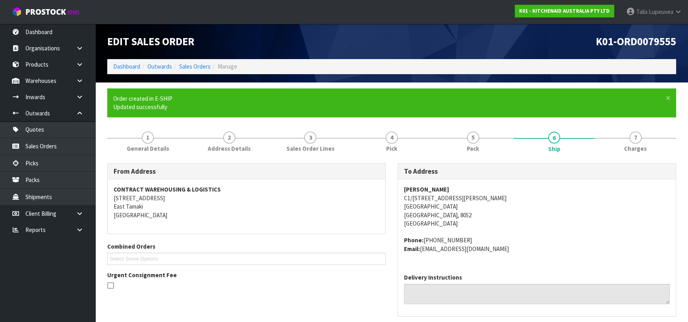
scroll to position [234, 0]
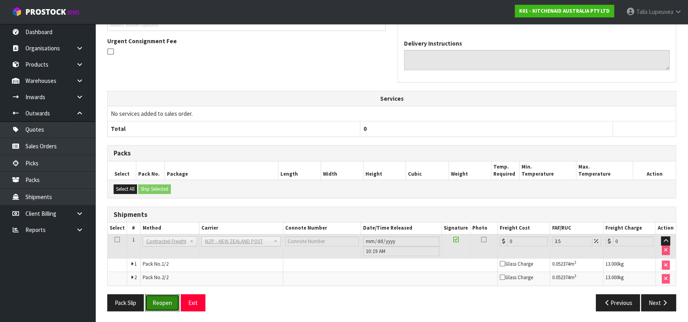
drag, startPoint x: 154, startPoint y: 298, endPoint x: 159, endPoint y: 295, distance: 6.3
click at [154, 298] on button "Reopen" at bounding box center [162, 303] width 35 height 17
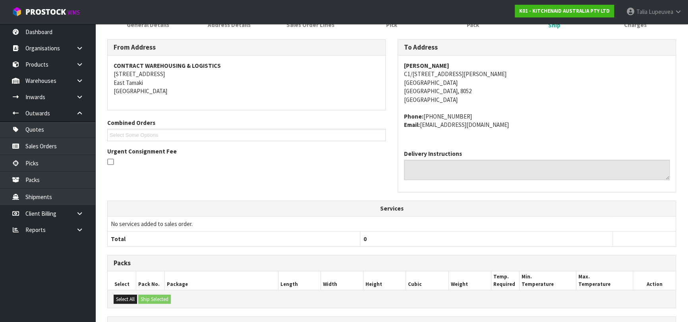
scroll to position [226, 0]
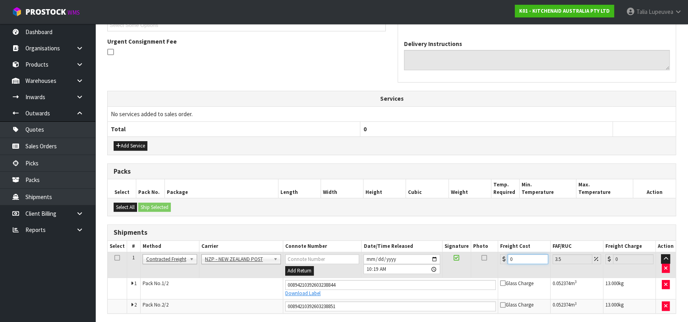
drag, startPoint x: 515, startPoint y: 259, endPoint x: 473, endPoint y: 263, distance: 41.5
click at [473, 263] on tr "1 Client Local Pickup Customer Local Pickup Company Freight Contracted Freight …" at bounding box center [392, 266] width 568 height 26
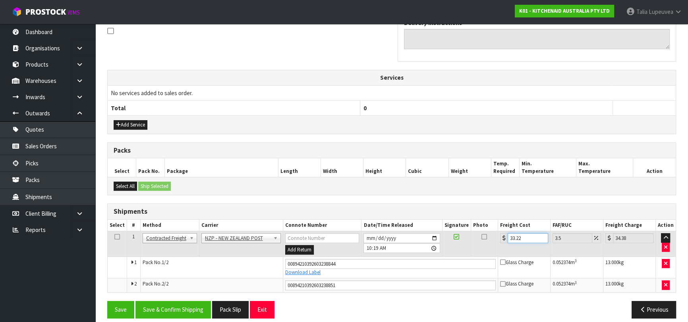
scroll to position [253, 0]
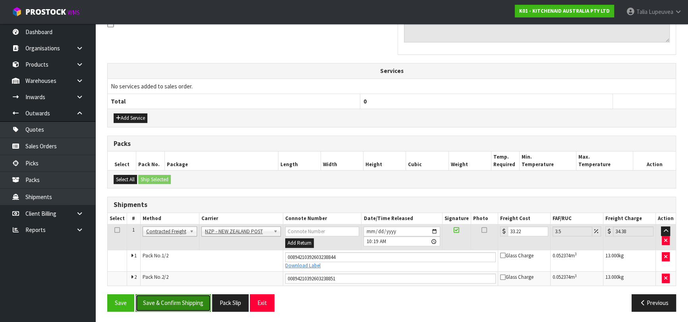
click at [178, 308] on button "Save & Confirm Shipping" at bounding box center [172, 303] width 75 height 17
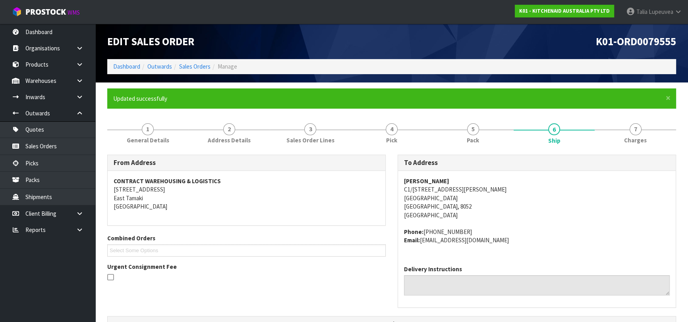
scroll to position [231, 0]
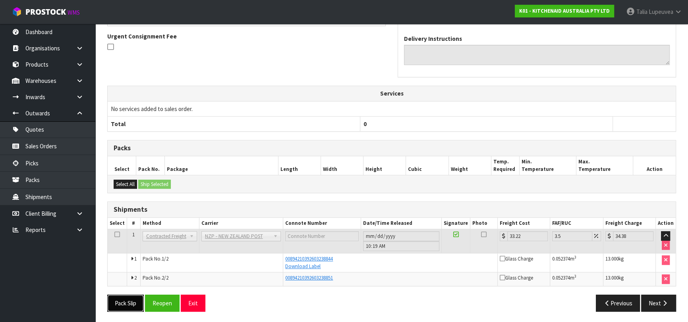
click at [138, 300] on button "Pack Slip" at bounding box center [125, 303] width 37 height 17
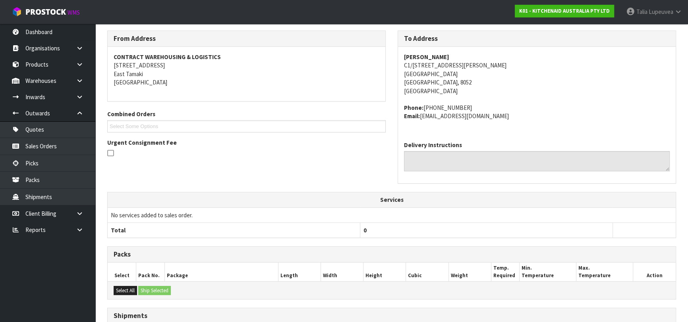
scroll to position [14, 0]
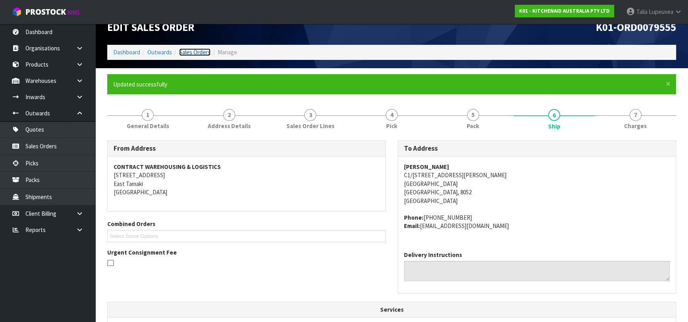
click at [187, 50] on link "Sales Orders" at bounding box center [194, 52] width 31 height 8
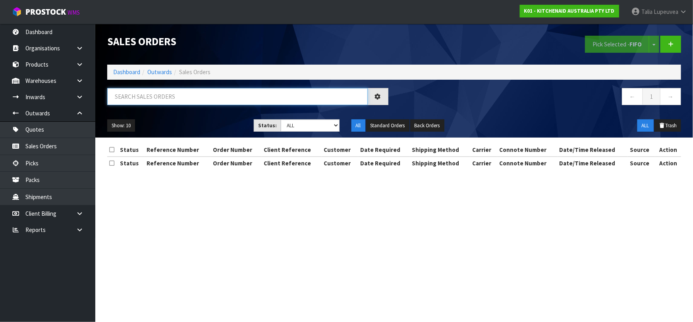
click at [193, 100] on input "text" at bounding box center [237, 96] width 260 height 17
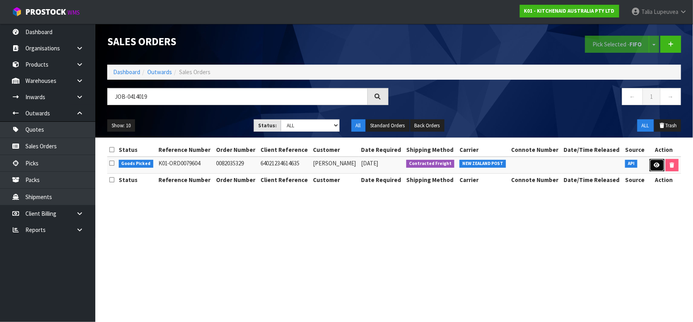
click at [652, 167] on link at bounding box center [657, 165] width 15 height 13
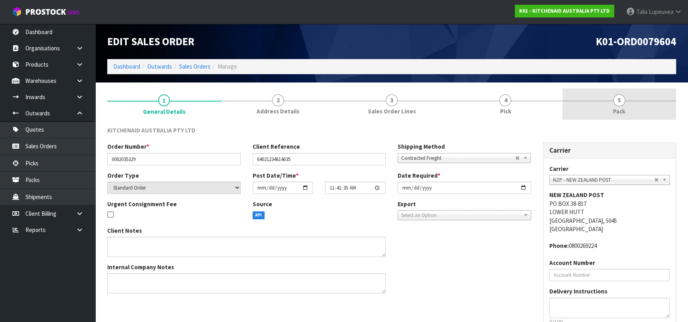
click at [613, 102] on span "5" at bounding box center [619, 101] width 12 height 12
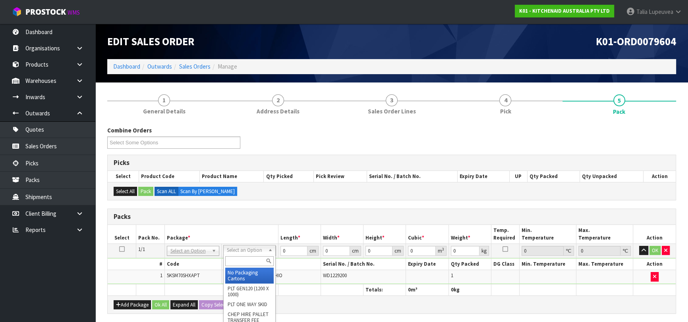
click at [251, 260] on input "text" at bounding box center [249, 262] width 48 height 10
drag, startPoint x: 251, startPoint y: 270, endPoint x: 295, endPoint y: 256, distance: 46.2
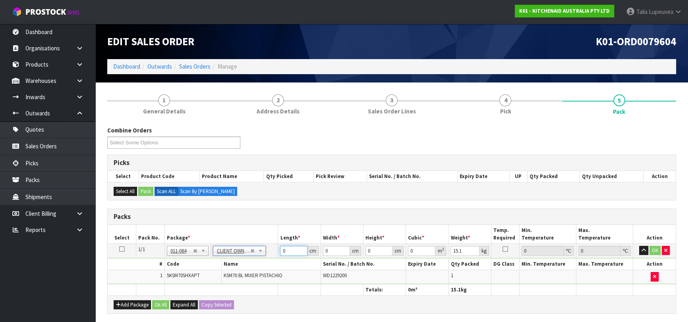
drag, startPoint x: 271, startPoint y: 252, endPoint x: 258, endPoint y: 255, distance: 13.1
click at [258, 255] on tr "1/1 NONE 007-001 007-002 007-004 007-009 007-013 007-014 007-015 007-017 007-01…" at bounding box center [392, 251] width 568 height 14
click at [655, 250] on button "OK" at bounding box center [654, 251] width 11 height 10
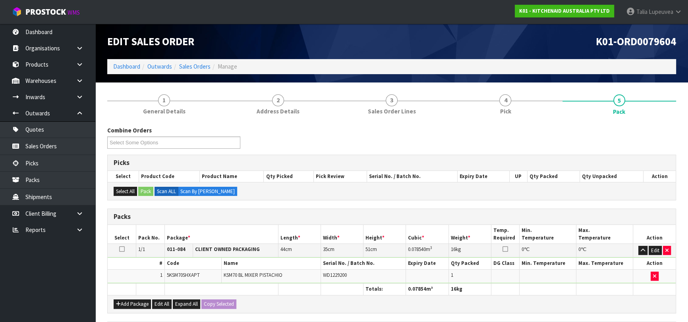
scroll to position [140, 0]
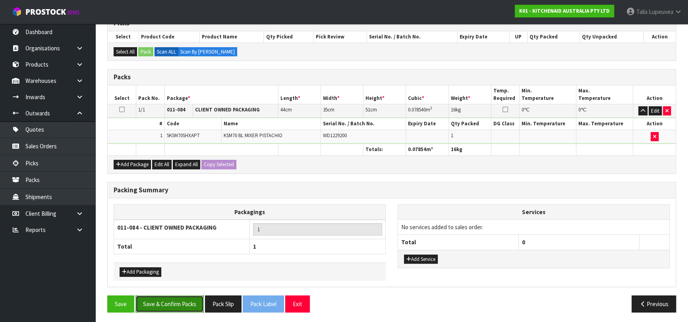
click at [178, 301] on button "Save & Confirm Packs" at bounding box center [169, 304] width 68 height 17
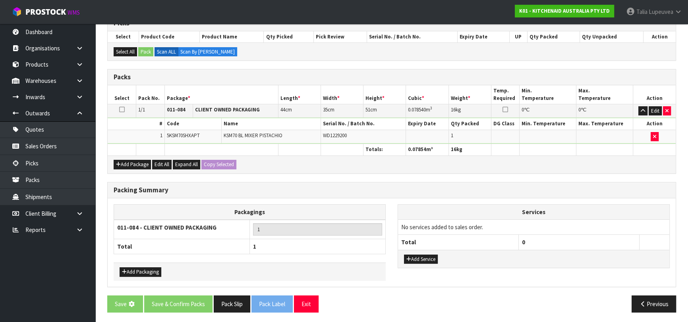
scroll to position [0, 0]
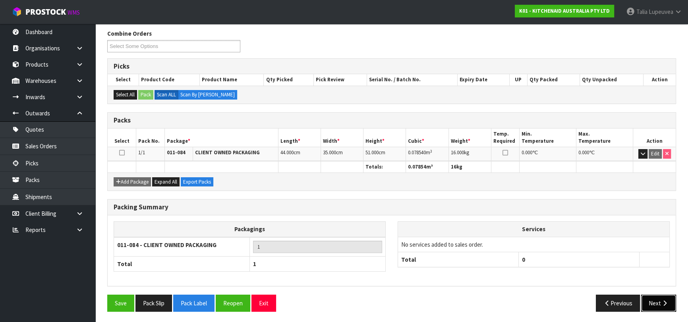
click at [649, 300] on button "Next" at bounding box center [658, 303] width 35 height 17
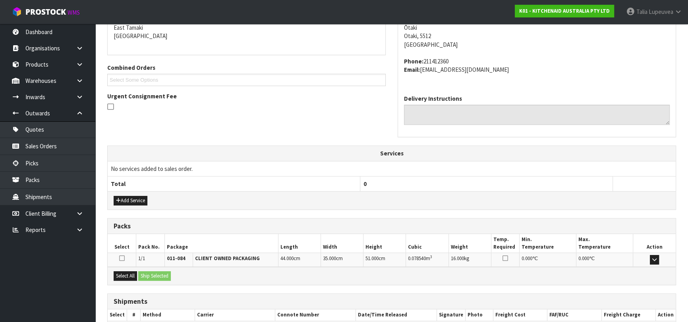
scroll to position [218, 0]
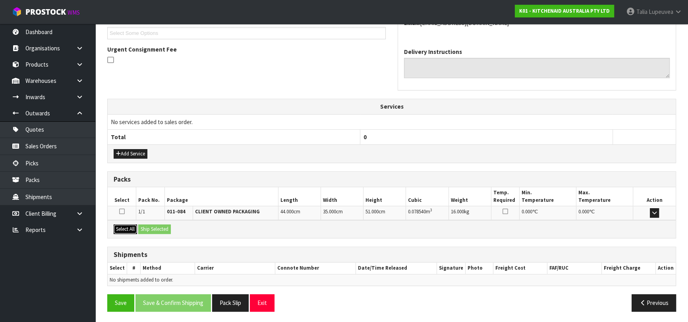
drag, startPoint x: 126, startPoint y: 228, endPoint x: 135, endPoint y: 228, distance: 9.6
click at [128, 228] on button "Select All" at bounding box center [125, 230] width 23 height 10
click at [153, 226] on button "Ship Selected" at bounding box center [154, 230] width 33 height 10
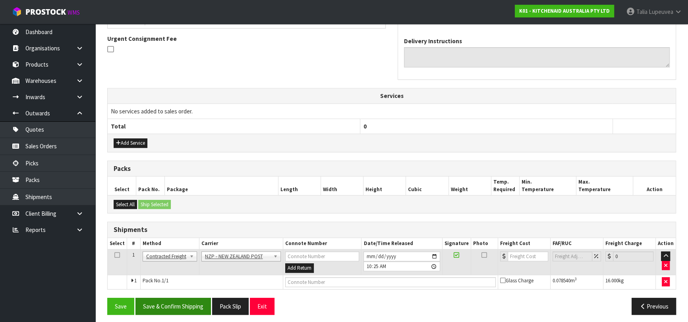
scroll to position [231, 0]
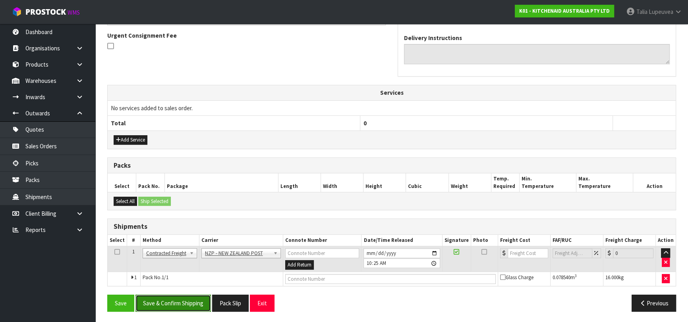
click at [195, 306] on button "Save & Confirm Shipping" at bounding box center [172, 303] width 75 height 17
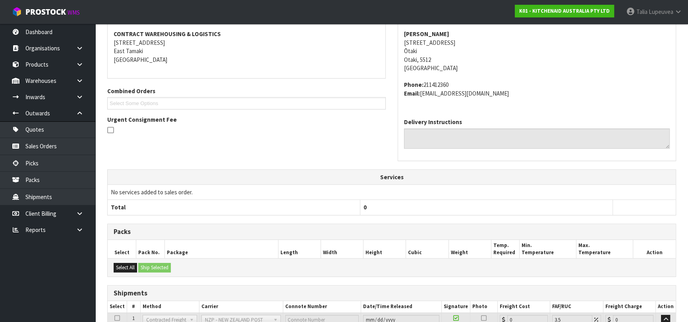
scroll to position [220, 0]
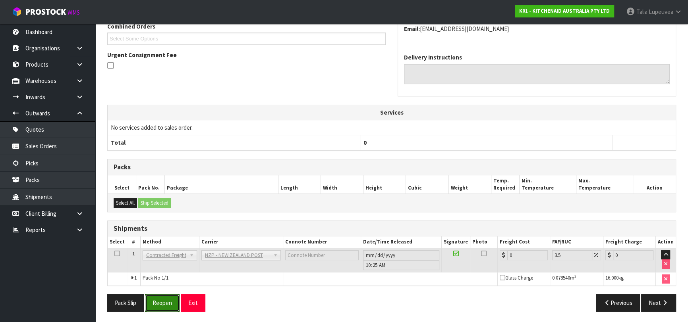
drag, startPoint x: 169, startPoint y: 304, endPoint x: 191, endPoint y: 292, distance: 25.8
click at [169, 304] on button "Reopen" at bounding box center [162, 303] width 35 height 17
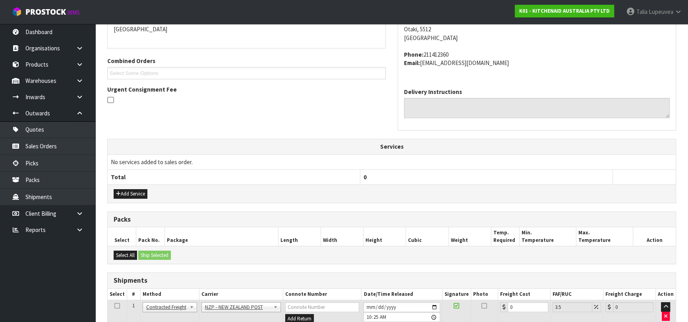
scroll to position [239, 0]
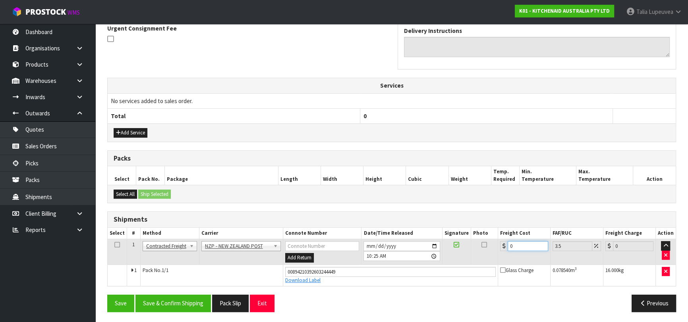
drag, startPoint x: 514, startPoint y: 246, endPoint x: 499, endPoint y: 253, distance: 16.9
click at [499, 253] on td "0" at bounding box center [524, 252] width 52 height 26
click at [162, 304] on button "Save & Confirm Shipping" at bounding box center [172, 303] width 75 height 17
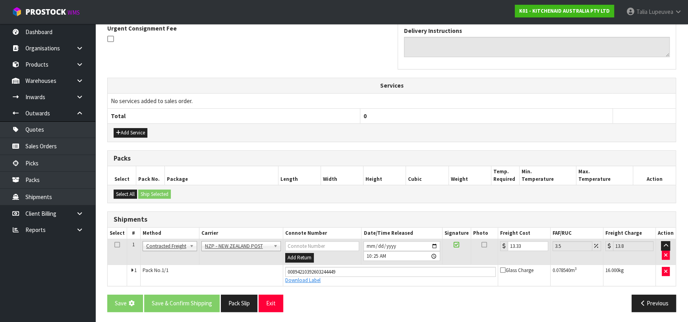
scroll to position [0, 0]
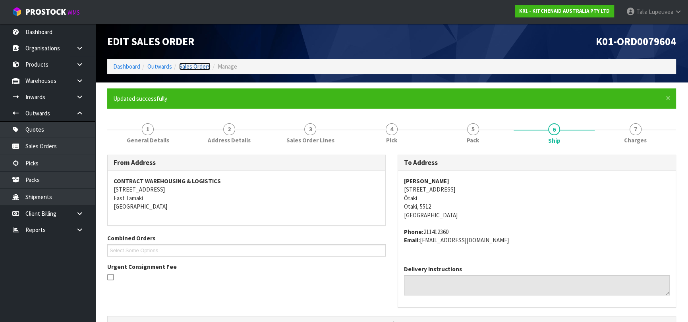
click at [188, 67] on link "Sales Orders" at bounding box center [194, 67] width 31 height 8
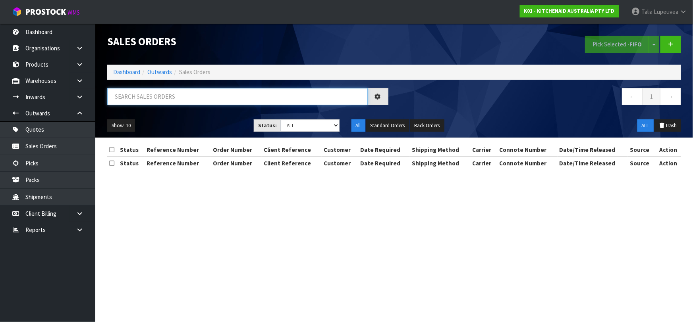
click at [164, 96] on input "text" at bounding box center [237, 96] width 260 height 17
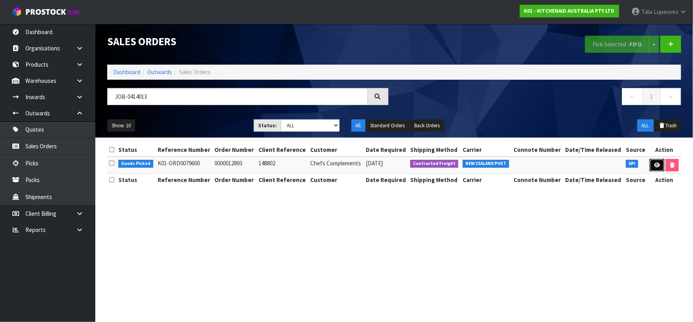
click at [650, 166] on link at bounding box center [657, 165] width 15 height 13
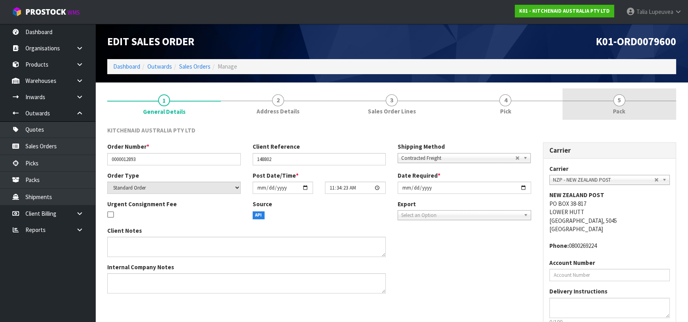
click at [635, 111] on link "5 Pack" at bounding box center [619, 104] width 114 height 31
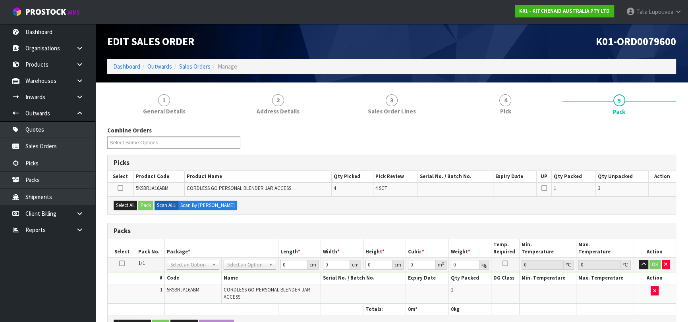
click at [121, 264] on icon at bounding box center [122, 264] width 6 height 0
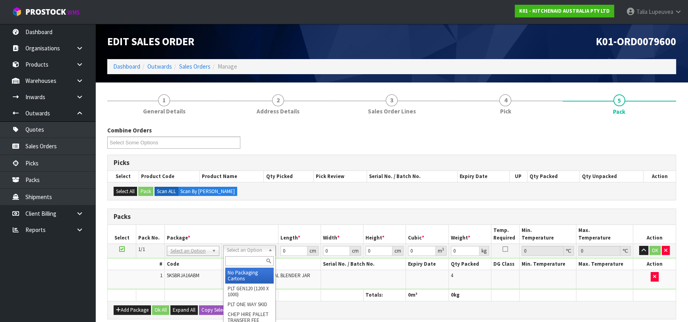
click at [244, 260] on input "text" at bounding box center [249, 262] width 48 height 10
click at [264, 258] on input "text" at bounding box center [251, 262] width 48 height 10
drag, startPoint x: 254, startPoint y: 279, endPoint x: 272, endPoint y: 265, distance: 22.6
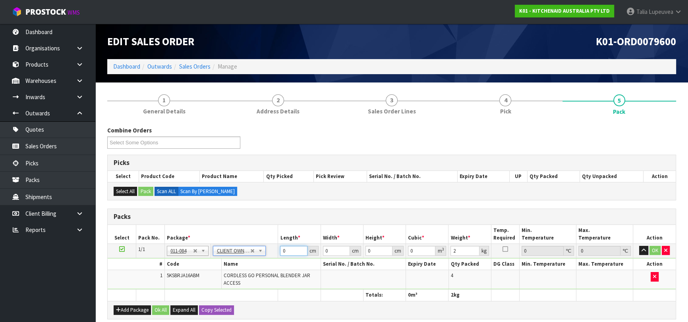
drag, startPoint x: 292, startPoint y: 253, endPoint x: 257, endPoint y: 247, distance: 35.4
click at [257, 247] on tr "1/1 NONE 007-001 007-002 007-004 007-009 007-013 007-014 007-015 007-017 007-01…" at bounding box center [392, 251] width 568 height 14
click at [652, 248] on button "OK" at bounding box center [654, 251] width 11 height 10
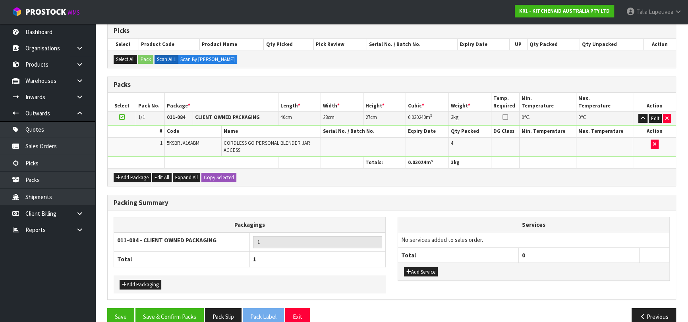
scroll to position [145, 0]
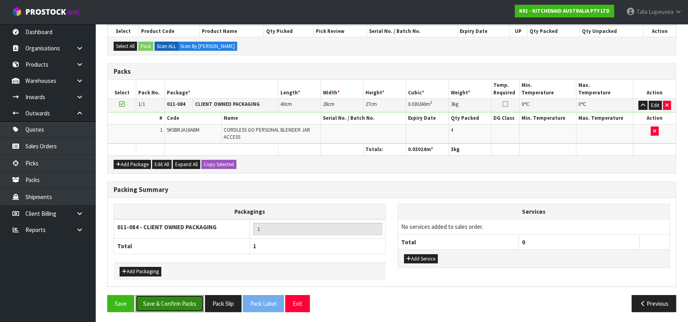
click at [168, 302] on button "Save & Confirm Packs" at bounding box center [169, 303] width 68 height 17
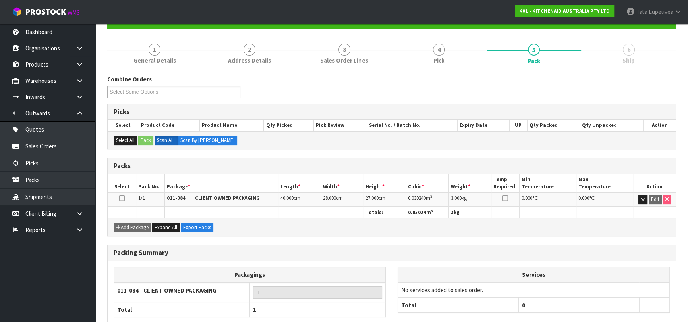
scroll to position [125, 0]
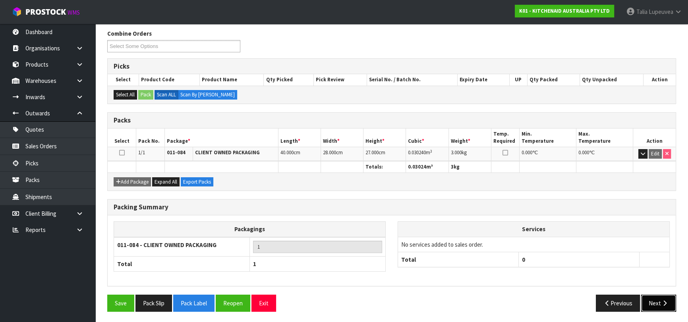
click at [653, 297] on button "Next" at bounding box center [658, 303] width 35 height 17
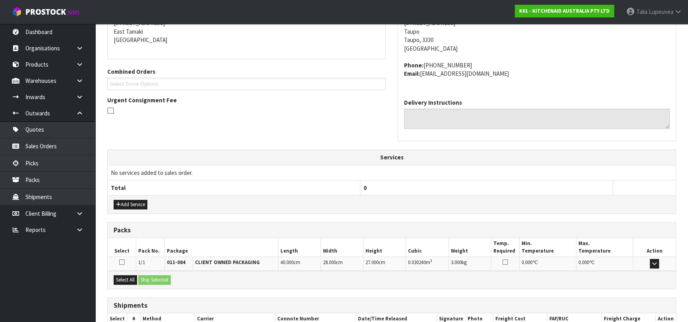
scroll to position [218, 0]
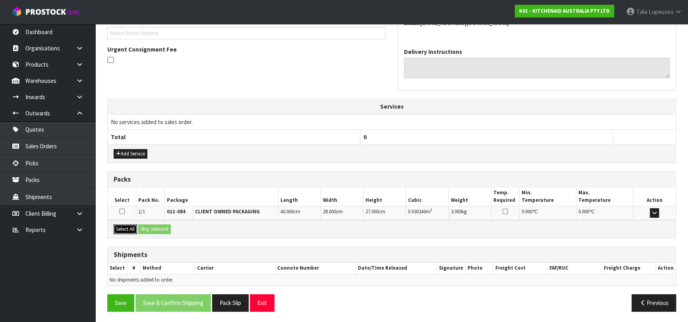
click at [127, 228] on button "Select All" at bounding box center [125, 230] width 23 height 10
click at [147, 227] on button "Ship Selected" at bounding box center [154, 230] width 33 height 10
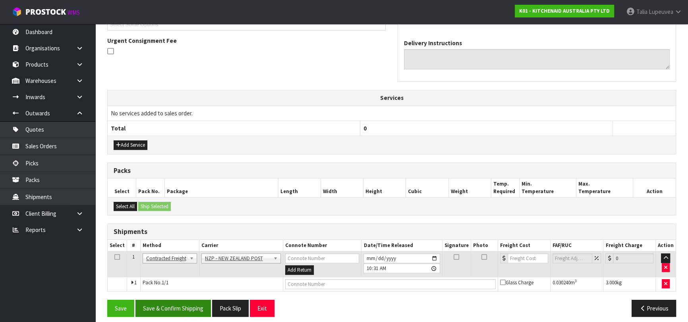
scroll to position [231, 0]
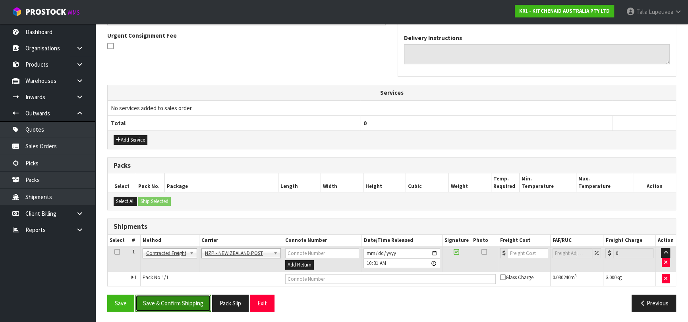
click at [191, 303] on button "Save & Confirm Shipping" at bounding box center [172, 303] width 75 height 17
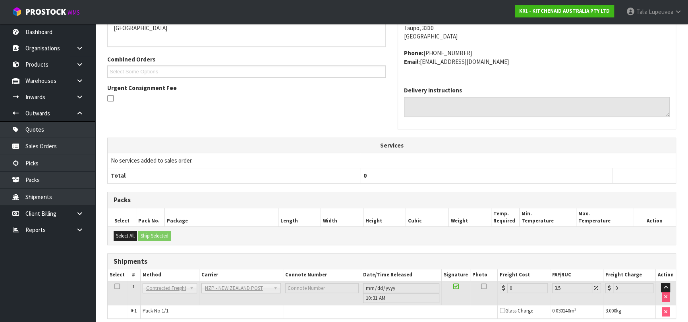
scroll to position [220, 0]
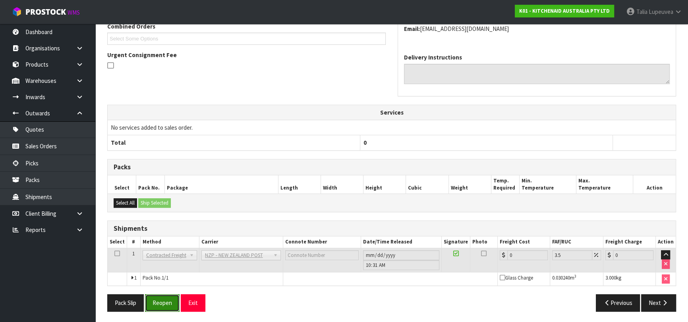
drag, startPoint x: 171, startPoint y: 300, endPoint x: 178, endPoint y: 293, distance: 9.8
click at [173, 298] on button "Reopen" at bounding box center [162, 303] width 35 height 17
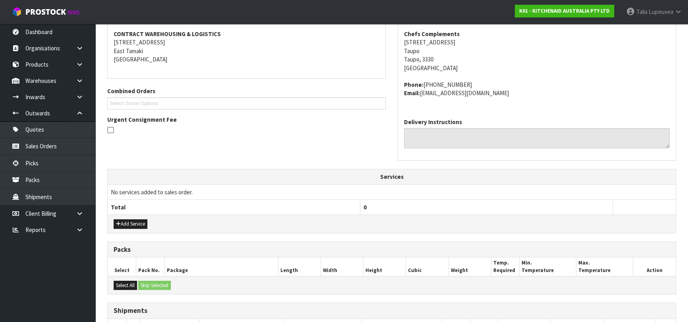
scroll to position [239, 0]
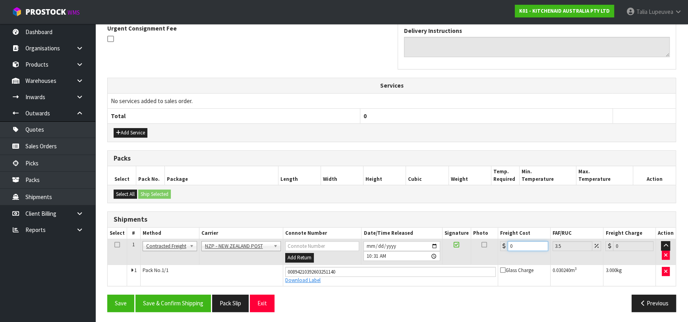
drag, startPoint x: 500, startPoint y: 253, endPoint x: 490, endPoint y: 257, distance: 10.0
click at [490, 257] on tr "1 Client Local Pickup Customer Local Pickup Company Freight Contracted Freight …" at bounding box center [392, 252] width 568 height 26
click at [194, 299] on button "Save & Confirm Shipping" at bounding box center [172, 303] width 75 height 17
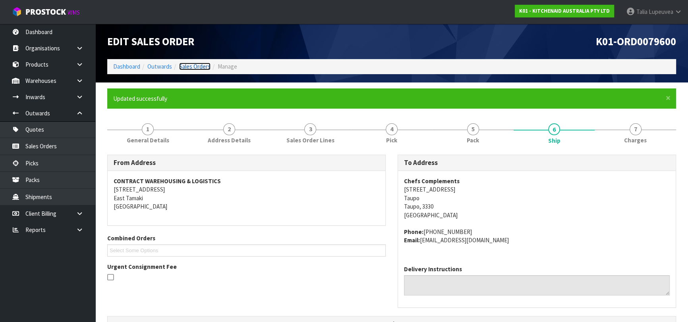
click at [198, 66] on link "Sales Orders" at bounding box center [194, 67] width 31 height 8
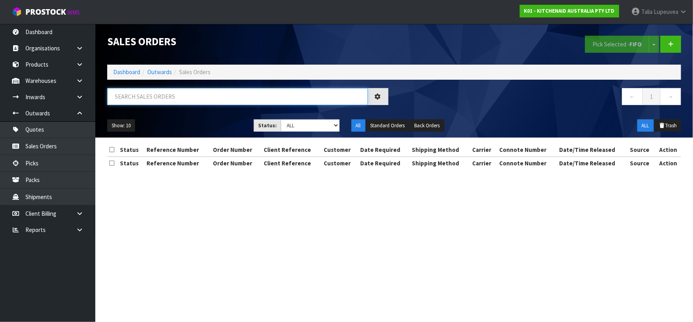
click at [203, 92] on input "text" at bounding box center [237, 96] width 260 height 17
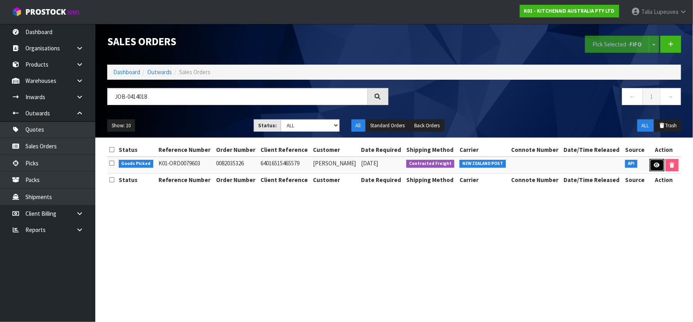
click at [651, 166] on link at bounding box center [657, 165] width 15 height 13
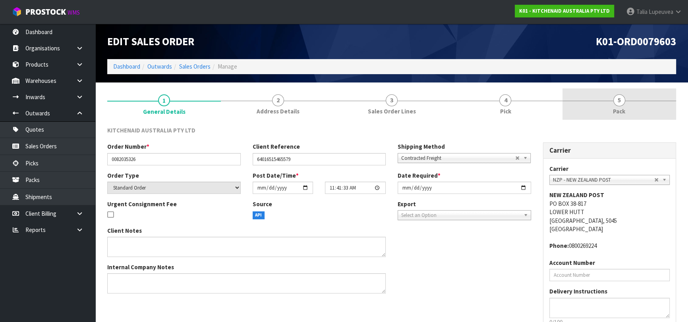
click at [615, 109] on span "Pack" at bounding box center [619, 111] width 12 height 8
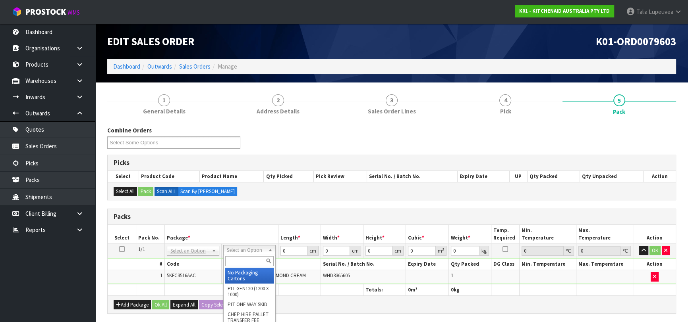
click at [245, 266] on div at bounding box center [250, 261] width 52 height 13
click at [246, 263] on input "text" at bounding box center [249, 262] width 48 height 10
drag, startPoint x: 254, startPoint y: 276, endPoint x: 284, endPoint y: 255, distance: 36.6
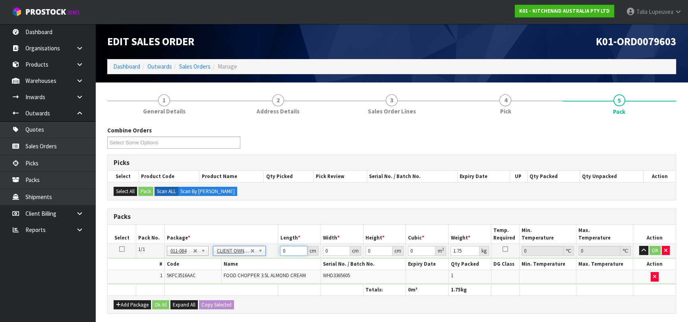
drag, startPoint x: 286, startPoint y: 254, endPoint x: 264, endPoint y: 254, distance: 21.8
click at [264, 254] on tr "1/1 NONE 007-001 007-002 007-004 007-009 007-013 007-014 007-015 007-017 007-01…" at bounding box center [392, 251] width 568 height 14
click at [651, 247] on button "OK" at bounding box center [654, 251] width 11 height 10
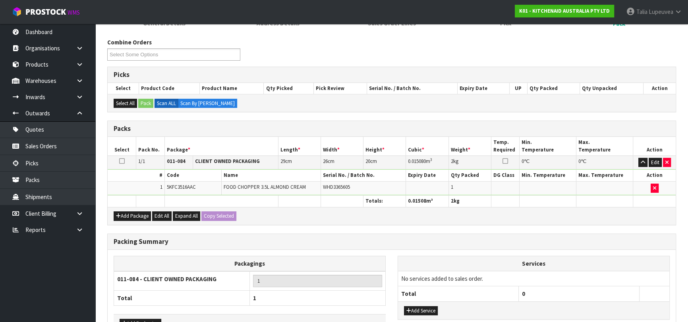
scroll to position [140, 0]
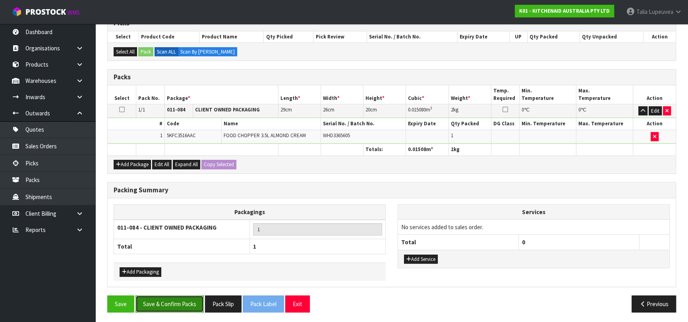
click at [174, 297] on button "Save & Confirm Packs" at bounding box center [169, 304] width 68 height 17
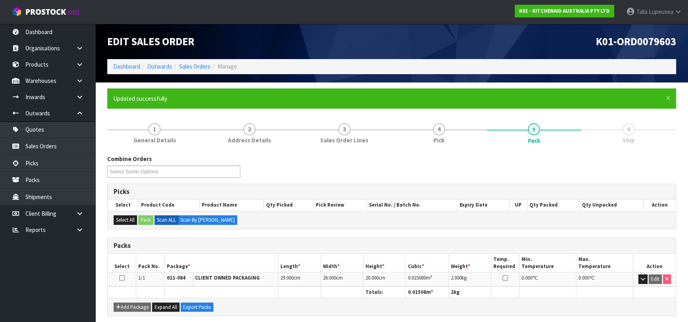
scroll to position [125, 0]
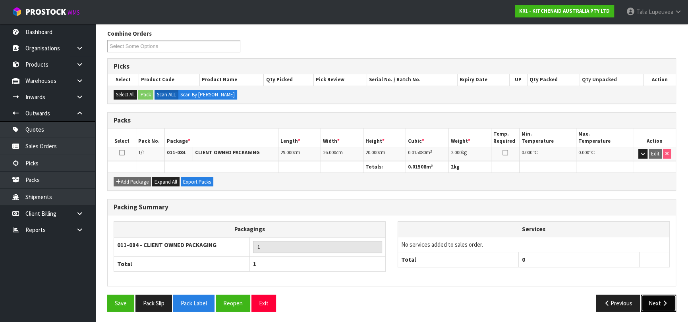
click at [654, 295] on button "Next" at bounding box center [658, 303] width 35 height 17
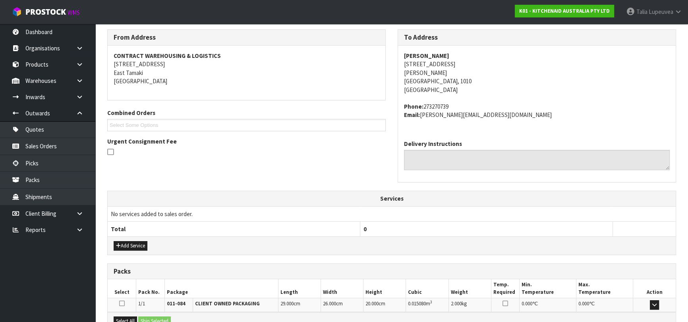
scroll to position [218, 0]
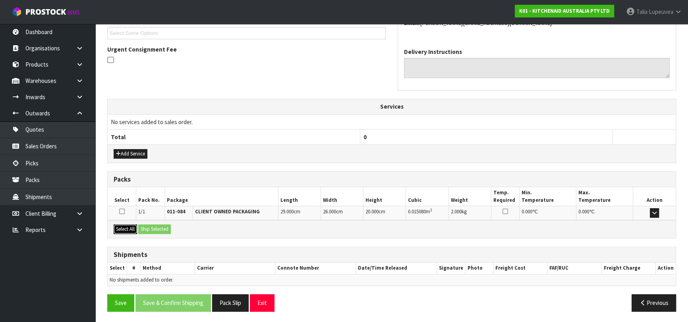
drag, startPoint x: 131, startPoint y: 229, endPoint x: 145, endPoint y: 224, distance: 14.9
click at [131, 228] on button "Select All" at bounding box center [125, 230] width 23 height 10
click at [149, 225] on button "Ship Selected" at bounding box center [154, 230] width 33 height 10
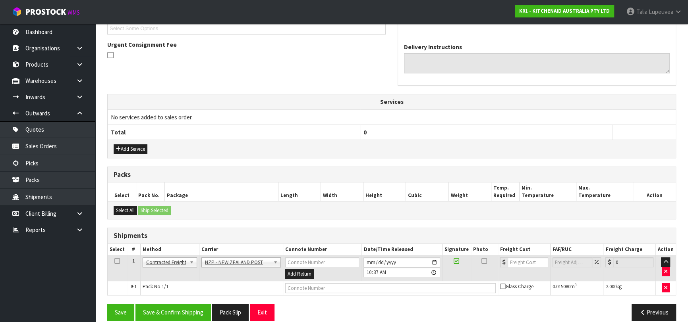
scroll to position [231, 0]
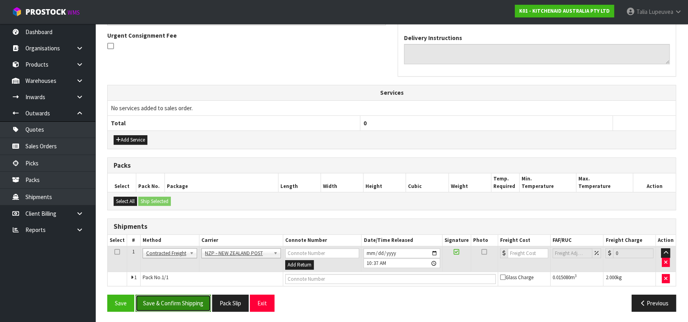
drag, startPoint x: 194, startPoint y: 299, endPoint x: 196, endPoint y: 293, distance: 6.2
click at [195, 297] on button "Save & Confirm Shipping" at bounding box center [172, 303] width 75 height 17
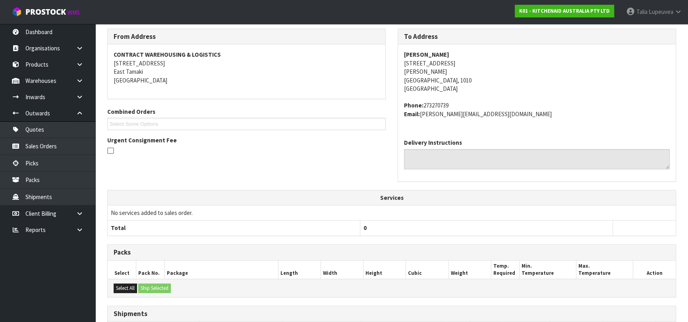
scroll to position [220, 0]
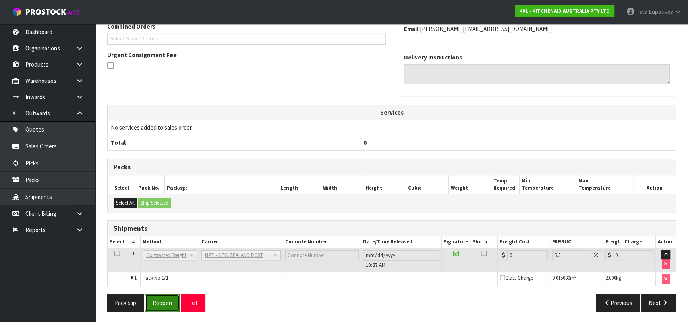
click at [169, 304] on button "Reopen" at bounding box center [162, 303] width 35 height 17
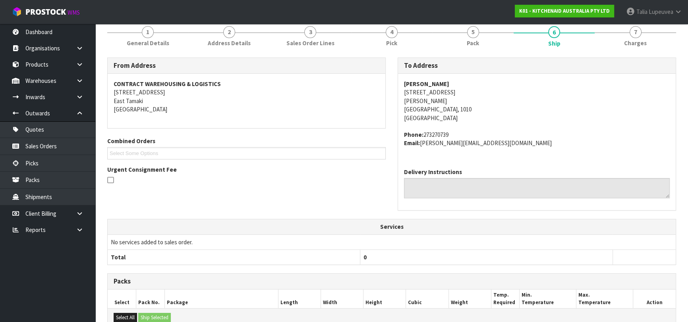
scroll to position [239, 0]
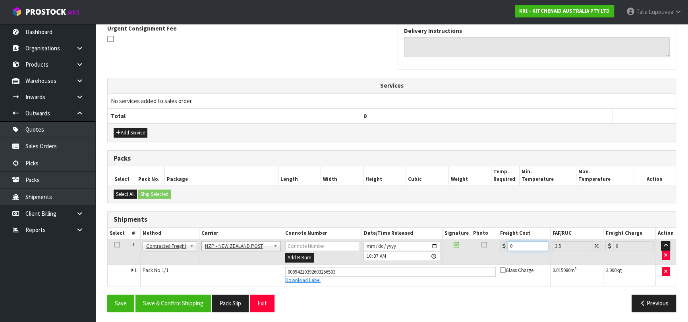
drag, startPoint x: 519, startPoint y: 245, endPoint x: 484, endPoint y: 255, distance: 36.3
click at [484, 255] on tr "1 Client Local Pickup Customer Local Pickup Company Freight Contracted Freight …" at bounding box center [392, 252] width 568 height 26
click at [190, 305] on button "Save & Confirm Shipping" at bounding box center [172, 303] width 75 height 17
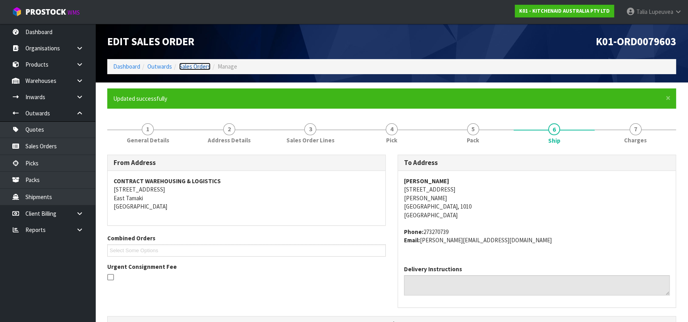
click at [195, 63] on link "Sales Orders" at bounding box center [194, 67] width 31 height 8
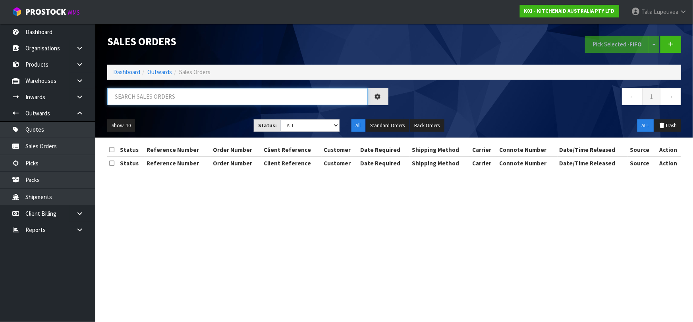
click at [193, 96] on input "text" at bounding box center [237, 96] width 260 height 17
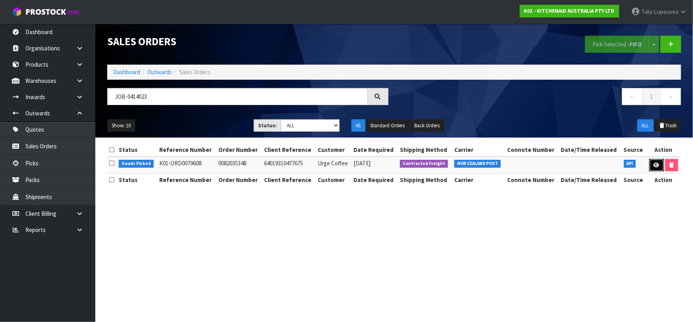
click at [659, 167] on link at bounding box center [656, 165] width 15 height 13
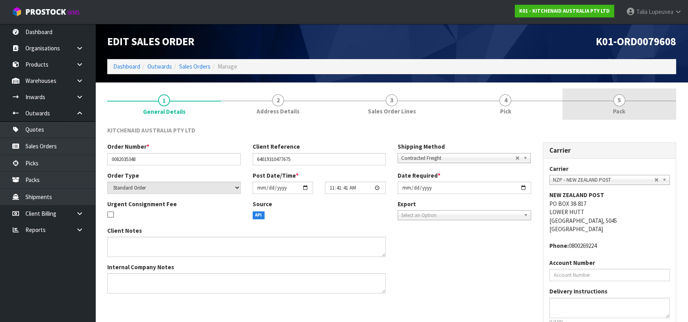
click at [623, 113] on span "Pack" at bounding box center [619, 111] width 12 height 8
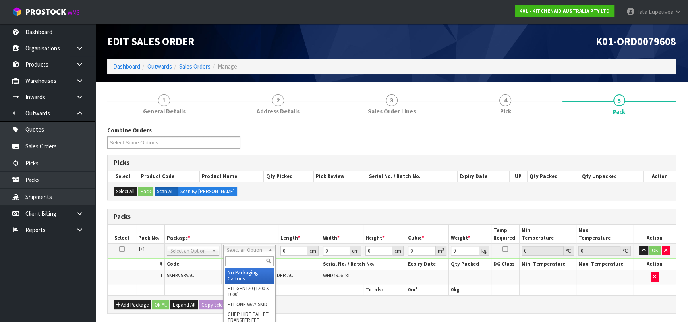
click at [254, 260] on input "text" at bounding box center [249, 262] width 48 height 10
drag, startPoint x: 260, startPoint y: 272, endPoint x: 267, endPoint y: 269, distance: 7.8
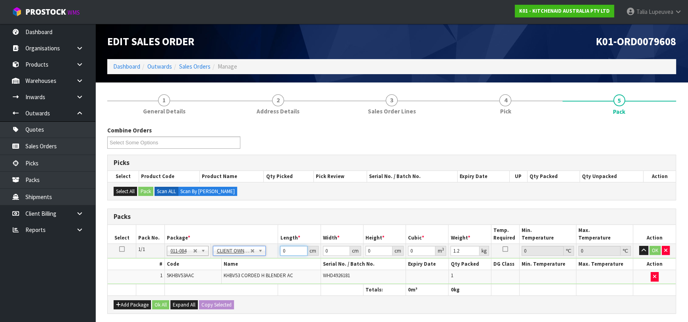
drag, startPoint x: 289, startPoint y: 250, endPoint x: 262, endPoint y: 254, distance: 27.6
click at [262, 254] on tr "1/1 NONE 007-001 007-002 007-004 007-009 007-013 007-014 007-015 007-017 007-01…" at bounding box center [392, 251] width 568 height 14
click at [652, 251] on button "OK" at bounding box center [654, 251] width 11 height 10
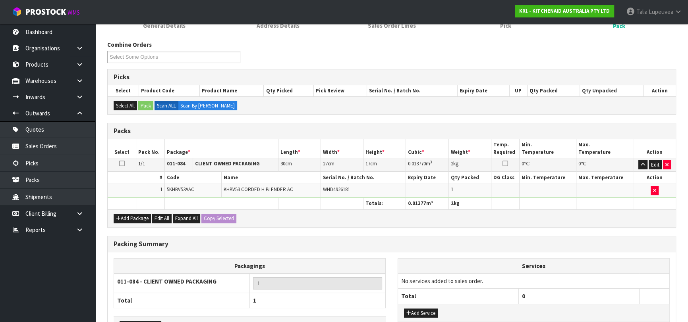
scroll to position [140, 0]
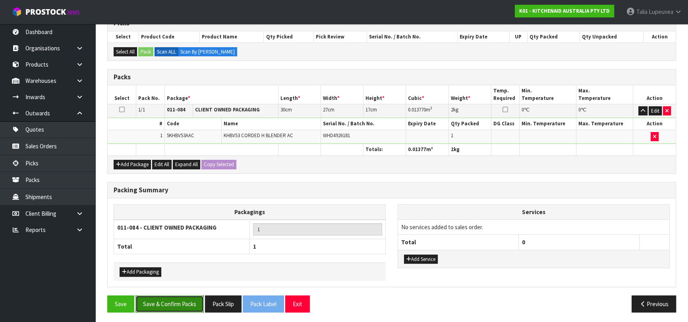
click at [196, 297] on button "Save & Confirm Packs" at bounding box center [169, 304] width 68 height 17
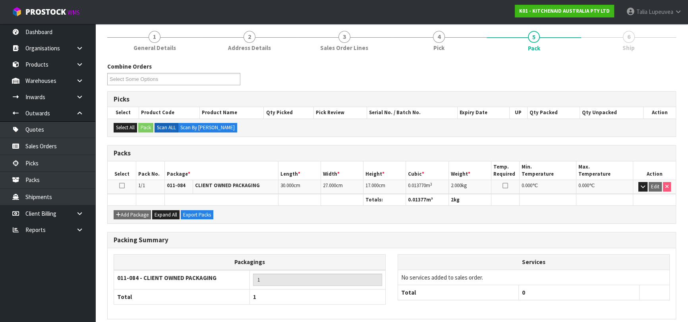
scroll to position [125, 0]
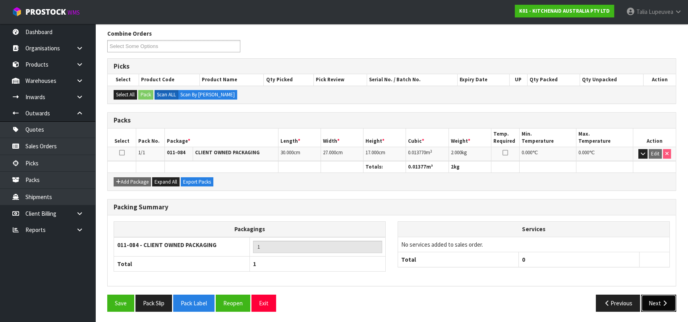
click at [660, 297] on button "Next" at bounding box center [658, 303] width 35 height 17
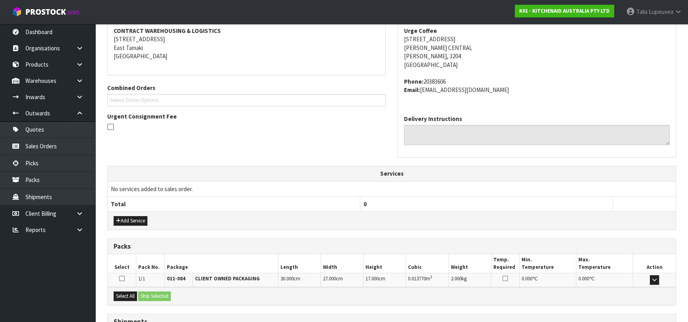
scroll to position [218, 0]
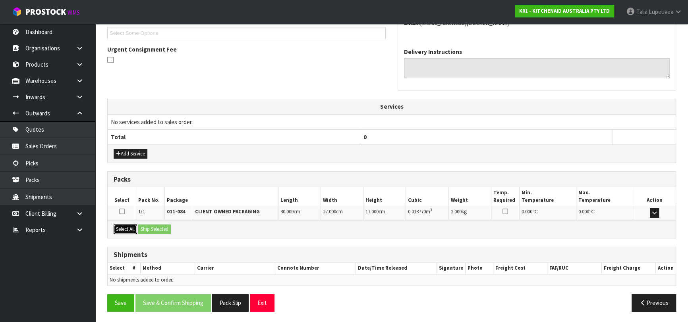
click at [125, 225] on button "Select All" at bounding box center [125, 230] width 23 height 10
click at [149, 225] on button "Ship Selected" at bounding box center [154, 230] width 33 height 10
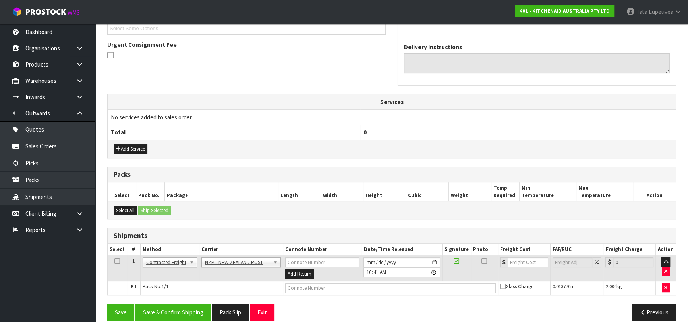
scroll to position [231, 0]
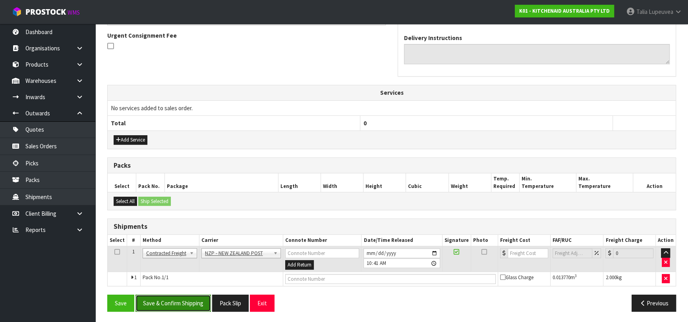
click at [174, 302] on button "Save & Confirm Shipping" at bounding box center [172, 303] width 75 height 17
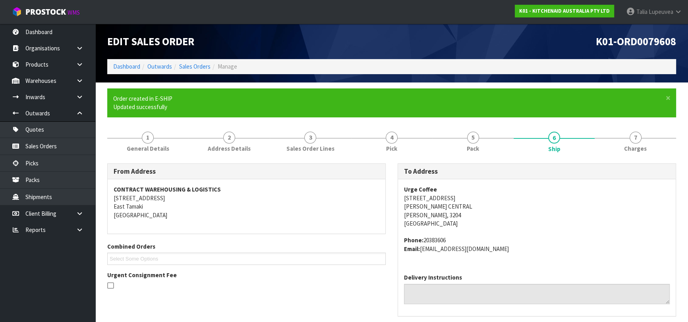
scroll to position [220, 0]
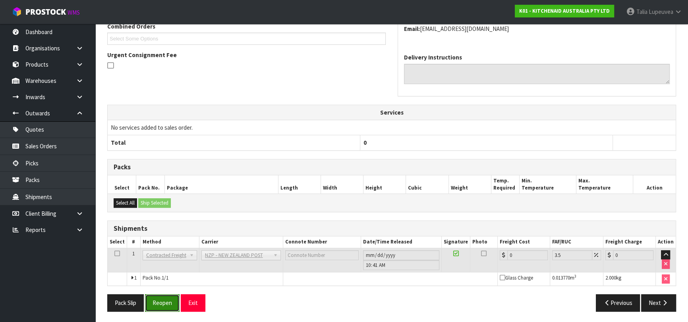
click at [174, 303] on button "Reopen" at bounding box center [162, 303] width 35 height 17
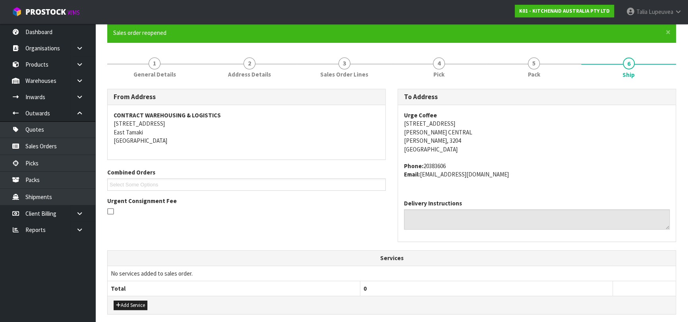
scroll to position [239, 0]
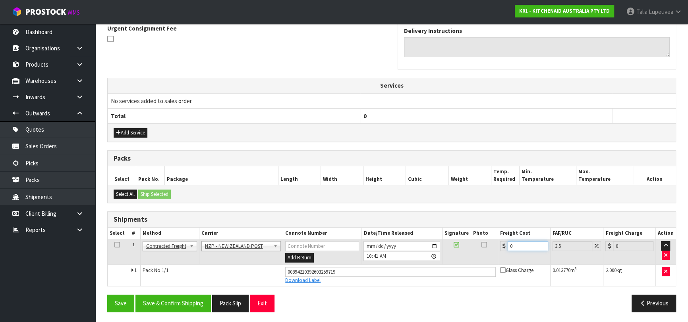
drag, startPoint x: 516, startPoint y: 247, endPoint x: 498, endPoint y: 249, distance: 18.8
click at [498, 249] on td "0" at bounding box center [524, 252] width 52 height 26
click at [196, 306] on button "Save & Confirm Shipping" at bounding box center [172, 303] width 75 height 17
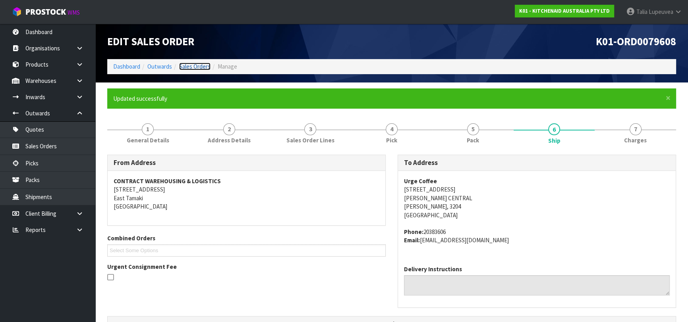
click at [182, 68] on link "Sales Orders" at bounding box center [194, 67] width 31 height 8
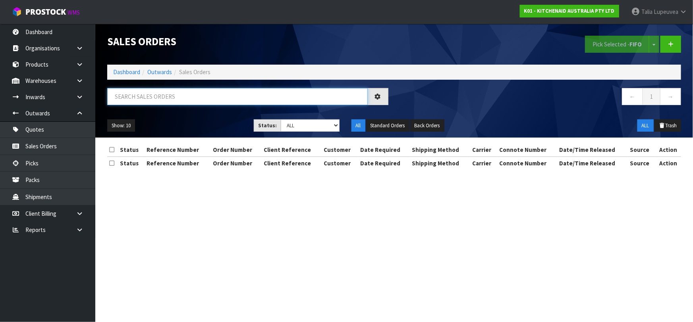
click at [177, 95] on input "text" at bounding box center [237, 96] width 260 height 17
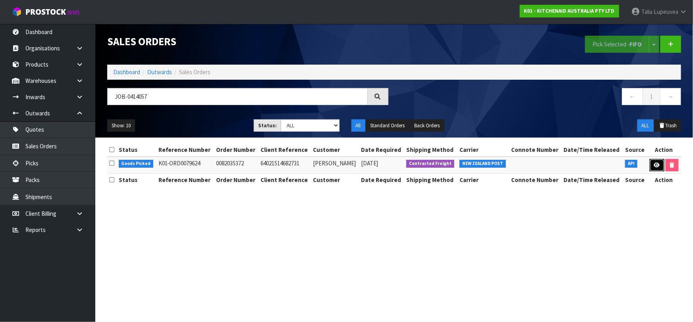
click at [656, 163] on icon at bounding box center [657, 165] width 6 height 5
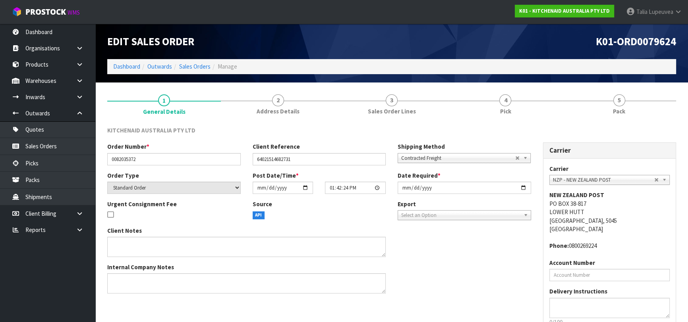
click at [619, 116] on link "5 Pack" at bounding box center [619, 104] width 114 height 31
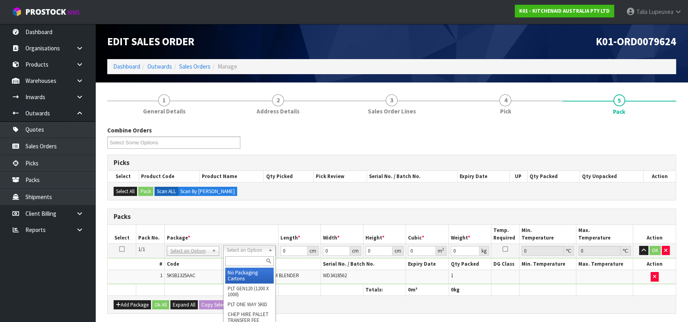
click at [253, 260] on input "text" at bounding box center [249, 262] width 48 height 10
drag, startPoint x: 251, startPoint y: 276, endPoint x: 276, endPoint y: 265, distance: 27.2
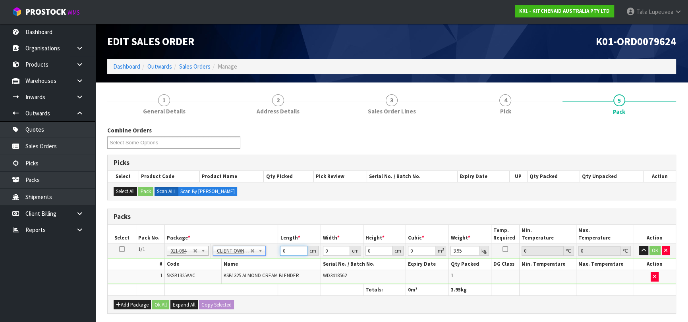
drag, startPoint x: 289, startPoint y: 251, endPoint x: 270, endPoint y: 254, distance: 19.7
click at [270, 254] on tr "1/1 NONE 007-001 007-002 007-004 007-009 007-013 007-014 007-015 007-017 007-01…" at bounding box center [392, 251] width 568 height 14
click at [656, 253] on button "OK" at bounding box center [654, 251] width 11 height 10
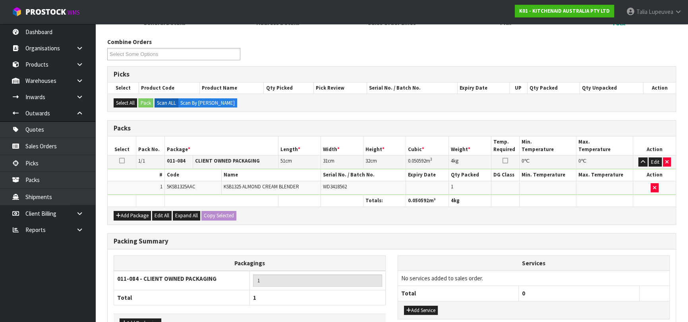
scroll to position [140, 0]
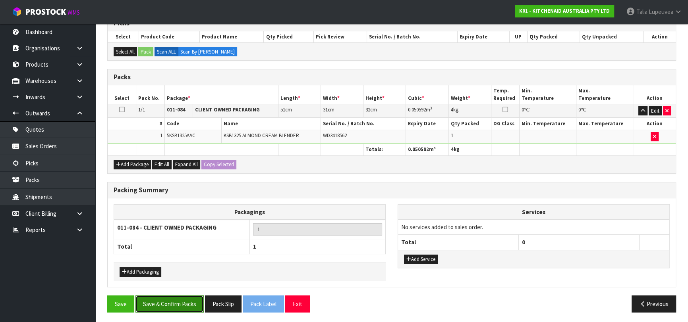
click at [174, 306] on button "Save & Confirm Packs" at bounding box center [169, 304] width 68 height 17
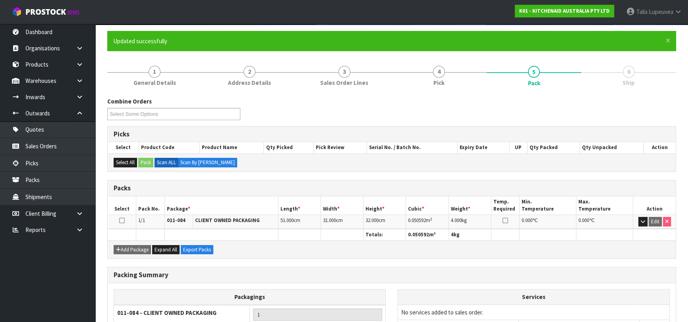
scroll to position [125, 0]
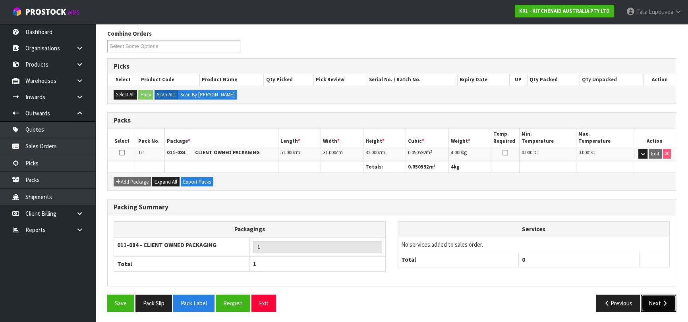
click at [649, 298] on button "Next" at bounding box center [658, 303] width 35 height 17
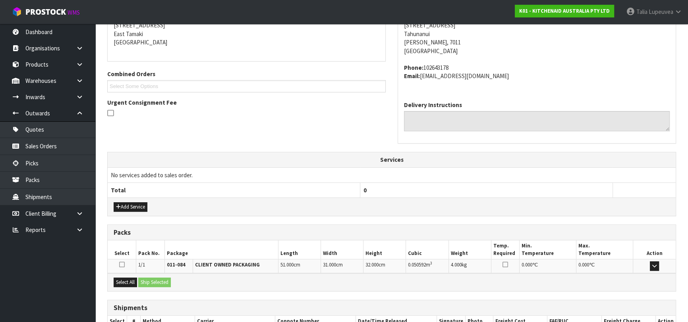
scroll to position [218, 0]
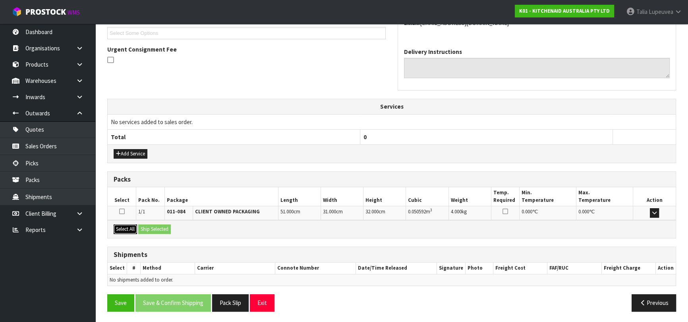
drag, startPoint x: 116, startPoint y: 224, endPoint x: 123, endPoint y: 226, distance: 7.2
click at [118, 225] on button "Select All" at bounding box center [125, 230] width 23 height 10
click at [149, 225] on button "Ship Selected" at bounding box center [154, 230] width 33 height 10
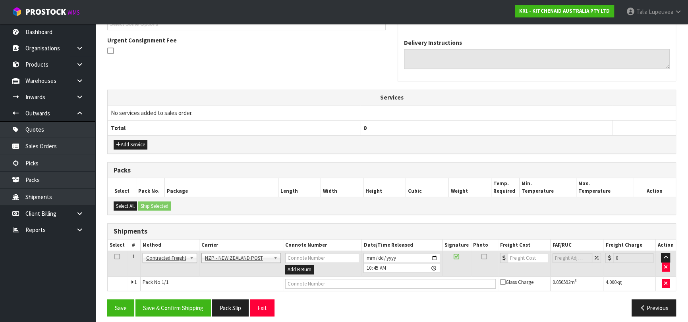
scroll to position [231, 0]
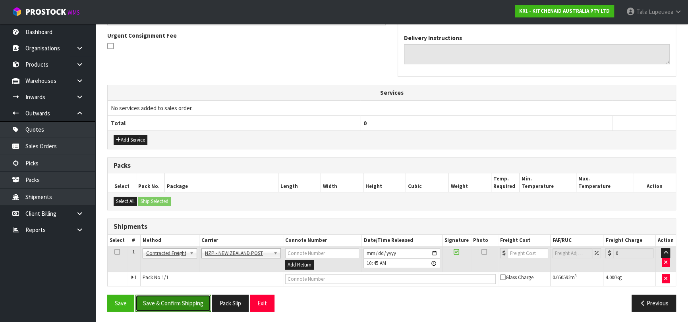
click at [173, 299] on button "Save & Confirm Shipping" at bounding box center [172, 303] width 75 height 17
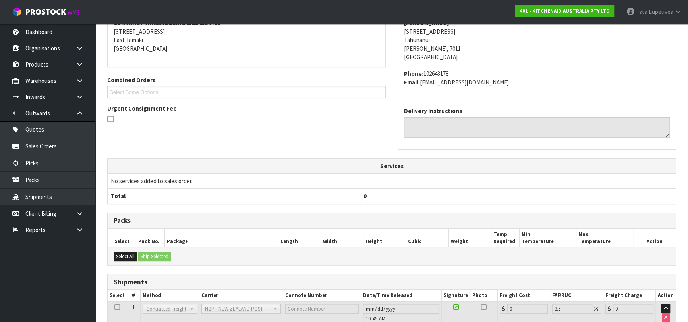
scroll to position [220, 0]
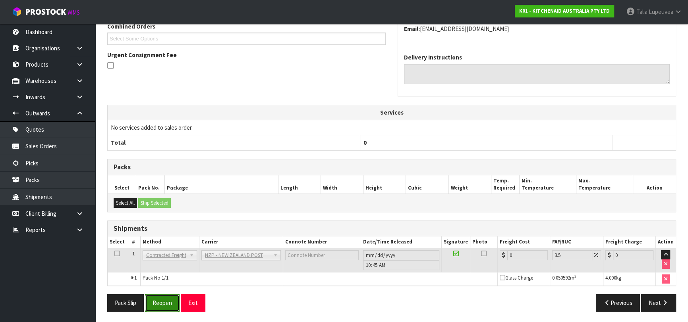
click at [172, 307] on button "Reopen" at bounding box center [162, 303] width 35 height 17
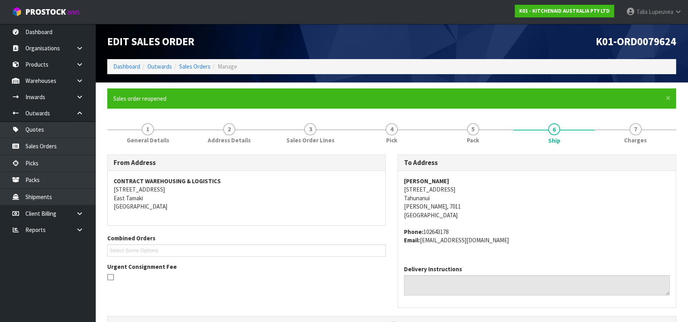
scroll to position [212, 0]
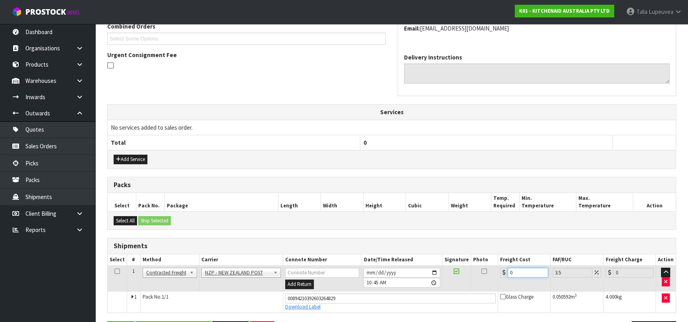
drag, startPoint x: 526, startPoint y: 273, endPoint x: 478, endPoint y: 283, distance: 48.6
click at [478, 283] on tr "1 Client Local Pickup Customer Local Pickup Company Freight Contracted Freight …" at bounding box center [392, 279] width 568 height 26
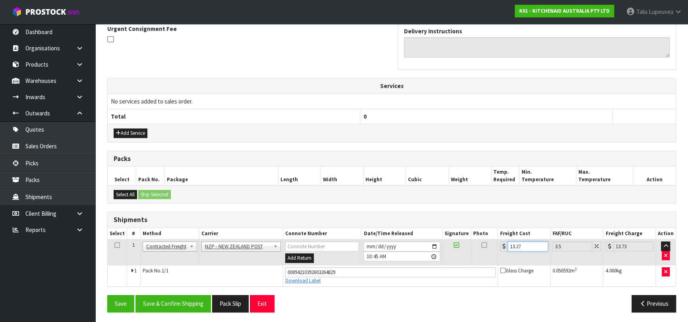
scroll to position [239, 0]
click at [184, 300] on button "Save & Confirm Shipping" at bounding box center [172, 303] width 75 height 17
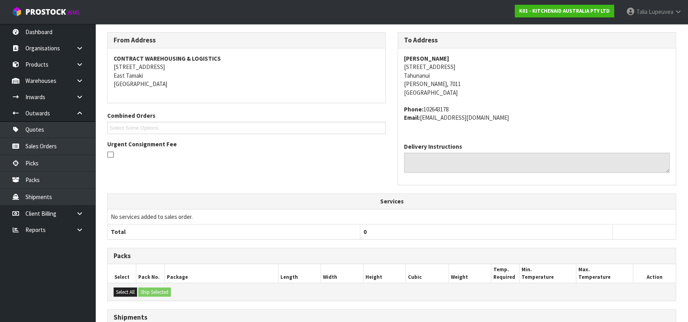
scroll to position [218, 0]
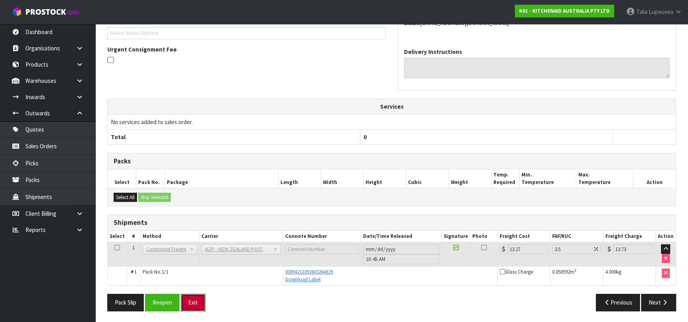
click at [197, 299] on button "Exit" at bounding box center [193, 302] width 25 height 17
